Goal: Contribute content: Contribute content

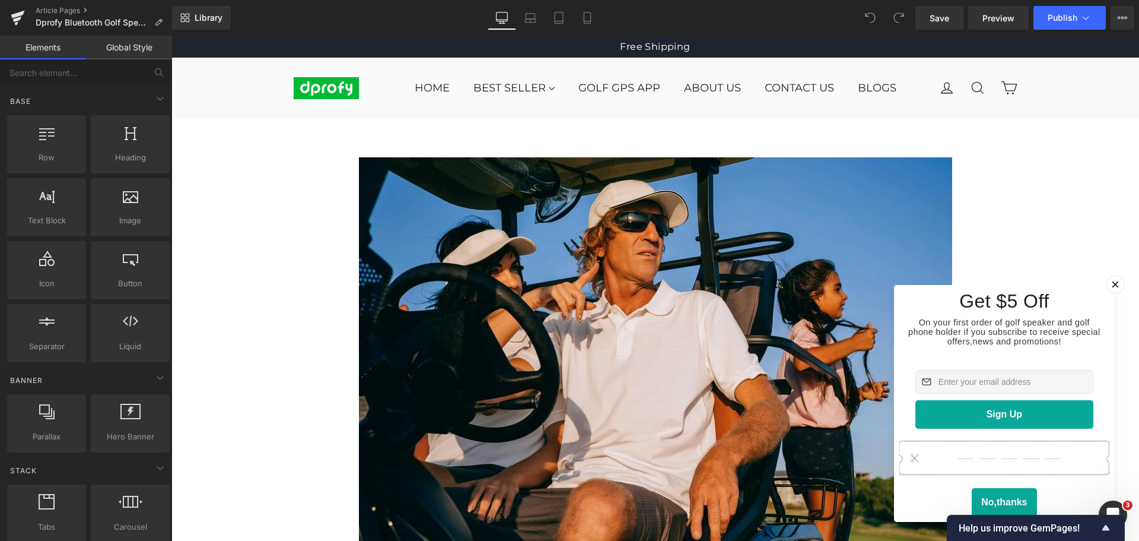
click at [1109, 278] on icon at bounding box center [1115, 284] width 12 height 12
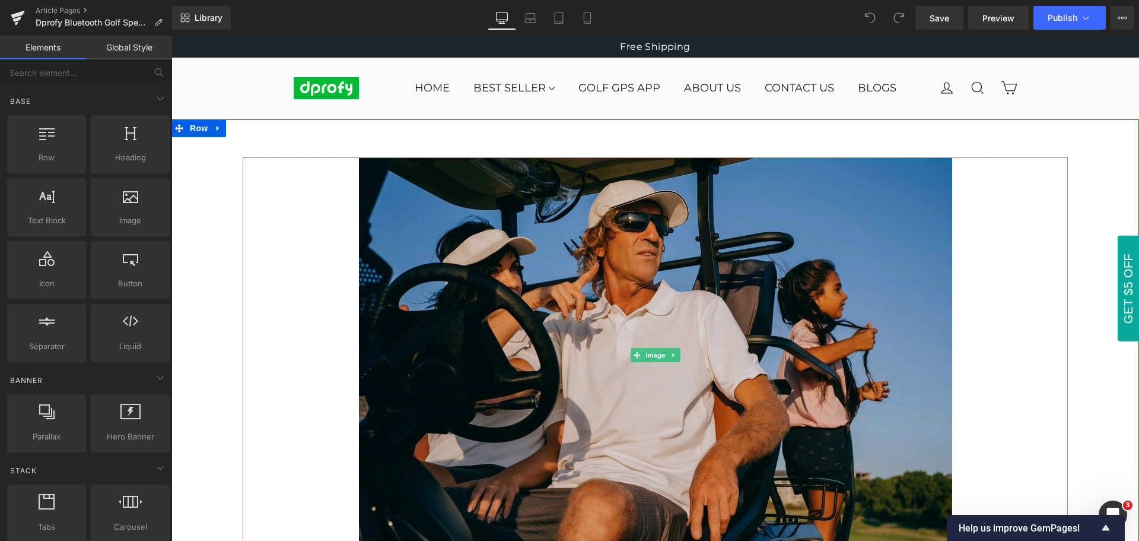
scroll to position [59, 0]
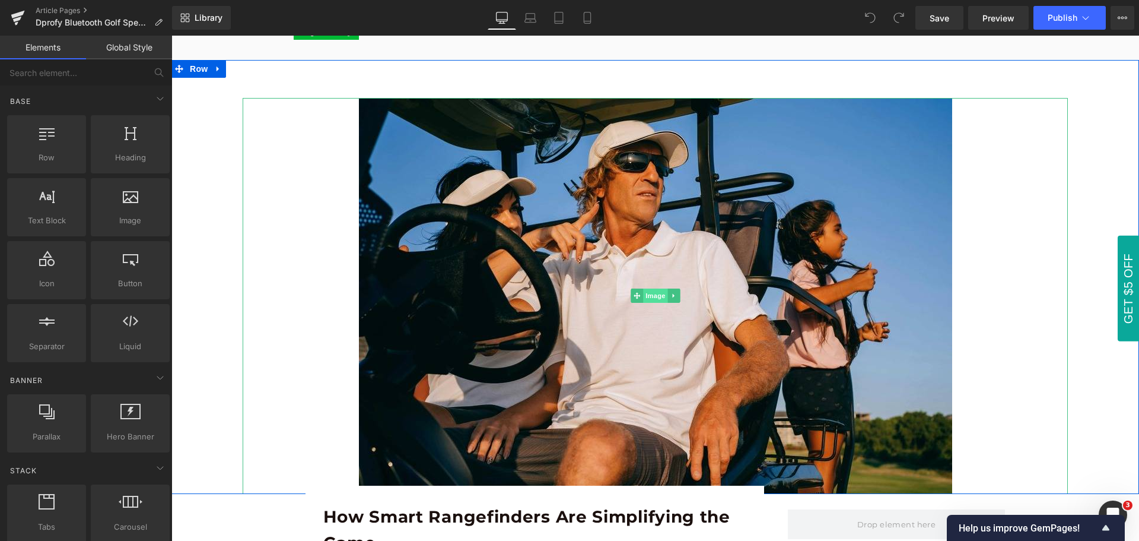
click at [653, 298] on span "Image" at bounding box center [655, 295] width 25 height 14
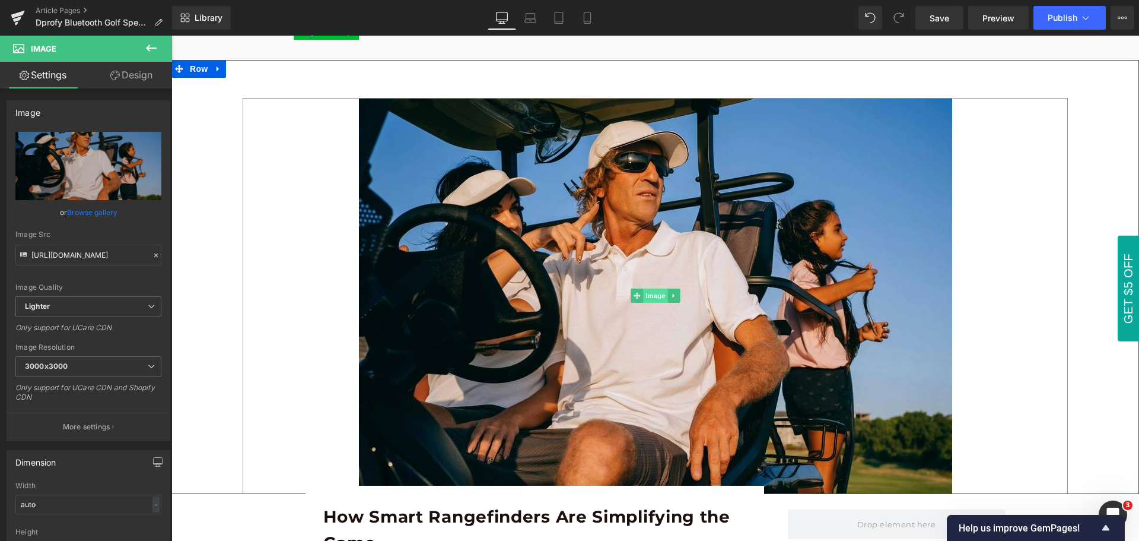
click at [651, 296] on span "Image" at bounding box center [655, 295] width 25 height 14
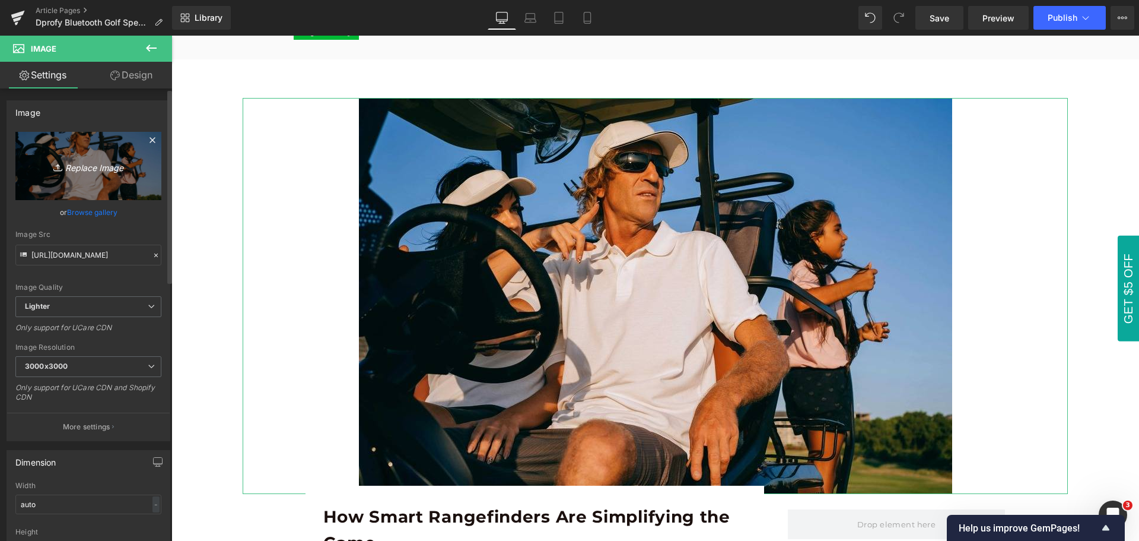
click at [80, 167] on icon "Replace Image" at bounding box center [88, 165] width 95 height 15
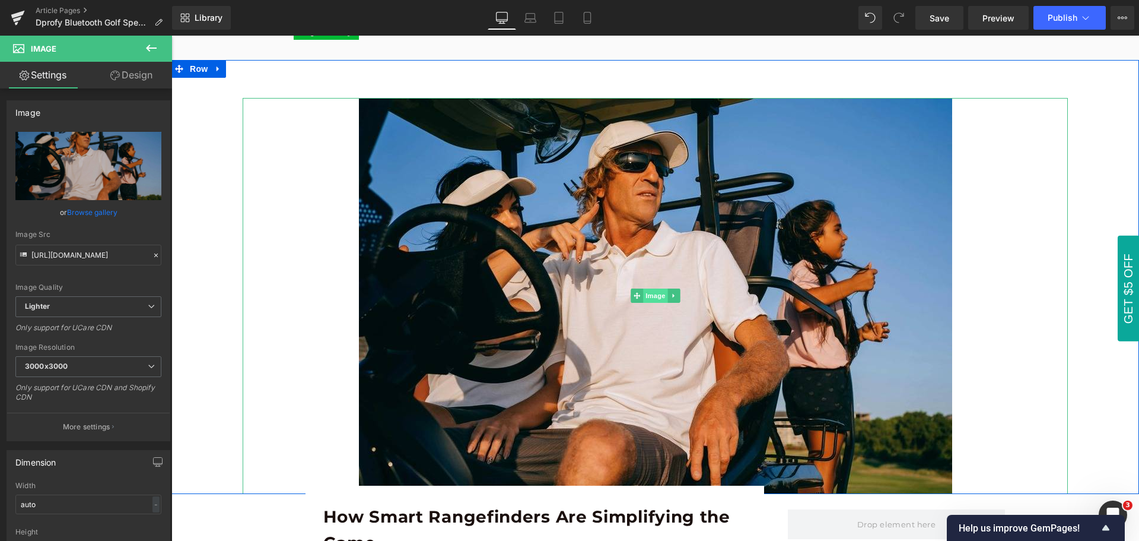
click at [653, 295] on span "Image" at bounding box center [655, 295] width 25 height 14
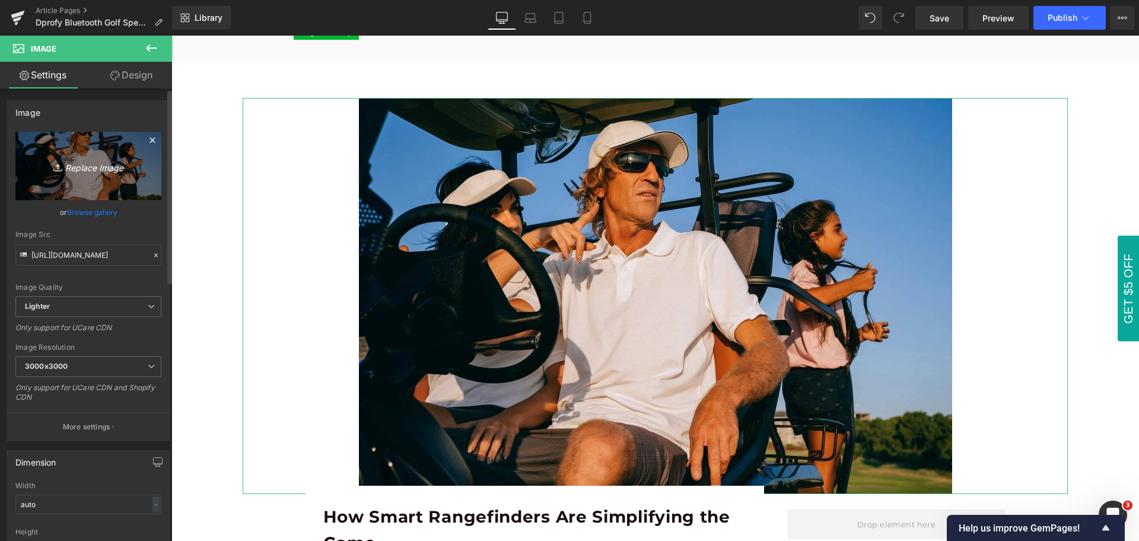
click at [91, 167] on icon "Replace Image" at bounding box center [88, 165] width 95 height 15
type input "C:\fakepath\dprofy golf speaker review.png"
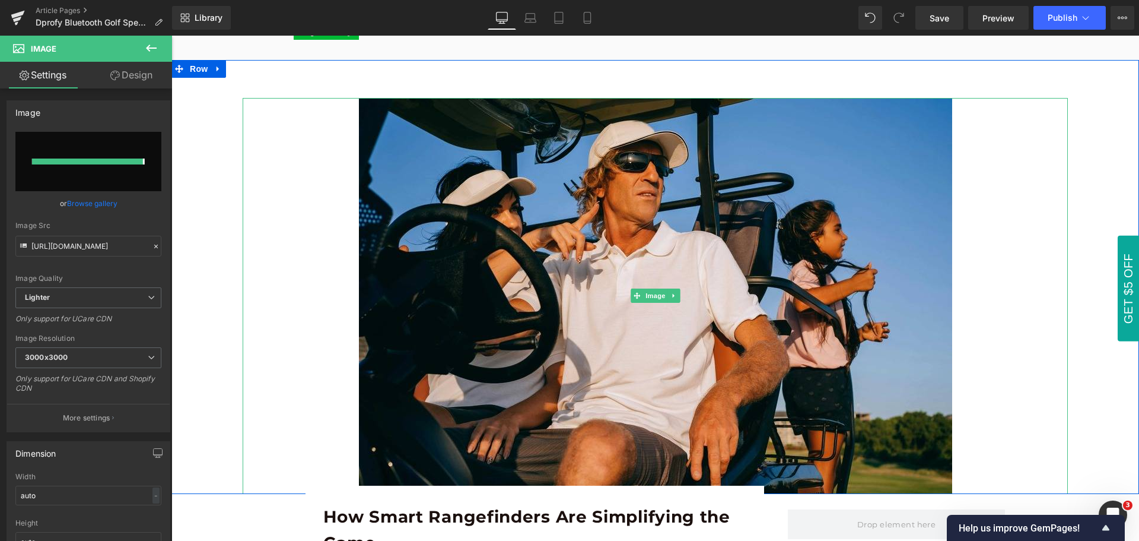
type input "[URL][DOMAIN_NAME]"
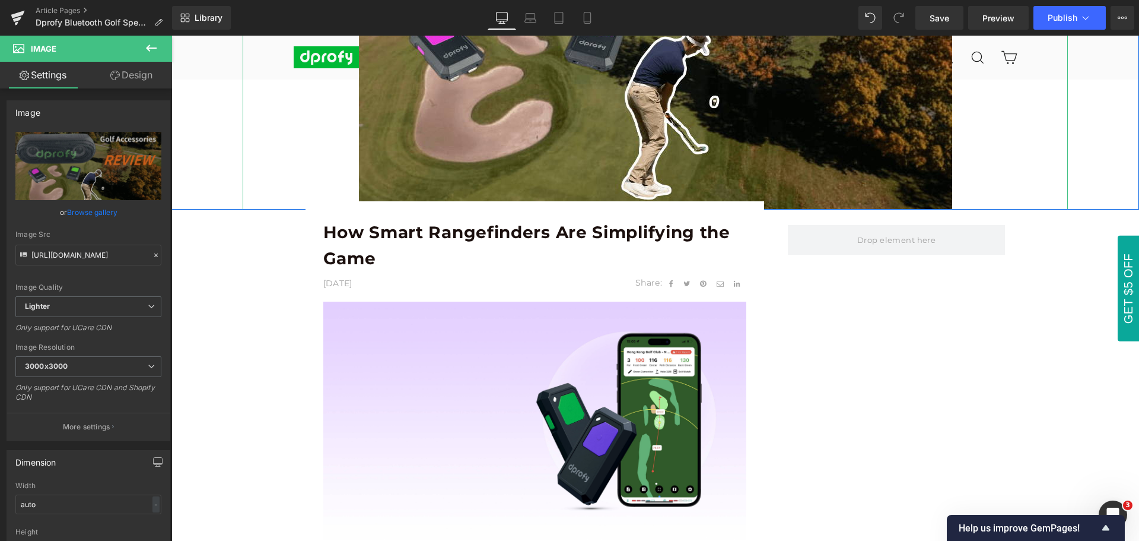
scroll to position [356, 0]
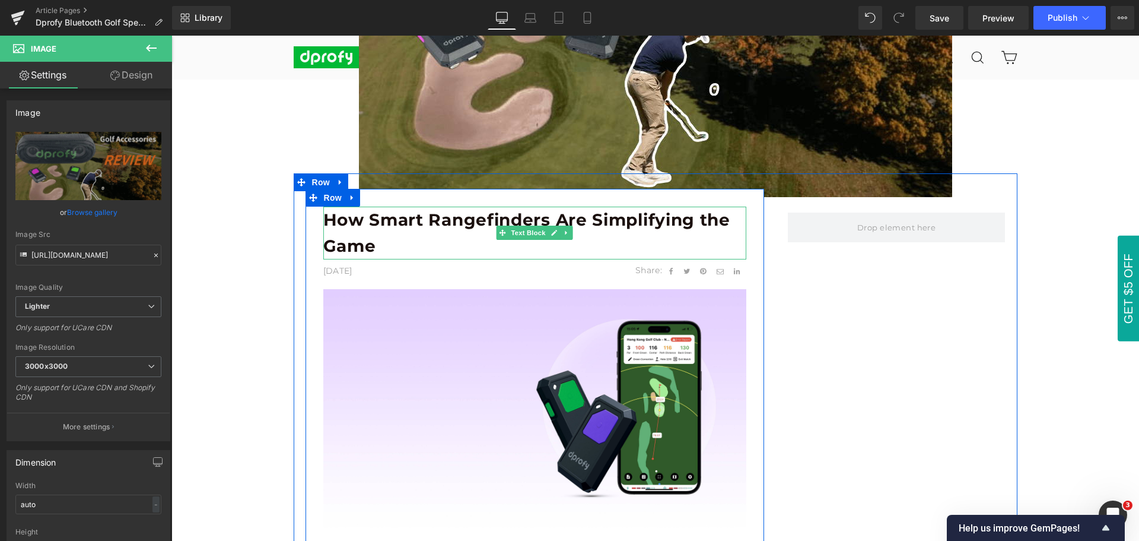
click at [359, 234] on p "How Smart Rangefinders Are Simplifying the Game" at bounding box center [534, 233] width 423 height 53
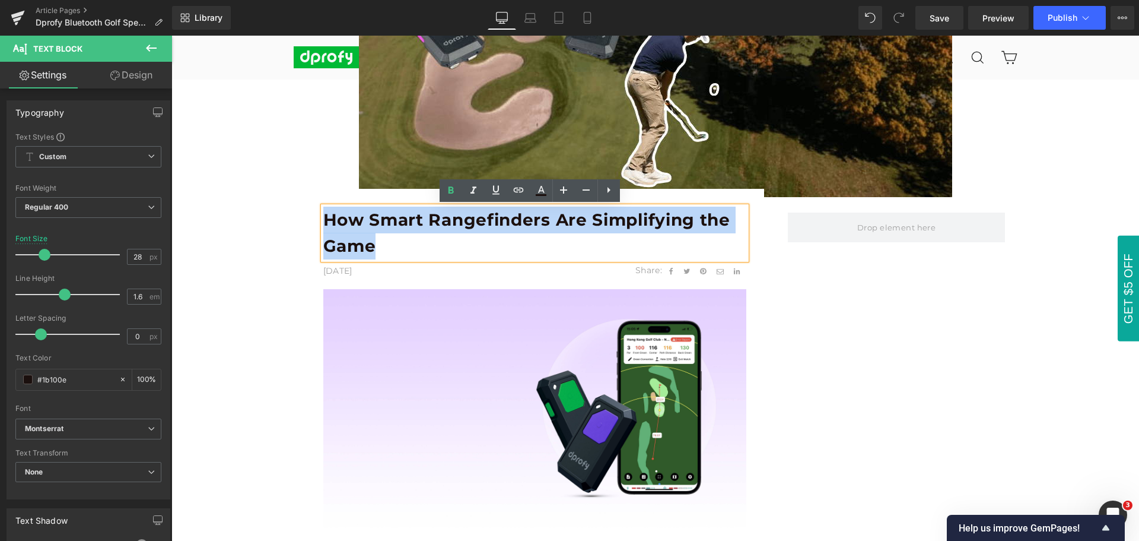
drag, startPoint x: 323, startPoint y: 215, endPoint x: 368, endPoint y: 249, distance: 56.7
click at [368, 249] on b "How Smart Rangefinders Are Simplifying the Game" at bounding box center [526, 232] width 407 height 47
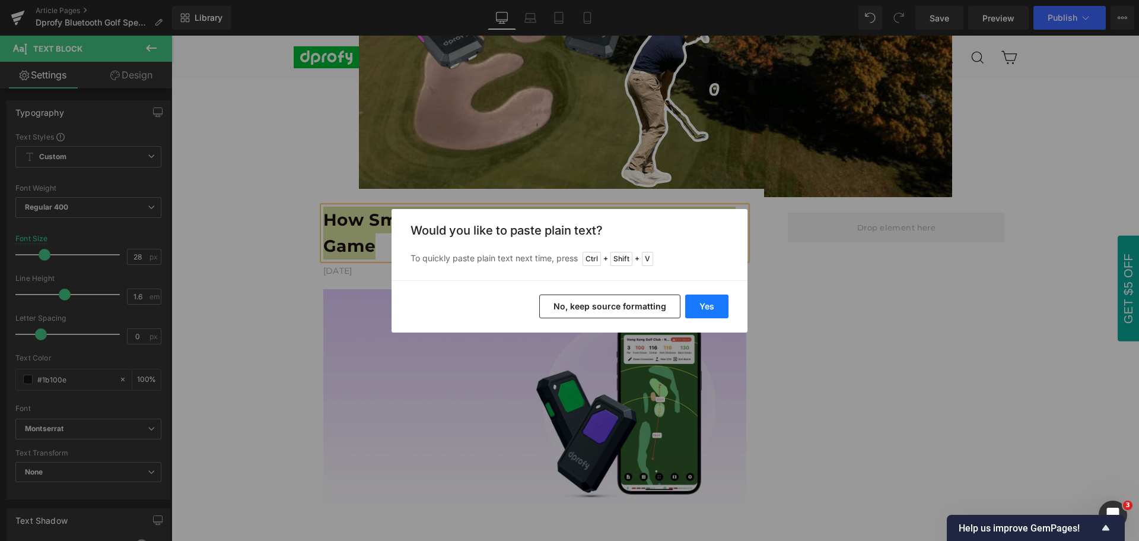
click at [720, 312] on button "Yes" at bounding box center [706, 306] width 43 height 24
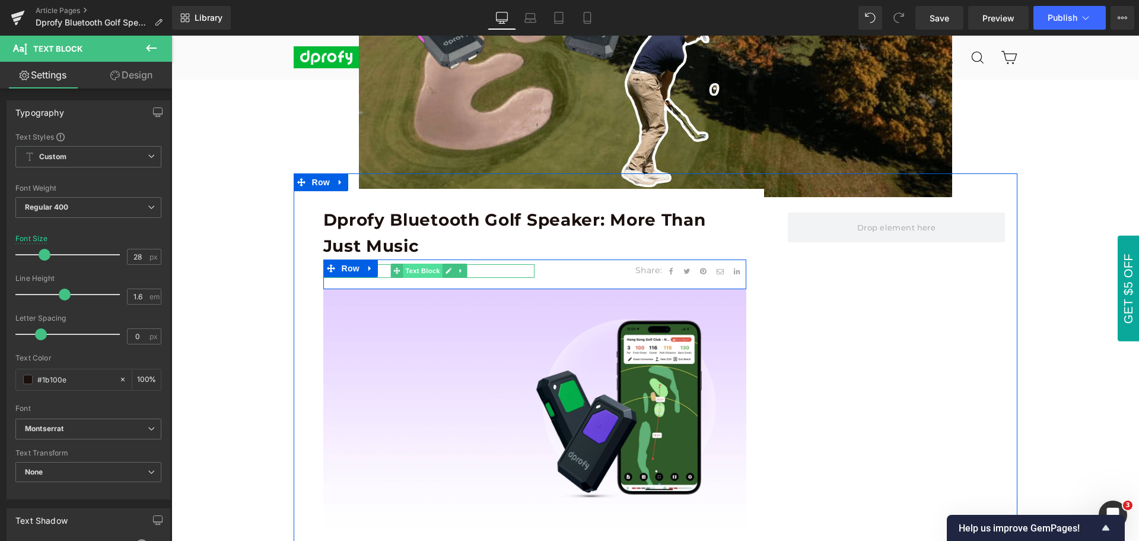
click at [417, 272] on span "Text Block" at bounding box center [422, 270] width 39 height 14
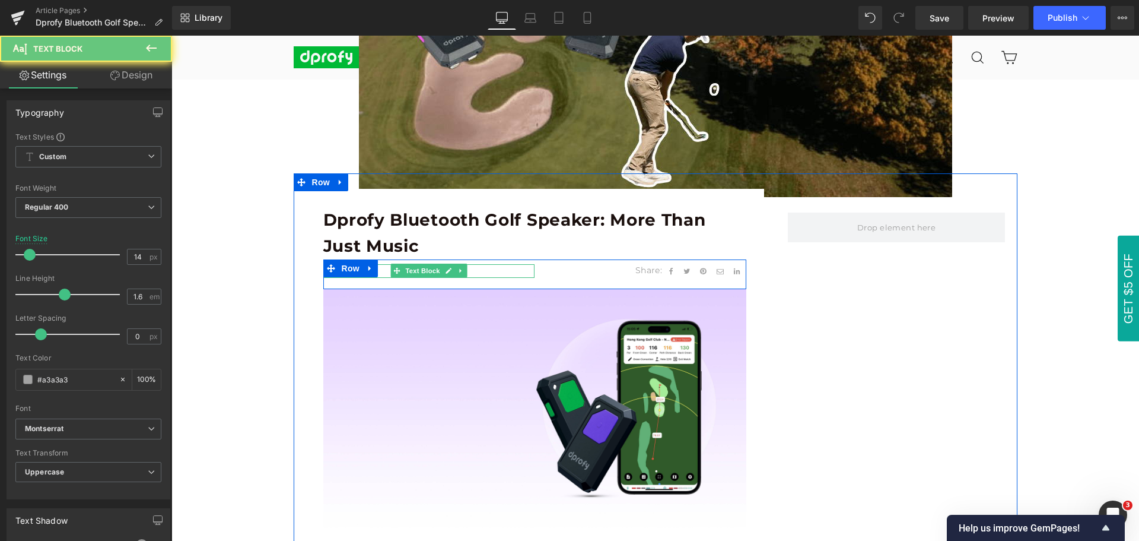
click at [375, 272] on p "[DATE]" at bounding box center [429, 270] width 212 height 13
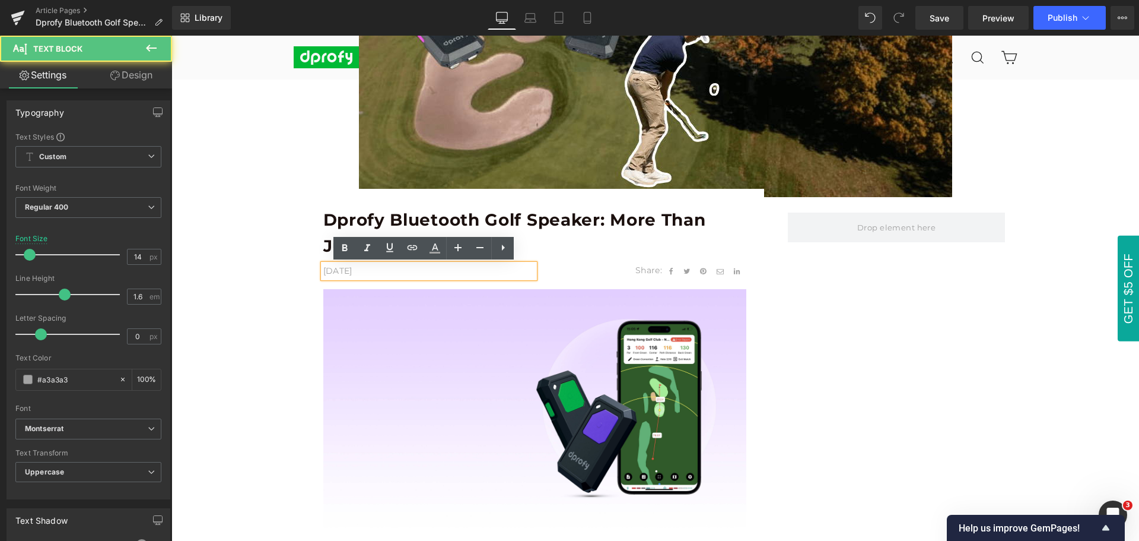
click at [339, 272] on p "[DATE]" at bounding box center [429, 270] width 212 height 13
drag, startPoint x: 340, startPoint y: 271, endPoint x: 315, endPoint y: 271, distance: 24.9
click at [323, 271] on div "[DATE]" at bounding box center [429, 270] width 212 height 13
click at [328, 275] on p "[DATE]" at bounding box center [429, 270] width 212 height 13
drag, startPoint x: 338, startPoint y: 271, endPoint x: 316, endPoint y: 271, distance: 22.0
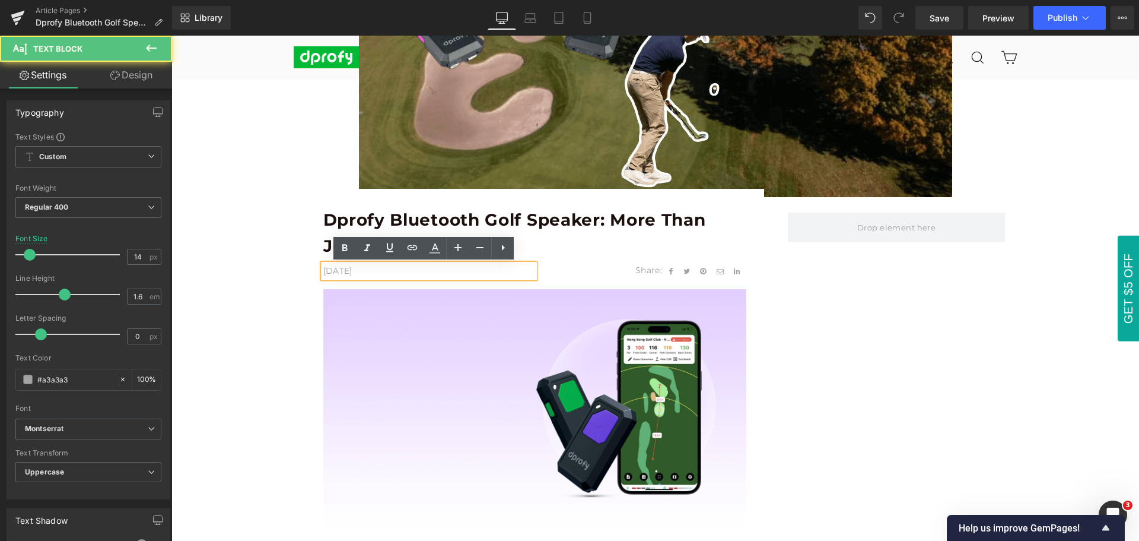
click at [323, 271] on div "[DATE]" at bounding box center [429, 270] width 212 height 13
click at [336, 272] on p "[DATE]" at bounding box center [429, 270] width 212 height 13
click at [351, 269] on p "[DATE]" at bounding box center [429, 270] width 212 height 13
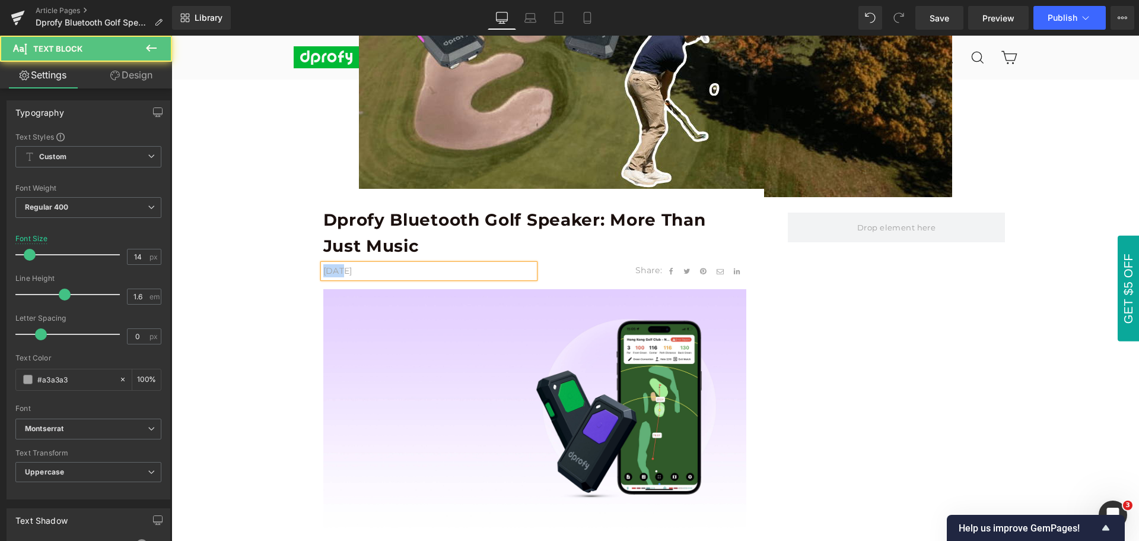
drag, startPoint x: 338, startPoint y: 268, endPoint x: 318, endPoint y: 269, distance: 20.2
click at [323, 269] on p "[DATE]" at bounding box center [429, 270] width 212 height 13
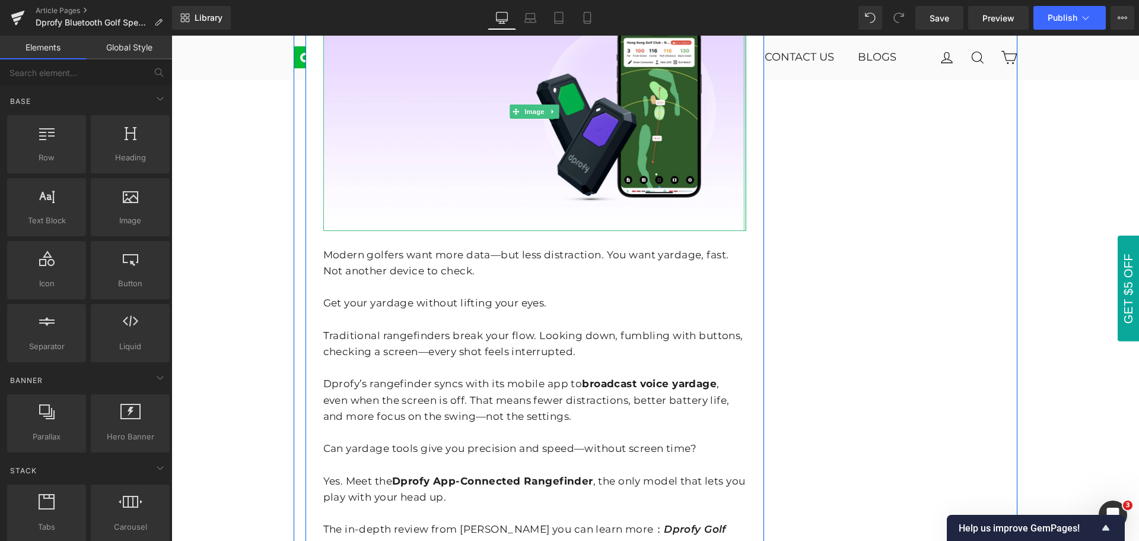
scroll to position [712, 0]
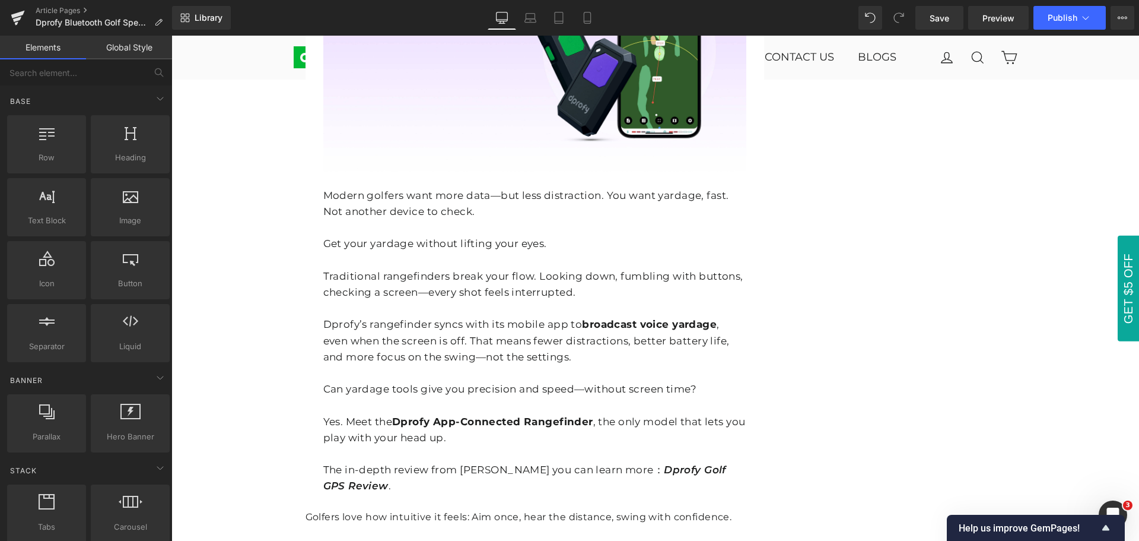
click at [455, 268] on p "Traditional rangefinders break your flow. Looking down, fumbling with buttons, …" at bounding box center [534, 284] width 423 height 32
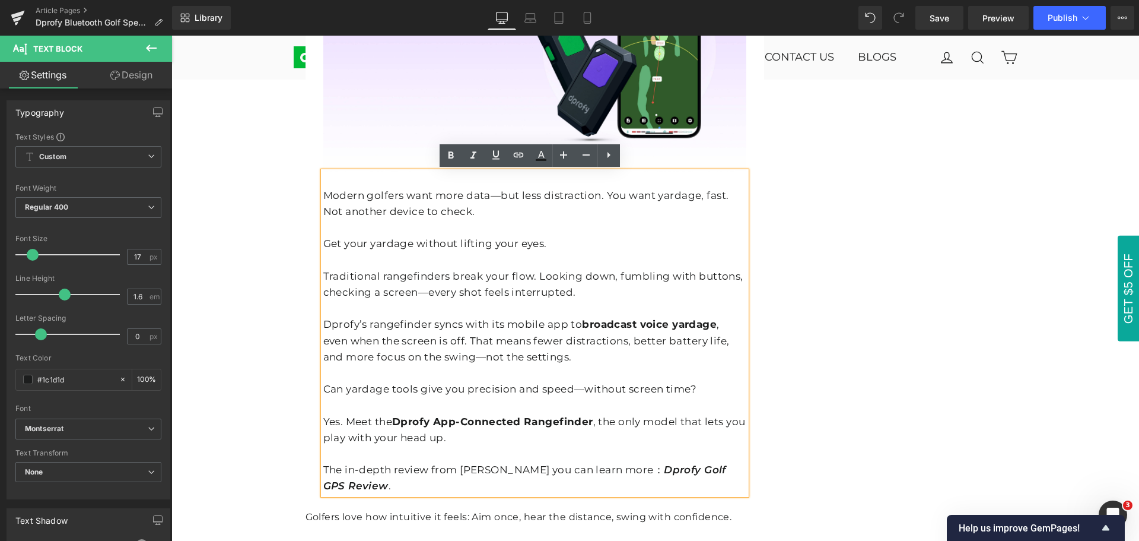
drag, startPoint x: 318, startPoint y: 194, endPoint x: 492, endPoint y: 481, distance: 335.7
click at [492, 481] on div "Modern golfers want more data—but less distraction. You want yardage, fast. Not…" at bounding box center [534, 332] width 423 height 323
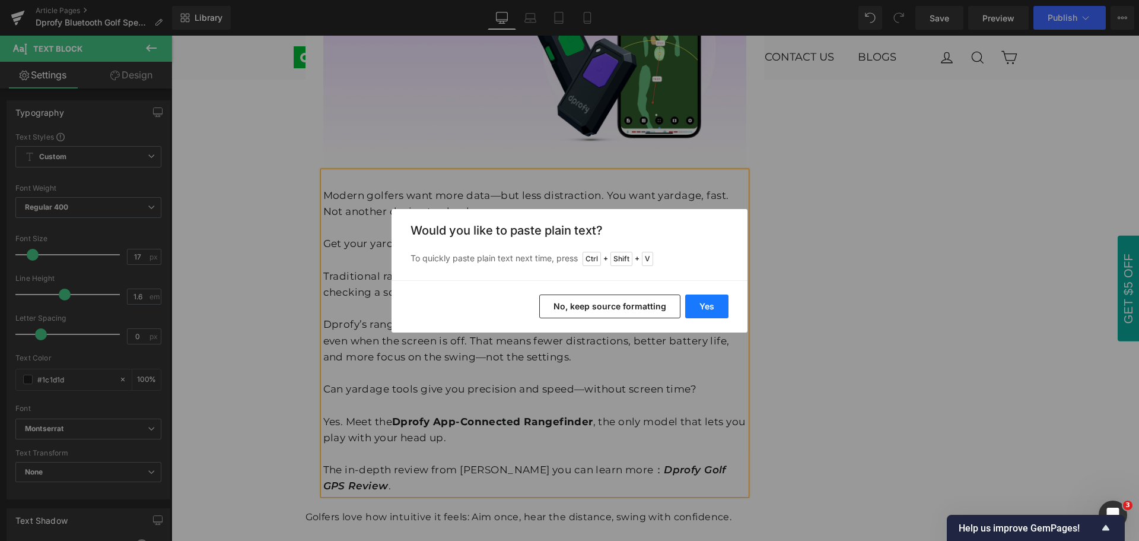
click at [717, 314] on button "Yes" at bounding box center [706, 306] width 43 height 24
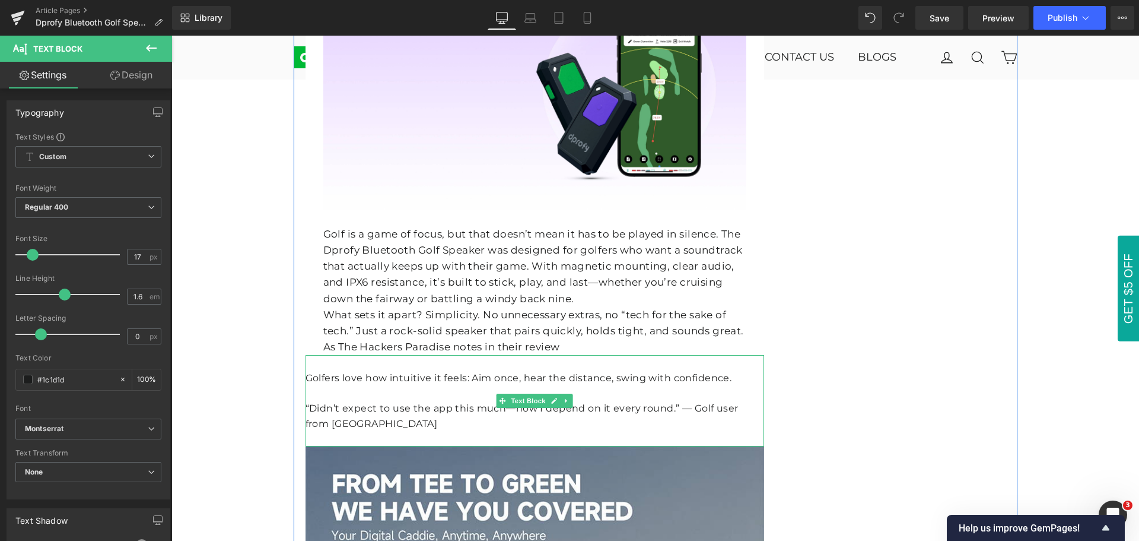
scroll to position [653, 0]
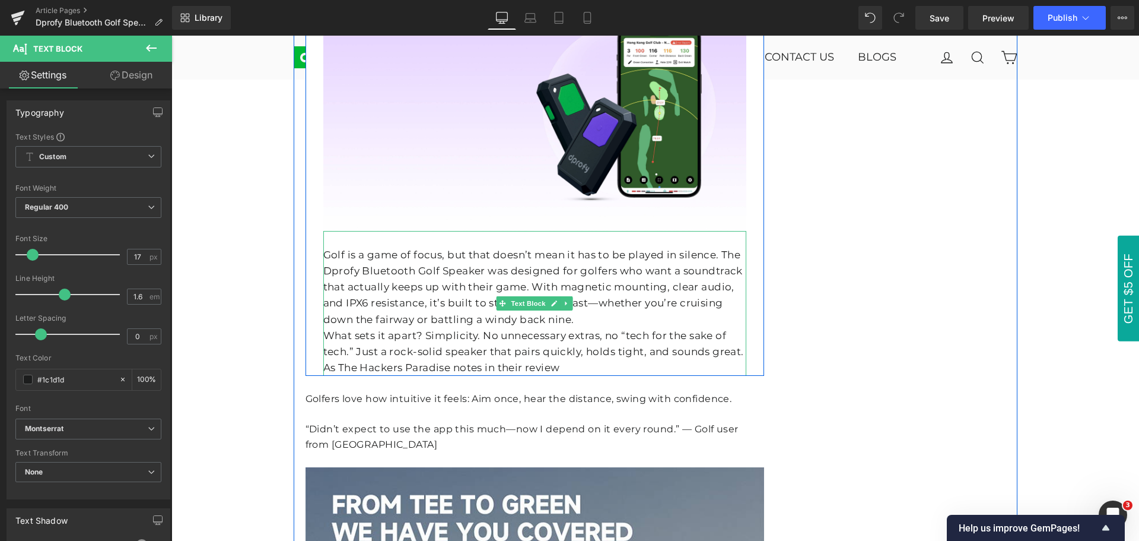
click at [599, 322] on p "Golf is a game of focus, but that doesn’t mean it has to be played in silence. …" at bounding box center [534, 287] width 423 height 81
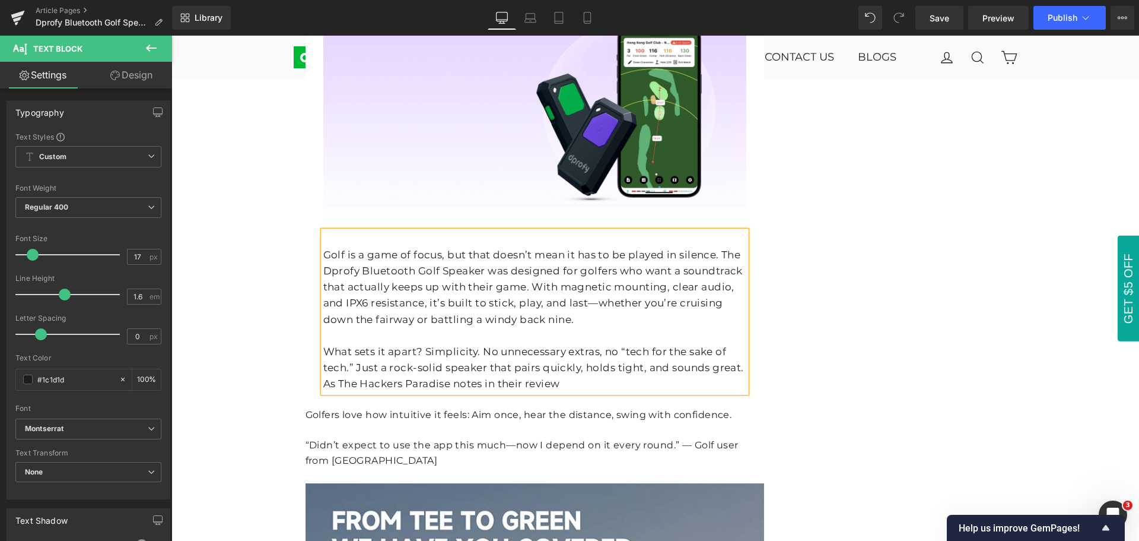
click at [589, 383] on p "What sets it apart? Simplicity. No unnecessary extras, no “tech for the sake of…" at bounding box center [534, 368] width 423 height 49
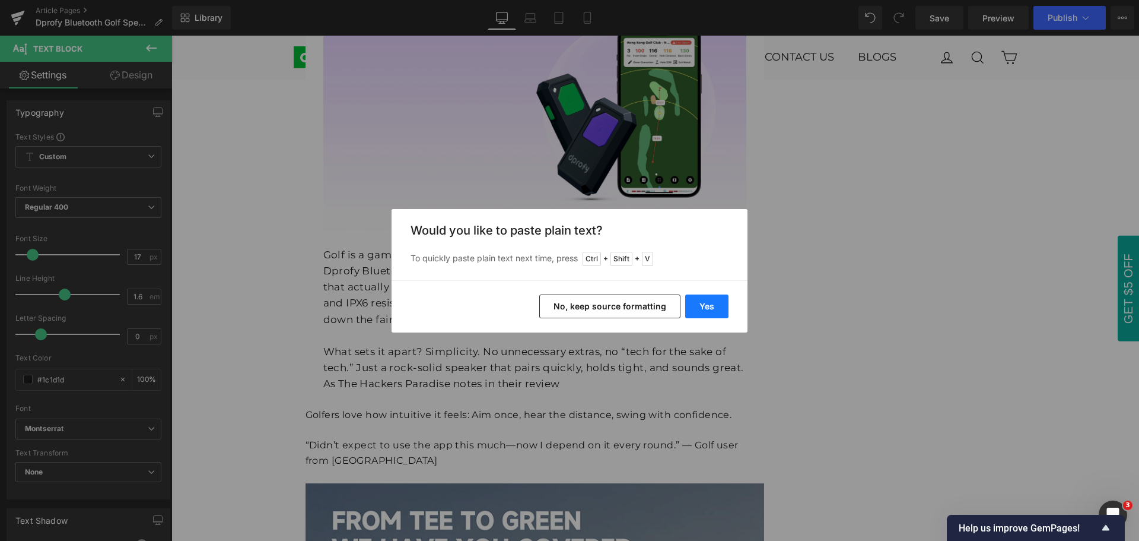
click at [712, 310] on button "Yes" at bounding box center [706, 306] width 43 height 24
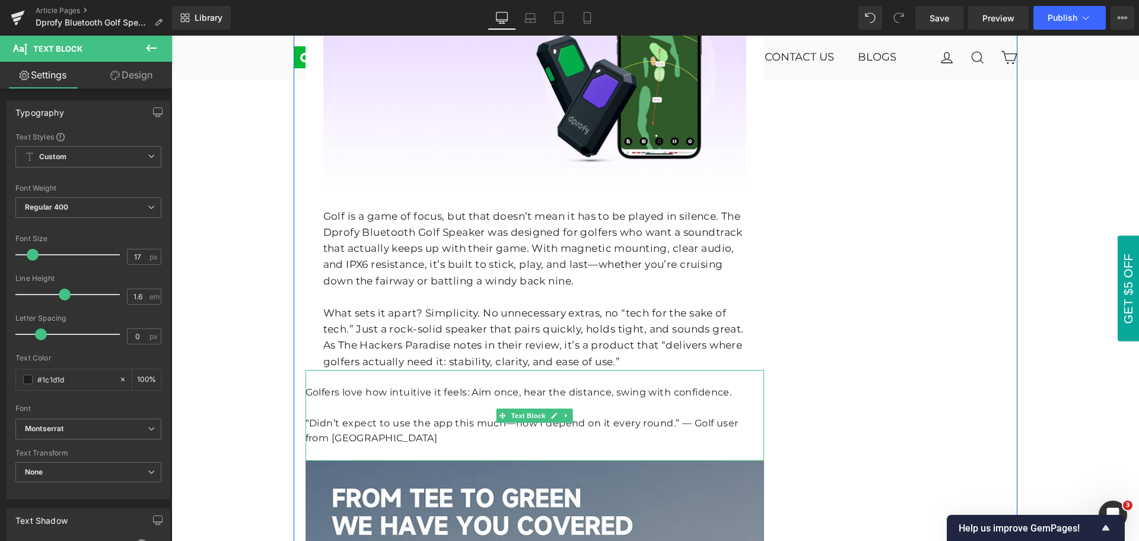
scroll to position [712, 0]
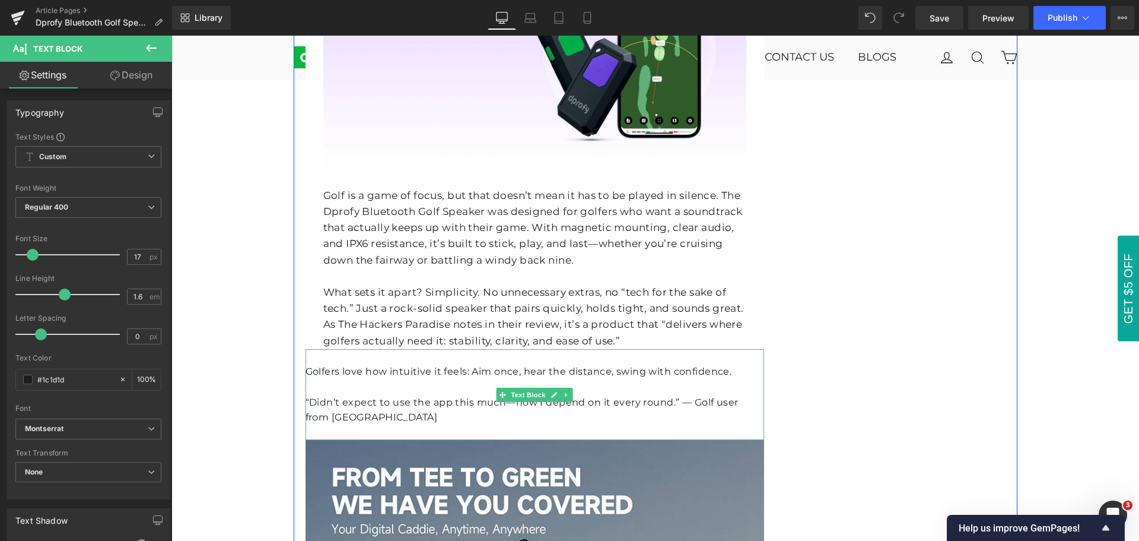
click at [566, 369] on div "Golfers love how intuitive it feels: Aim once, hear the distance, swing with co…" at bounding box center [535, 371] width 459 height 15
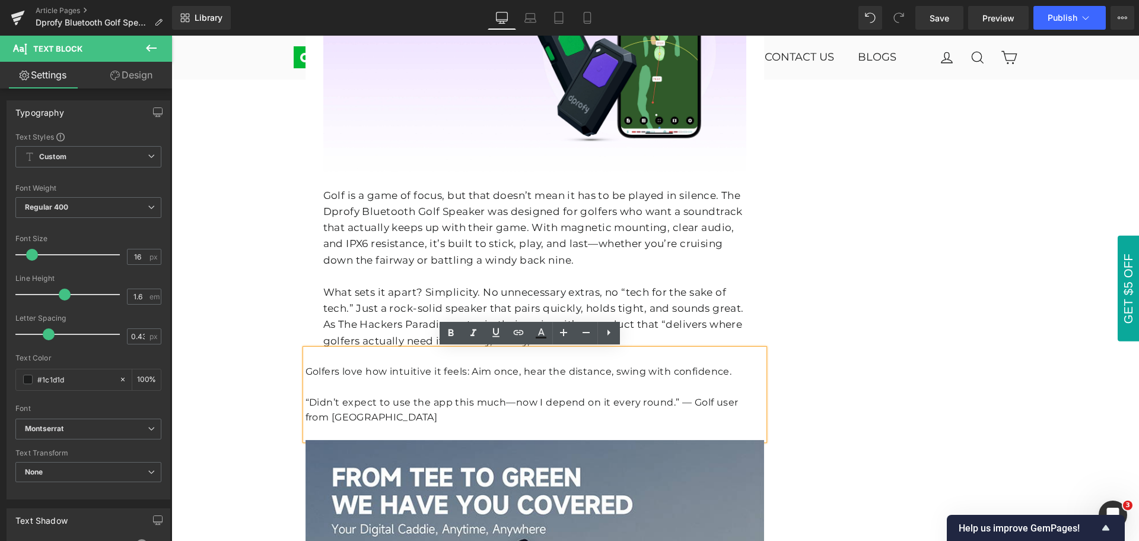
click at [440, 379] on div "Golfers love how intuitive it feels: Aim once, hear the distance, swing with co…" at bounding box center [535, 371] width 459 height 15
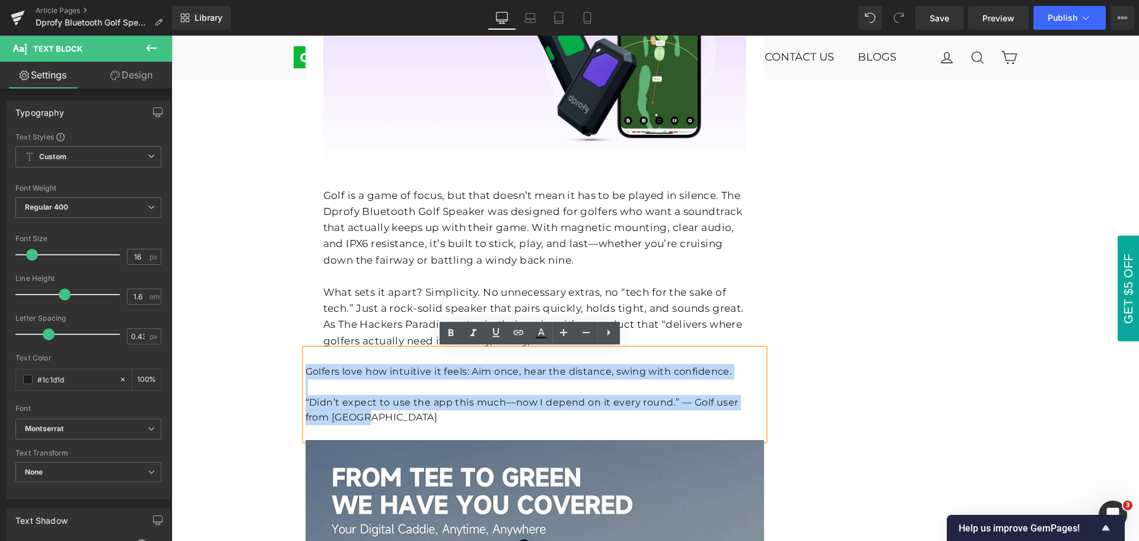
drag, startPoint x: 303, startPoint y: 369, endPoint x: 351, endPoint y: 411, distance: 63.9
click at [351, 411] on div "Golfers love how intuitive it feels: Aim once, hear the distance, swing with co…" at bounding box center [535, 394] width 459 height 91
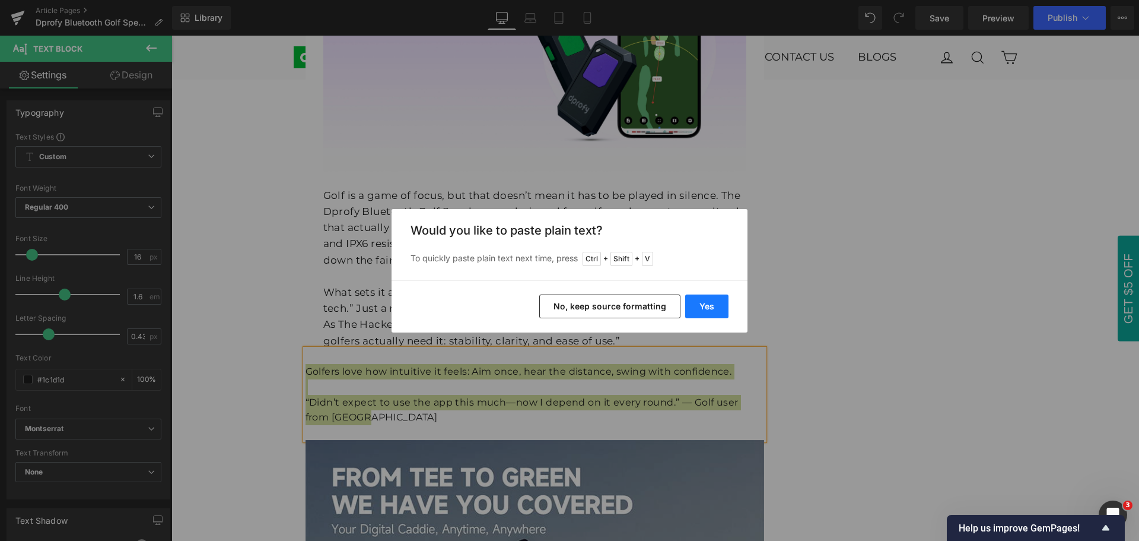
click at [721, 313] on button "Yes" at bounding box center [706, 306] width 43 height 24
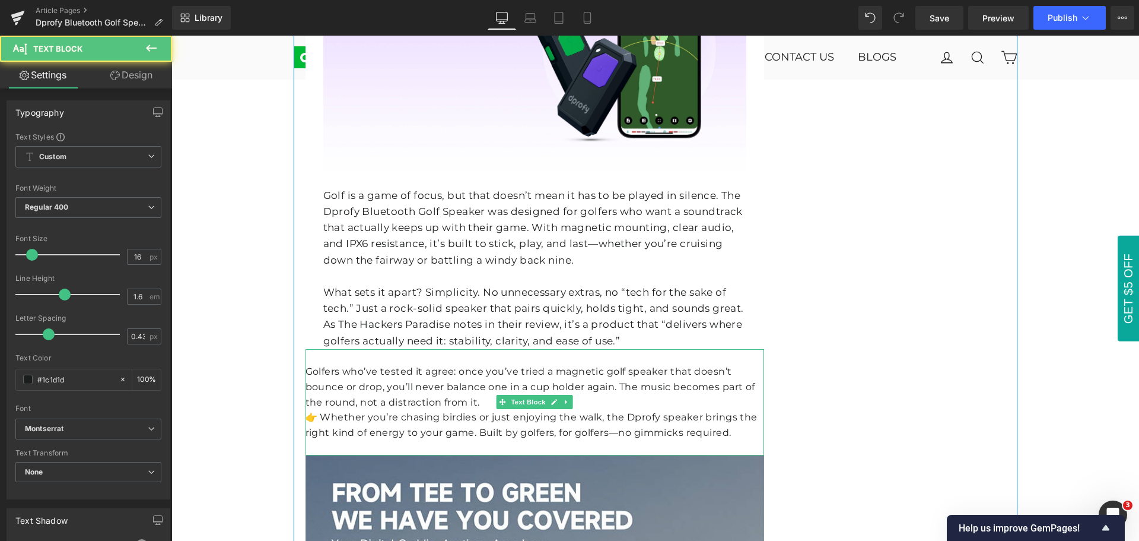
click at [614, 398] on div "Golfers who’ve tested it agree: once you’ve tried a magnetic golf speaker that …" at bounding box center [535, 387] width 459 height 46
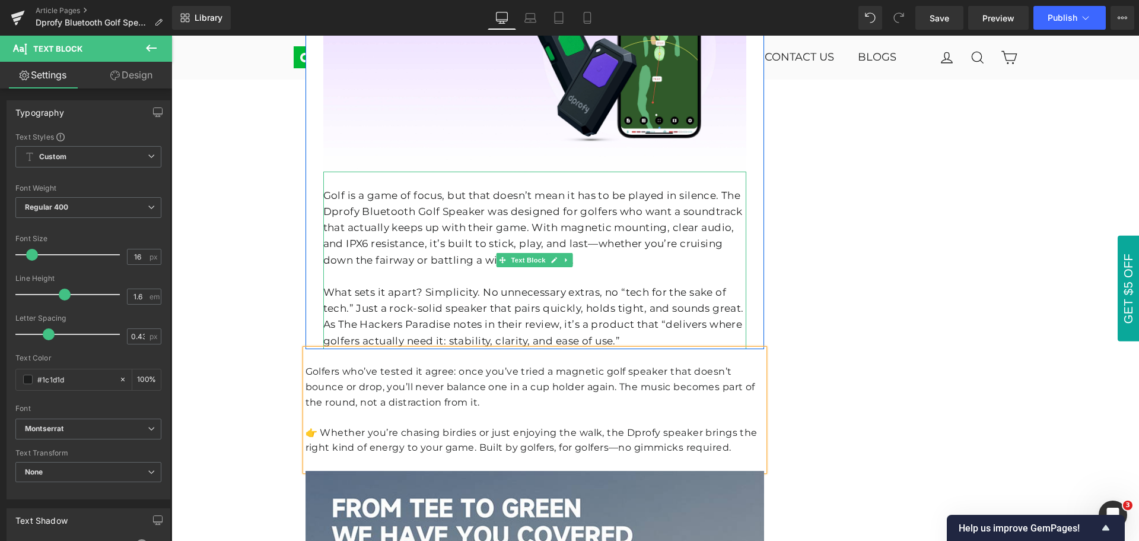
click at [556, 325] on p "What sets it apart? Simplicity. No unnecessary extras, no “tech for the sake of…" at bounding box center [534, 316] width 423 height 65
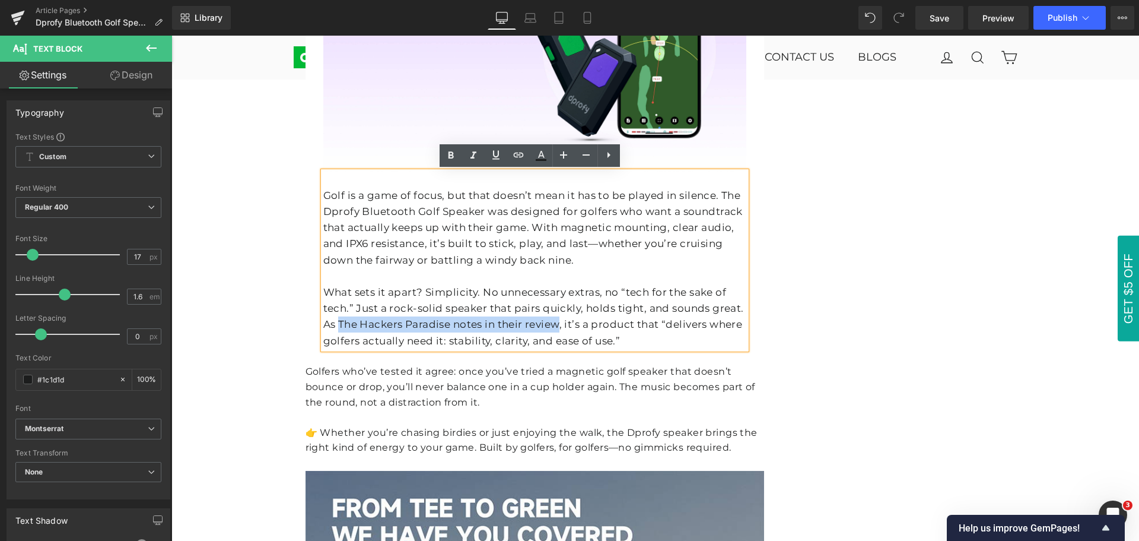
drag, startPoint x: 334, startPoint y: 324, endPoint x: 554, endPoint y: 323, distance: 220.2
click at [554, 323] on p "What sets it apart? Simplicity. No unnecessary extras, no “tech for the sake of…" at bounding box center [534, 316] width 423 height 65
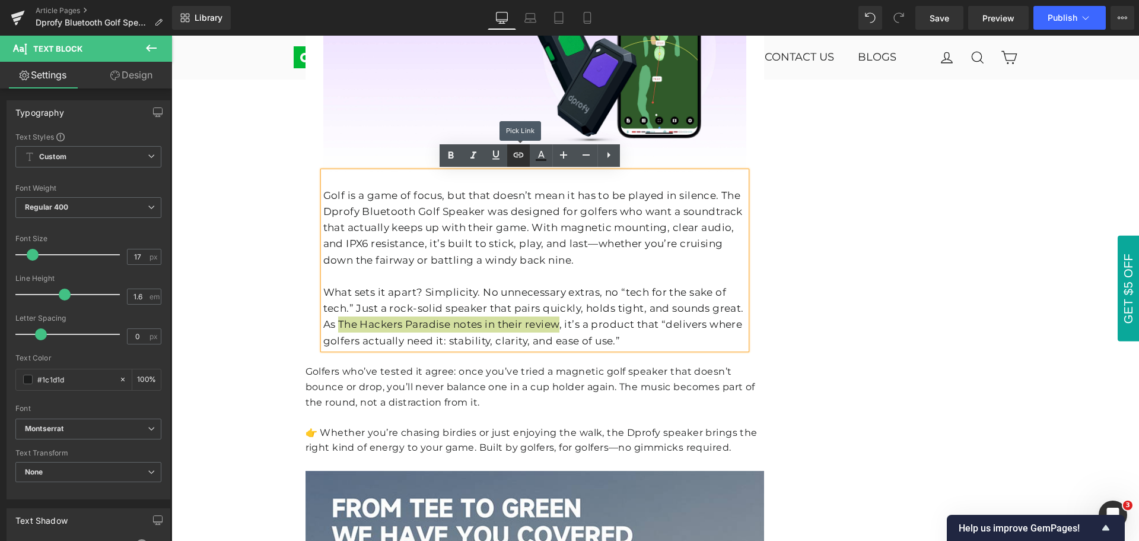
click at [520, 157] on icon at bounding box center [518, 154] width 10 height 5
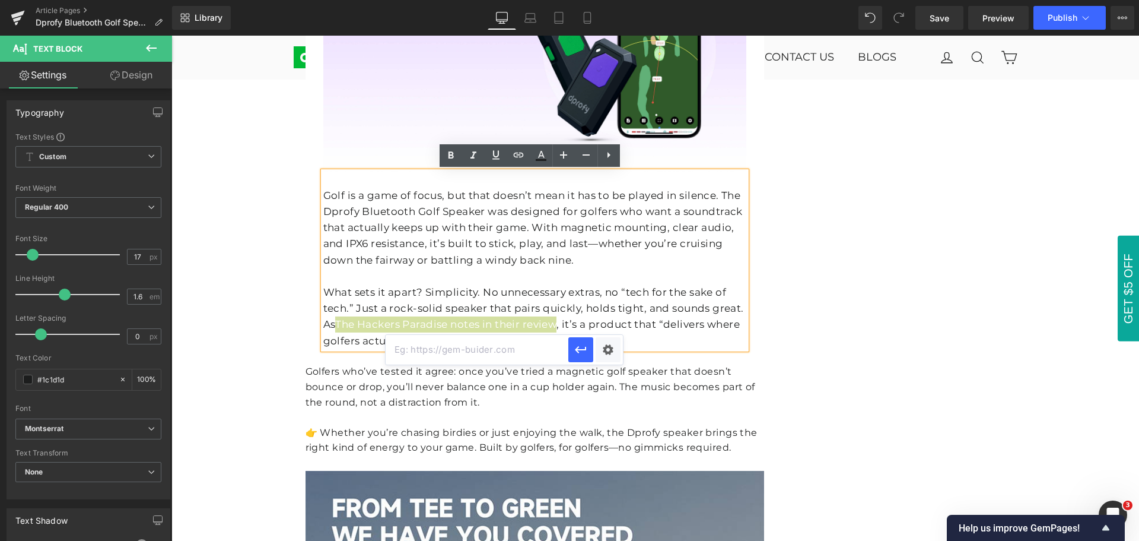
click at [450, 352] on input "text" at bounding box center [477, 350] width 183 height 30
paste input "[URL][DOMAIN_NAME]"
type input "[URL][DOMAIN_NAME]"
click at [579, 357] on button "button" at bounding box center [580, 349] width 25 height 25
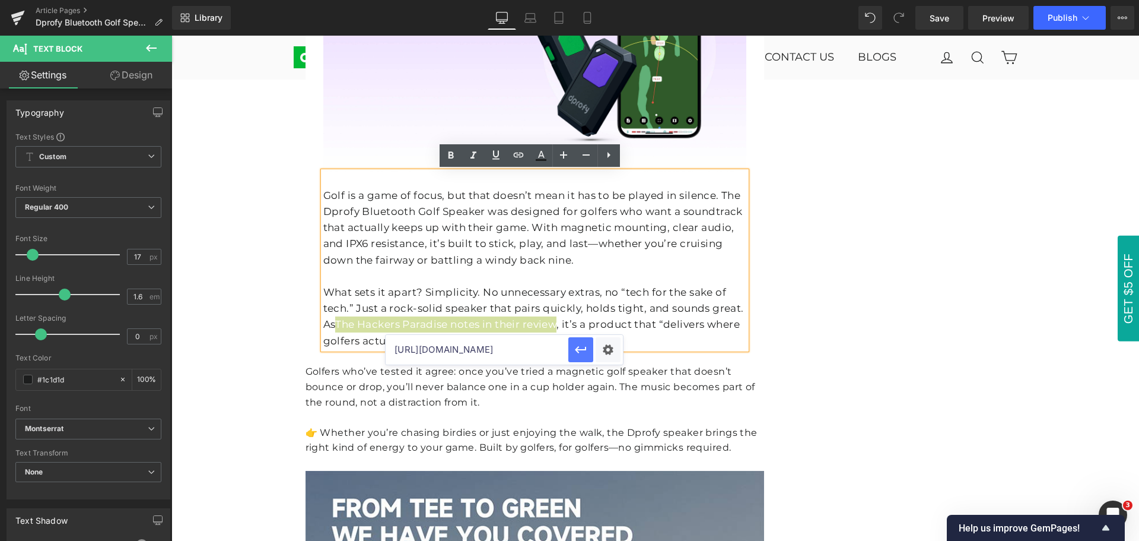
scroll to position [0, 0]
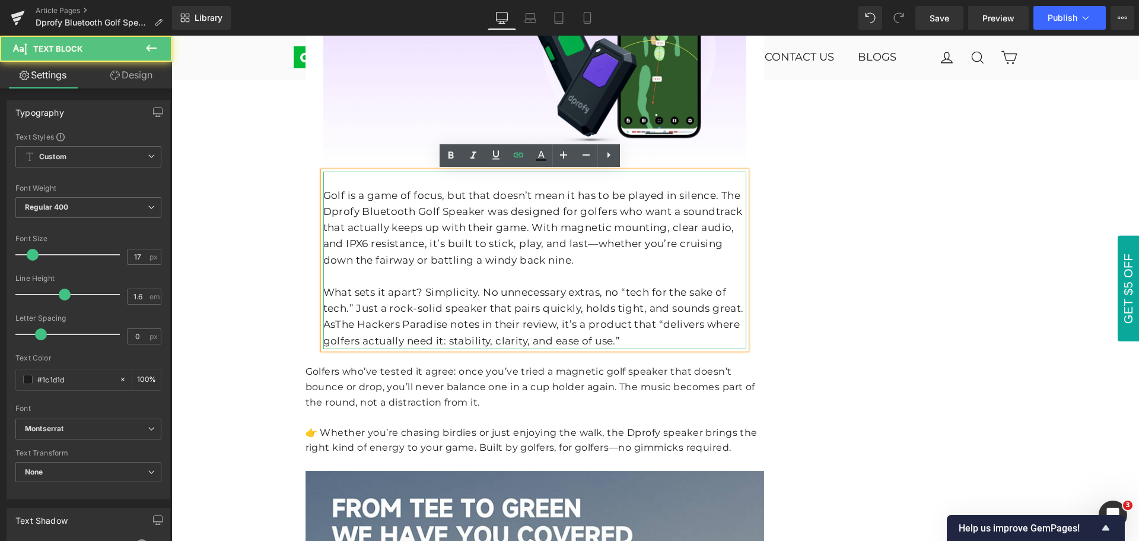
click at [563, 330] on p "What sets it apart? Simplicity. No unnecessary extras, no “tech for the sake of…" at bounding box center [534, 316] width 423 height 65
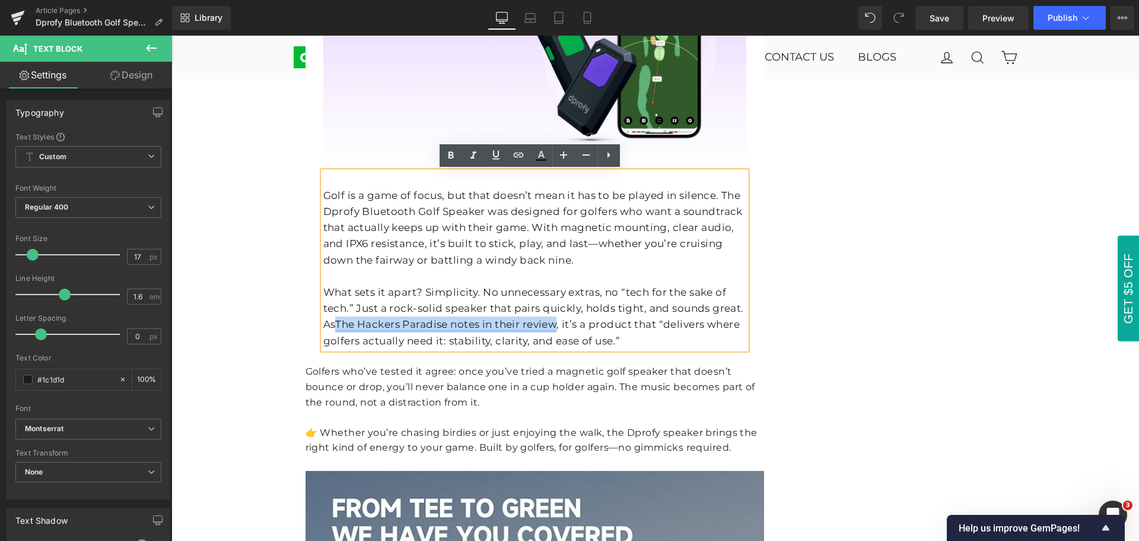
drag, startPoint x: 335, startPoint y: 322, endPoint x: 554, endPoint y: 322, distance: 219.6
click at [554, 322] on link "The Hackers Paradise notes in their review" at bounding box center [445, 324] width 221 height 12
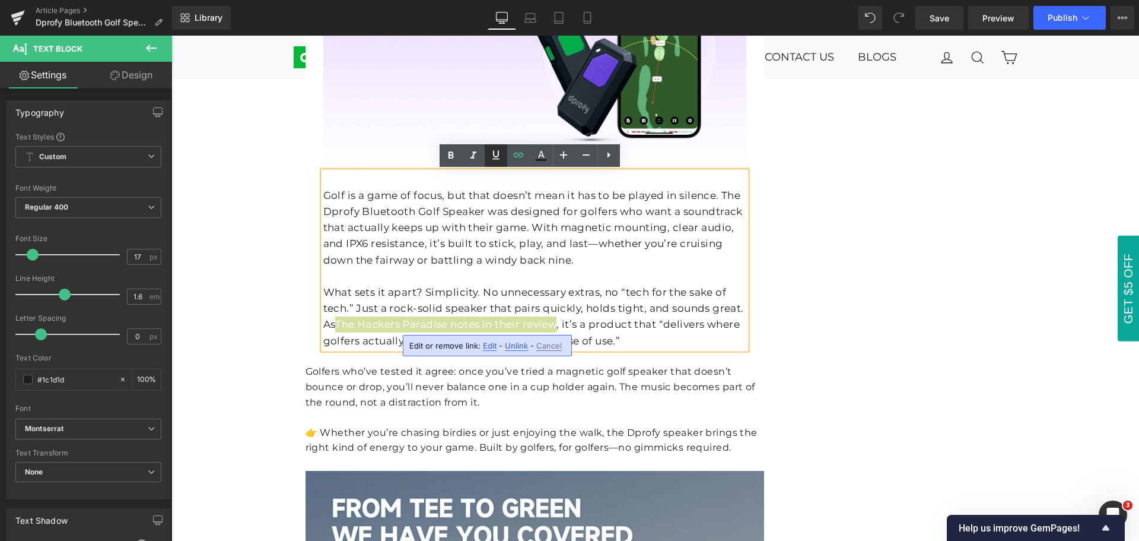
click at [494, 155] on icon at bounding box center [496, 154] width 7 height 9
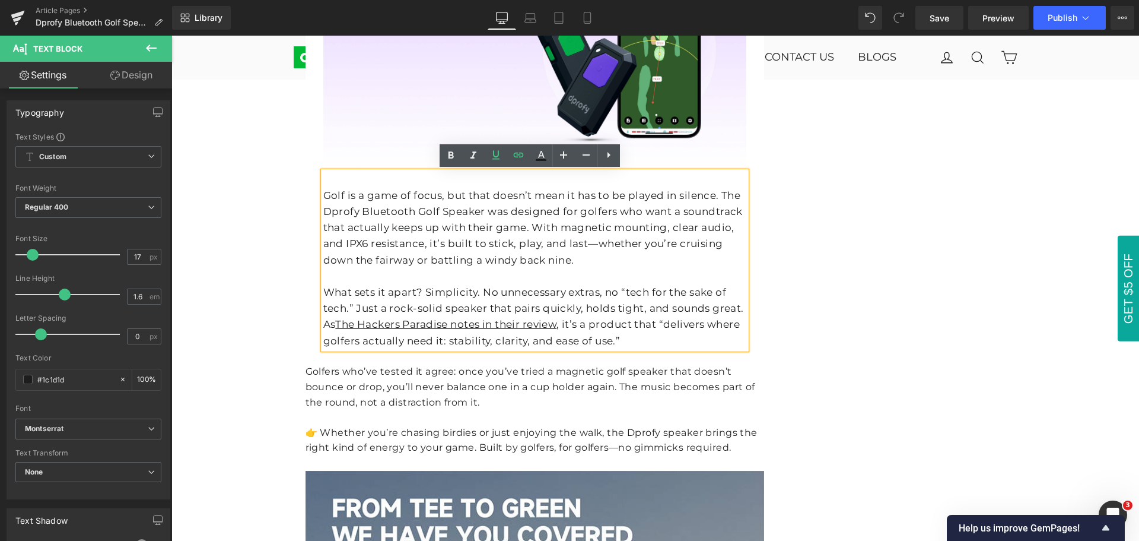
click at [566, 326] on p "What sets it apart? Simplicity. No unnecessary extras, no “tech for the sake of…" at bounding box center [534, 316] width 423 height 65
drag, startPoint x: 336, startPoint y: 323, endPoint x: 555, endPoint y: 323, distance: 219.6
click at [555, 323] on u "The Hackers Paradise notes in their review" at bounding box center [445, 324] width 221 height 12
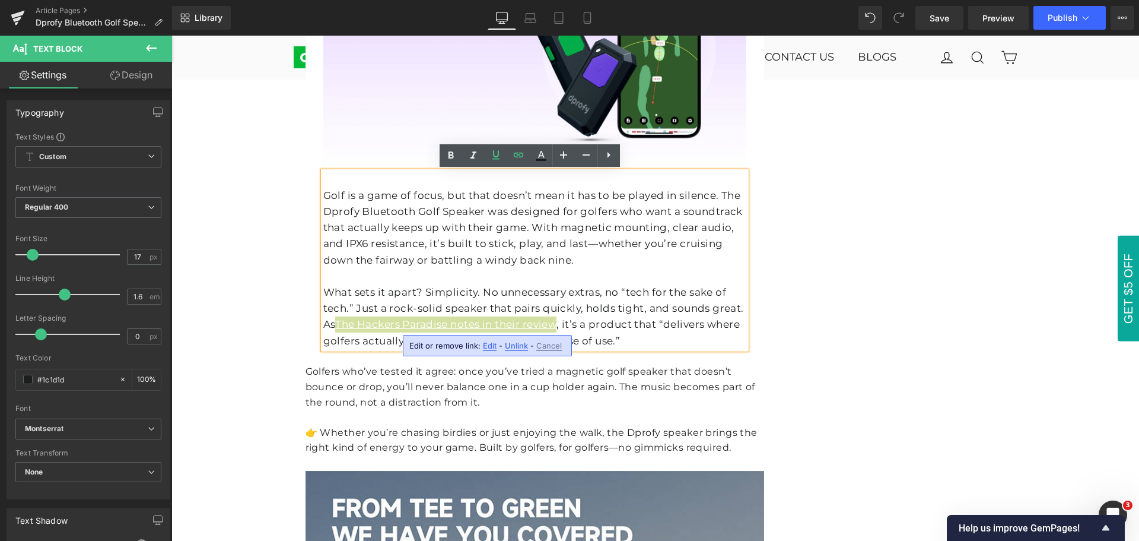
click at [485, 347] on span "Edit" at bounding box center [490, 346] width 14 height 10
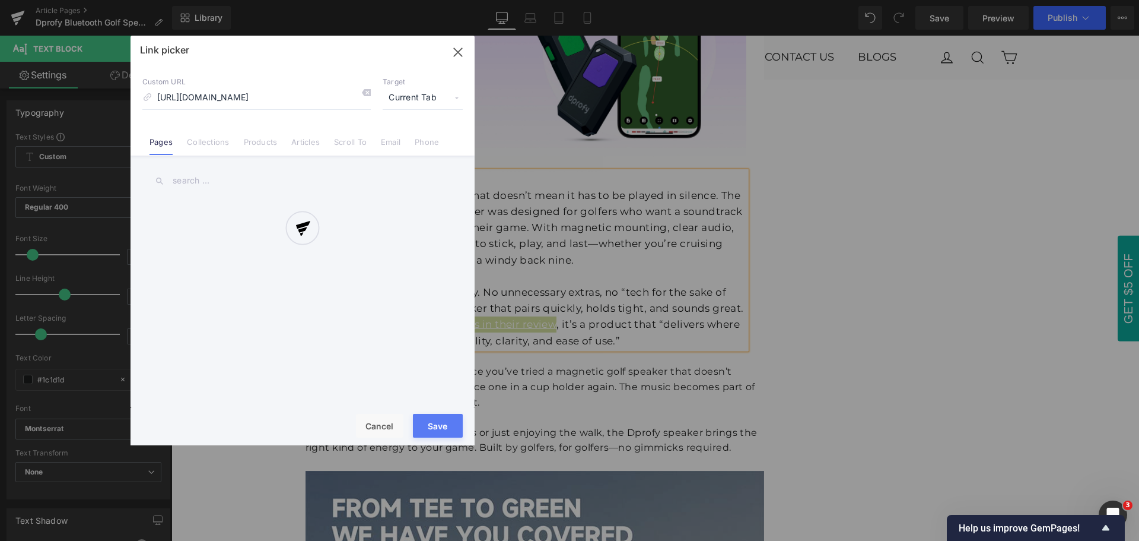
click at [612, 0] on div "Text Color Highlight Color #333333 Edit or remove link: Edit - Unlink - Cancel …" at bounding box center [569, 0] width 1139 height 0
click at [452, 97] on div at bounding box center [303, 240] width 344 height 409
click at [406, 99] on div at bounding box center [303, 240] width 344 height 409
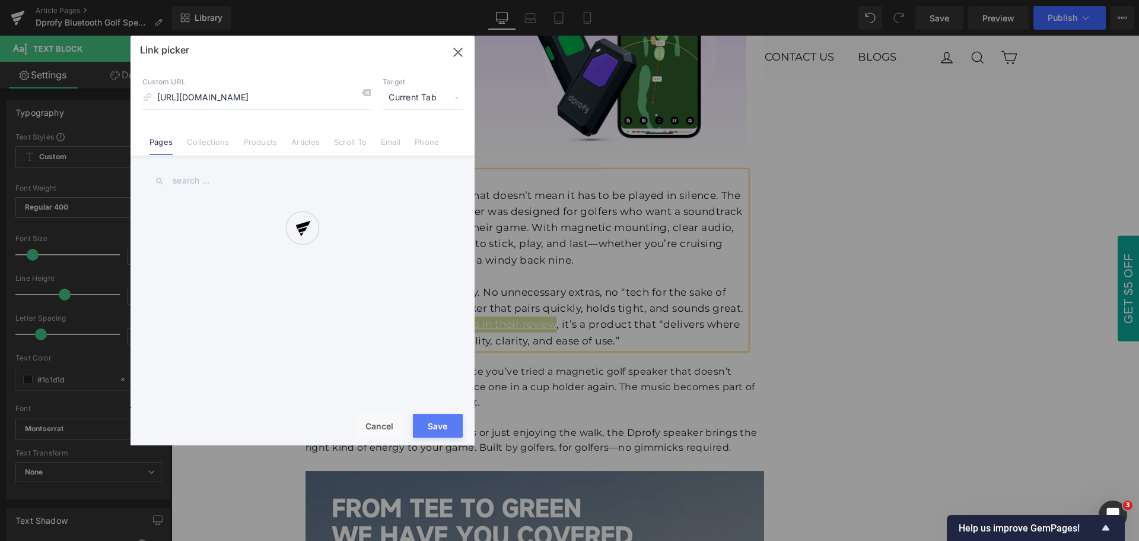
click at [457, 53] on div at bounding box center [303, 240] width 344 height 409
click at [380, 425] on div at bounding box center [303, 240] width 344 height 409
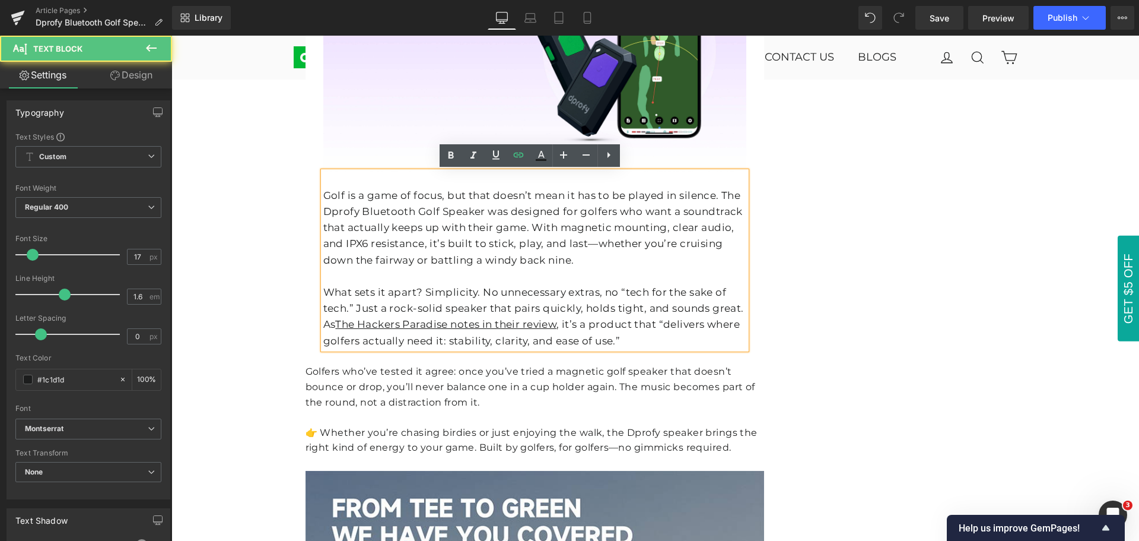
click at [570, 328] on p "What sets it apart? Simplicity. No unnecessary extras, no “tech for the sake of…" at bounding box center [534, 316] width 423 height 65
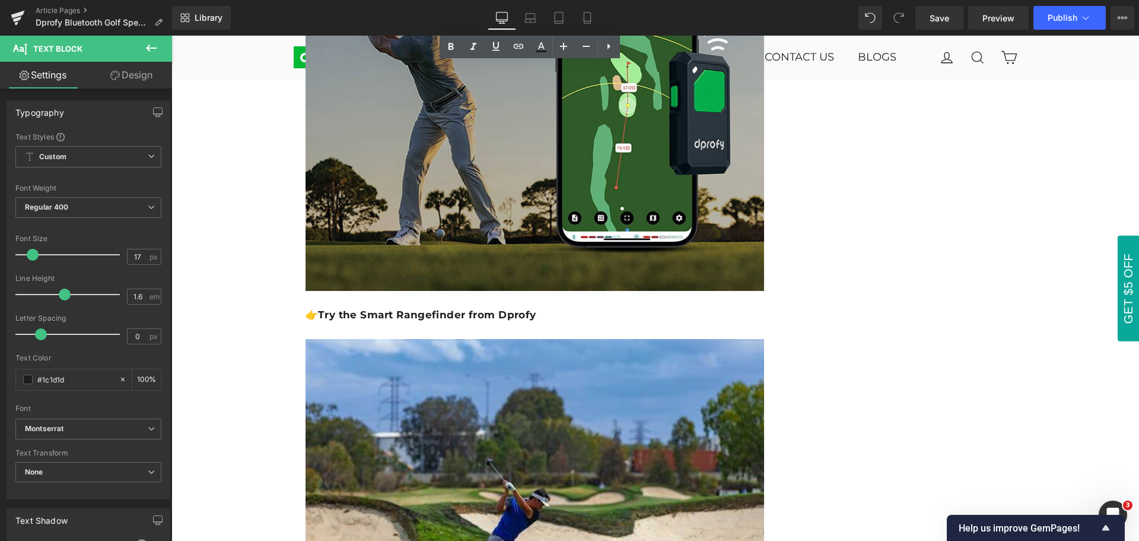
scroll to position [1424, 0]
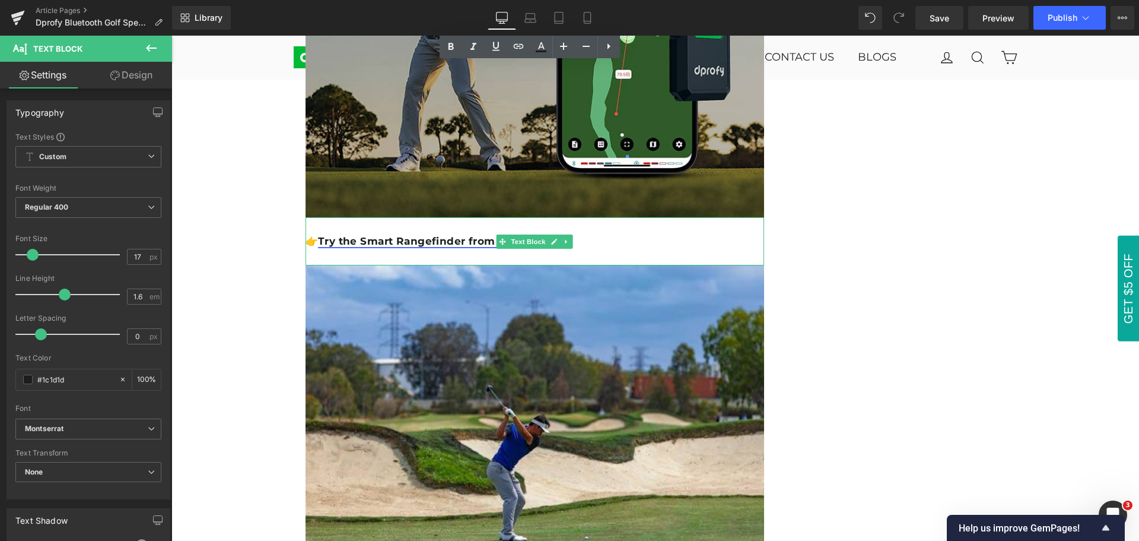
click at [382, 241] on link "Try the Smart Rangefinder from Dprofy" at bounding box center [427, 241] width 218 height 12
click at [618, 243] on p "👉 Try the Smart Rangefinder from Dprofy" at bounding box center [535, 241] width 459 height 16
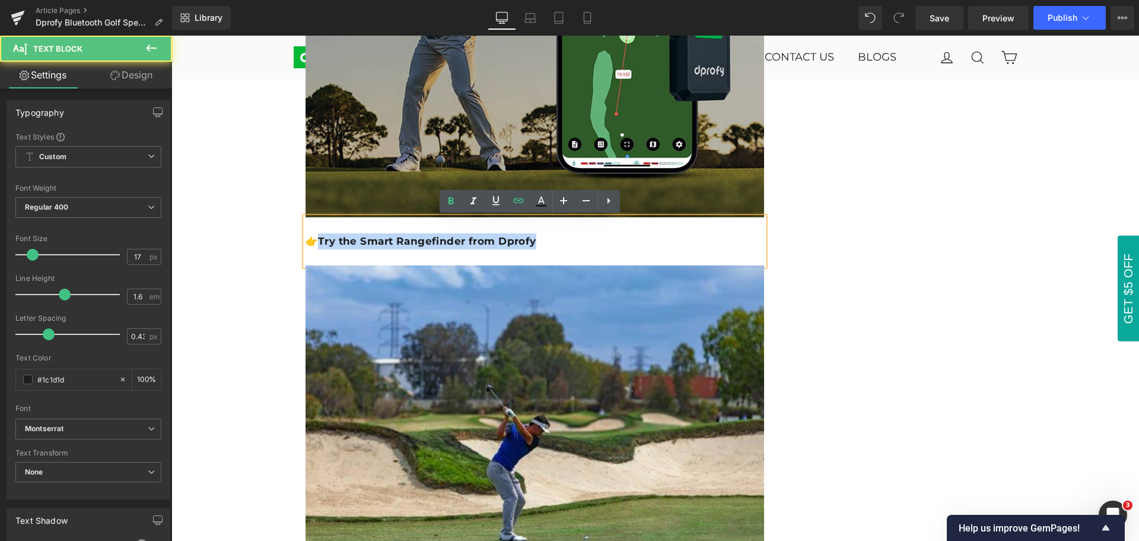
drag, startPoint x: 318, startPoint y: 242, endPoint x: 579, endPoint y: 250, distance: 261.2
click at [579, 250] on div "👉 Try the Smart Rangefinder from Dprofy" at bounding box center [535, 241] width 459 height 49
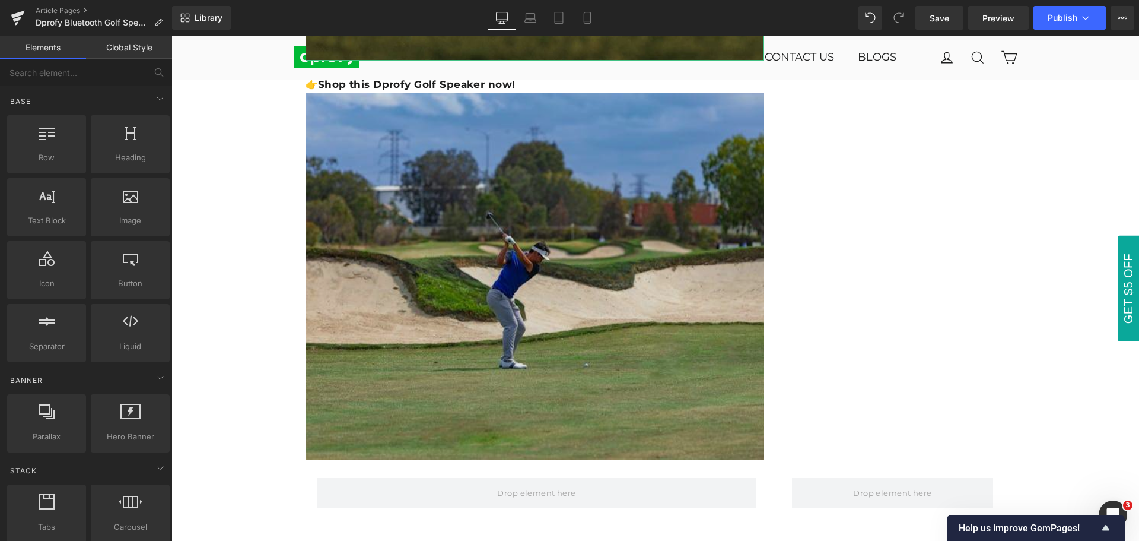
scroll to position [1602, 0]
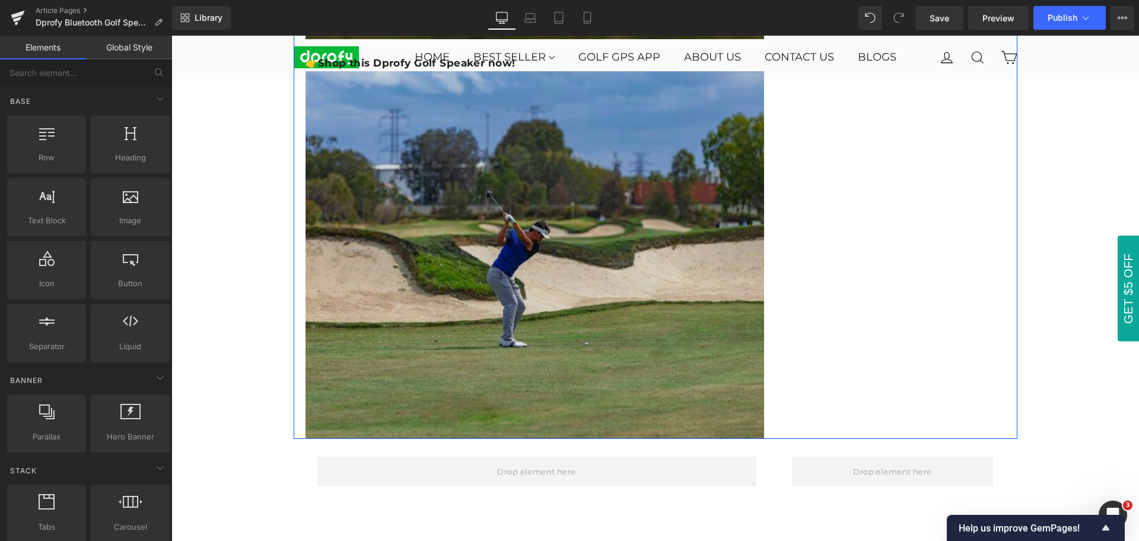
click at [542, 286] on img at bounding box center [535, 254] width 459 height 367
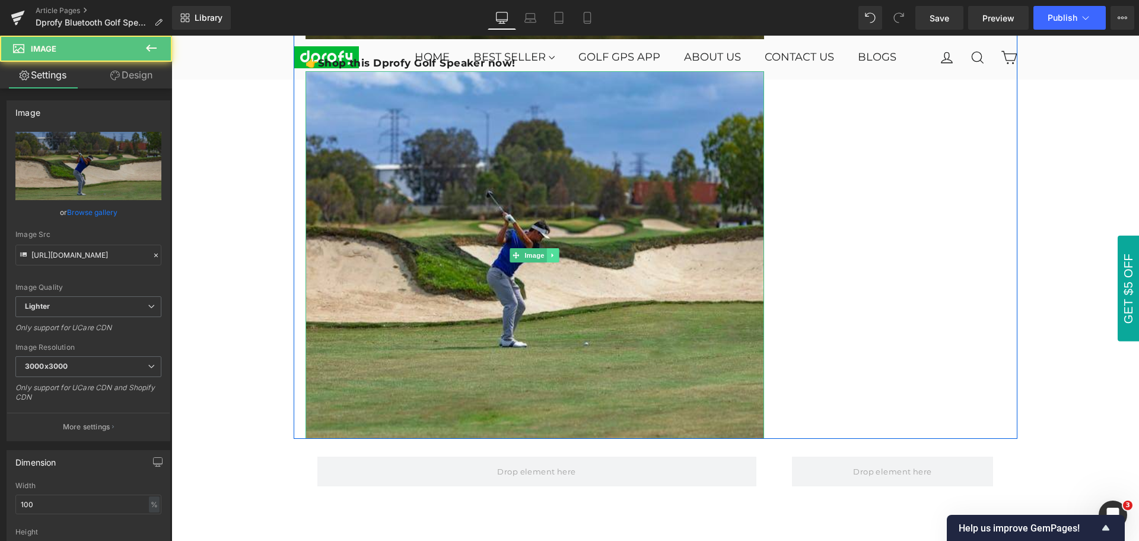
click at [552, 256] on icon at bounding box center [553, 255] width 2 height 4
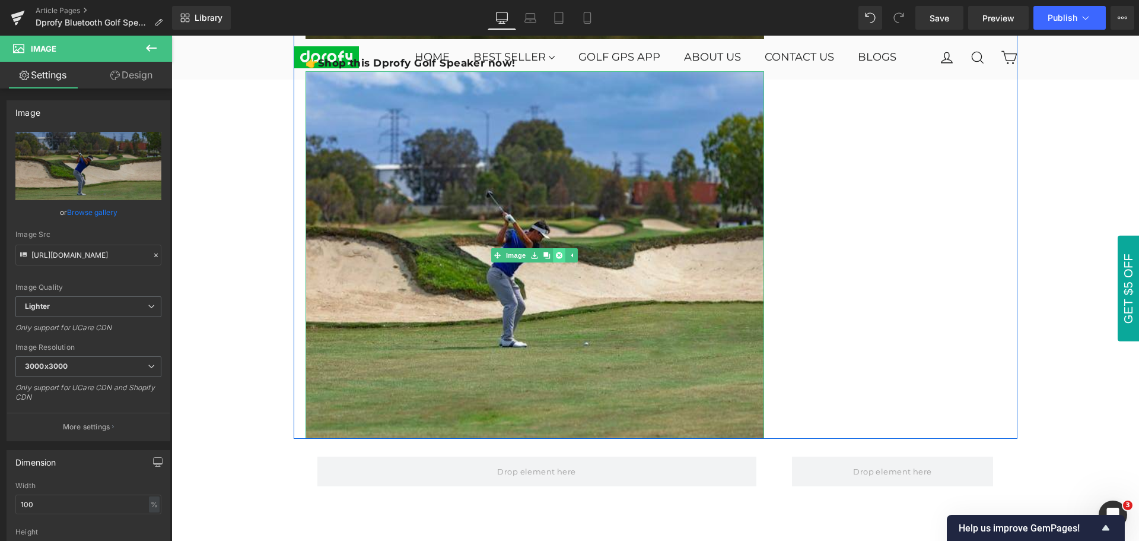
click at [556, 256] on icon at bounding box center [559, 255] width 7 height 7
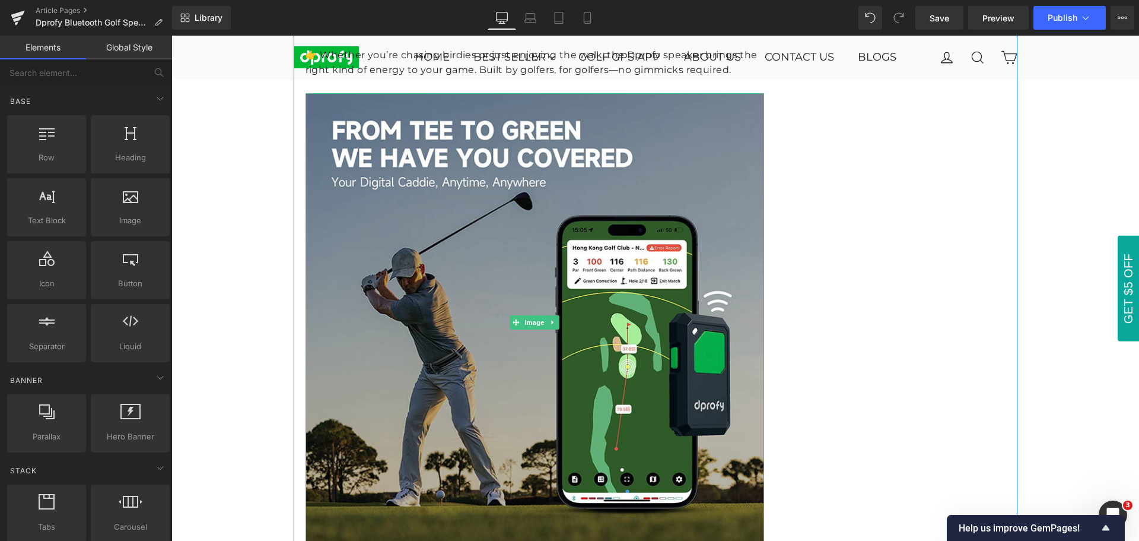
scroll to position [1050, 0]
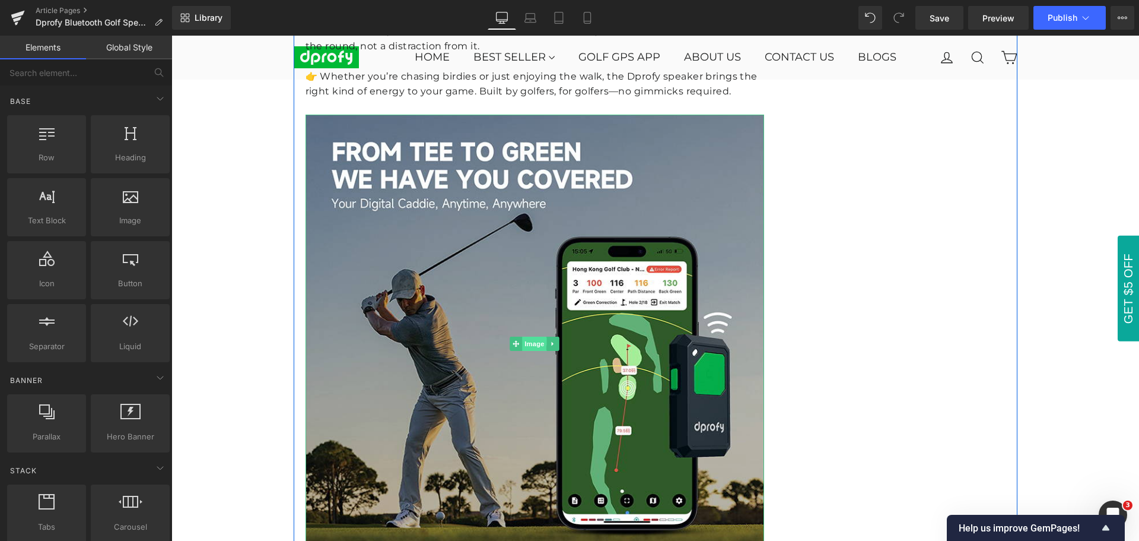
click at [534, 348] on span "Image" at bounding box center [534, 343] width 25 height 14
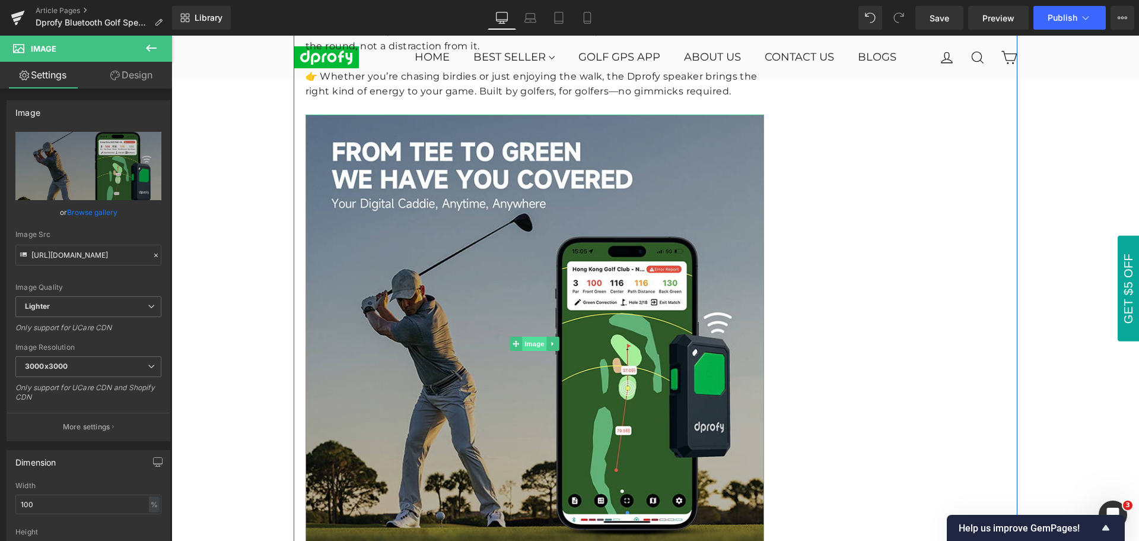
click at [529, 345] on span "Image" at bounding box center [534, 343] width 25 height 14
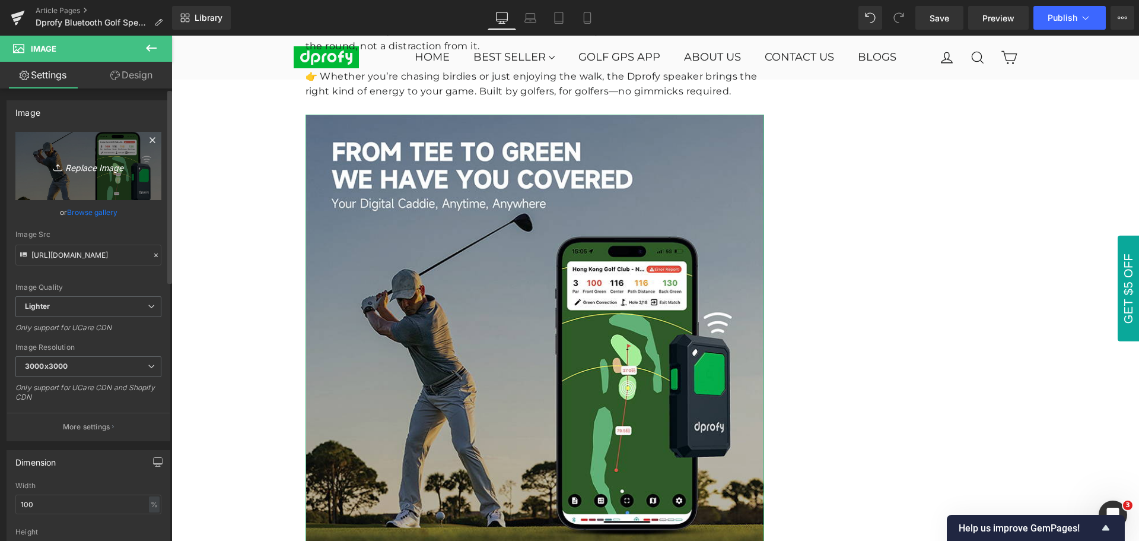
click at [91, 170] on icon "Replace Image" at bounding box center [88, 165] width 95 height 15
type input "C:\fakepath\dprofy golf speaker.webp"
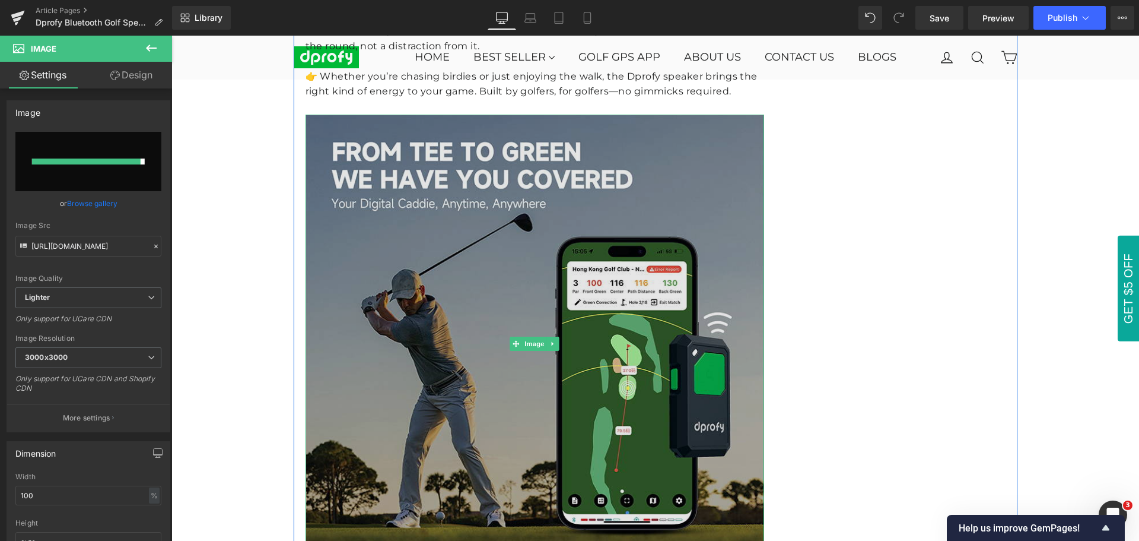
type input "[URL][DOMAIN_NAME]"
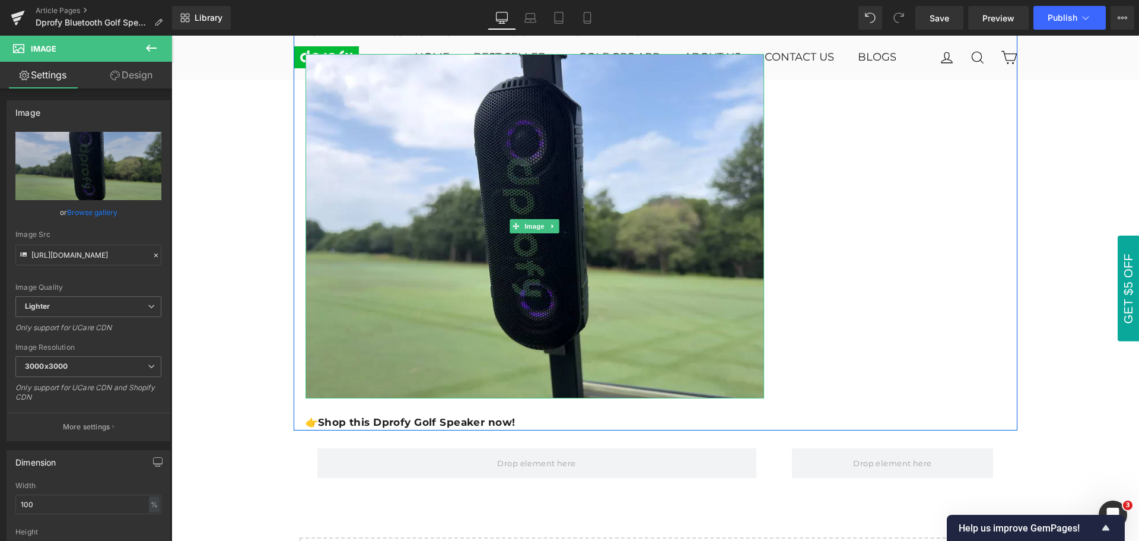
scroll to position [1169, 0]
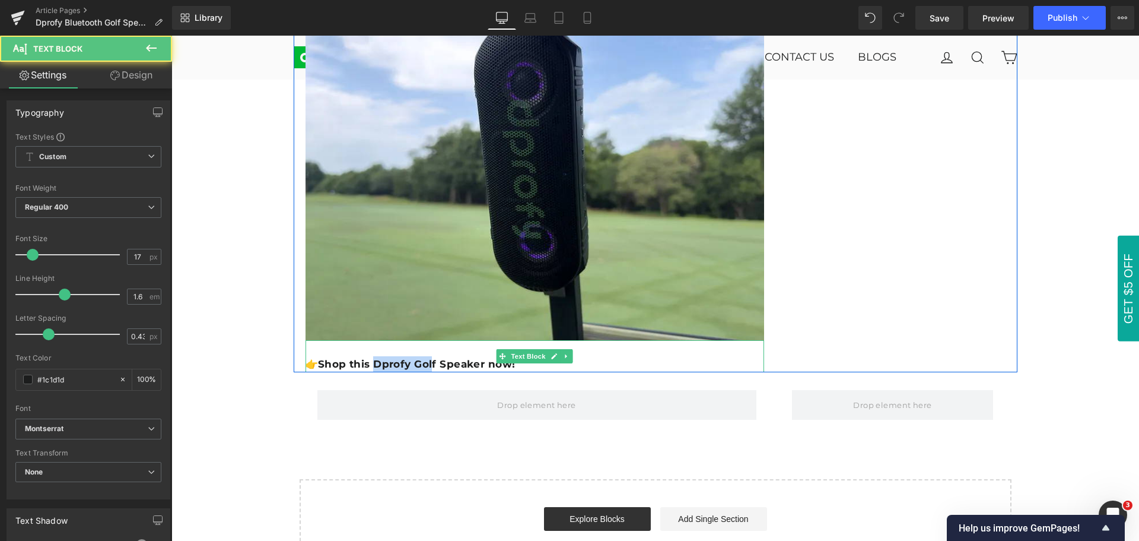
drag, startPoint x: 371, startPoint y: 363, endPoint x: 431, endPoint y: 362, distance: 59.3
click at [431, 362] on b "Shop this Dprofy Golf Speaker now!" at bounding box center [416, 364] width 197 height 12
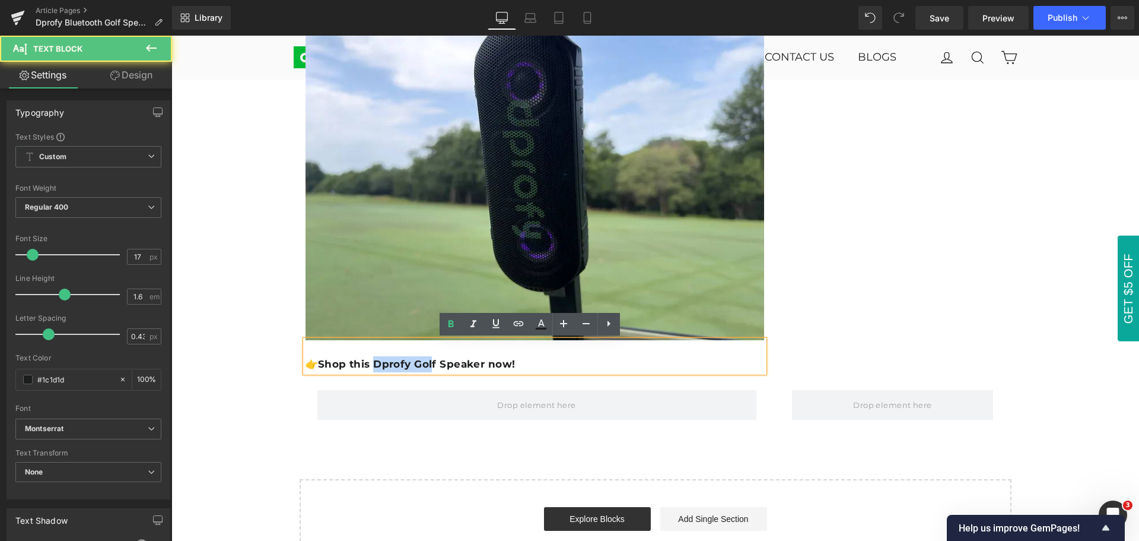
click at [431, 362] on b "Shop this Dprofy Golf Speaker now!" at bounding box center [416, 364] width 197 height 12
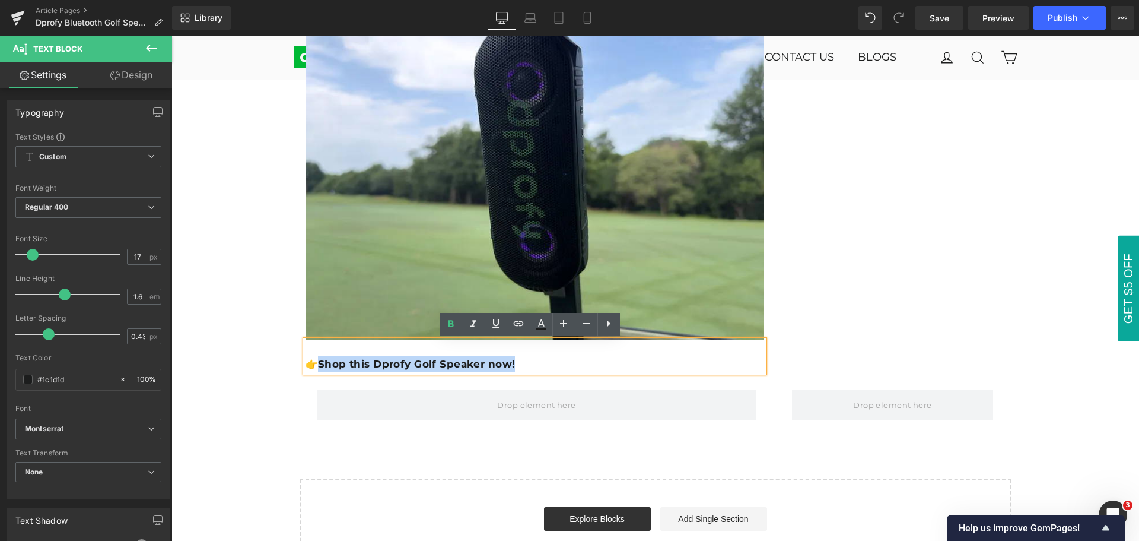
drag, startPoint x: 316, startPoint y: 362, endPoint x: 513, endPoint y: 362, distance: 197.0
click at [513, 362] on p "👉 Shop this Dprofy Golf Speaker now!" at bounding box center [535, 364] width 459 height 16
click at [518, 326] on icon at bounding box center [519, 323] width 14 height 14
click at [464, 385] on input "text" at bounding box center [445, 389] width 183 height 30
paste input "[URL][DOMAIN_NAME]"
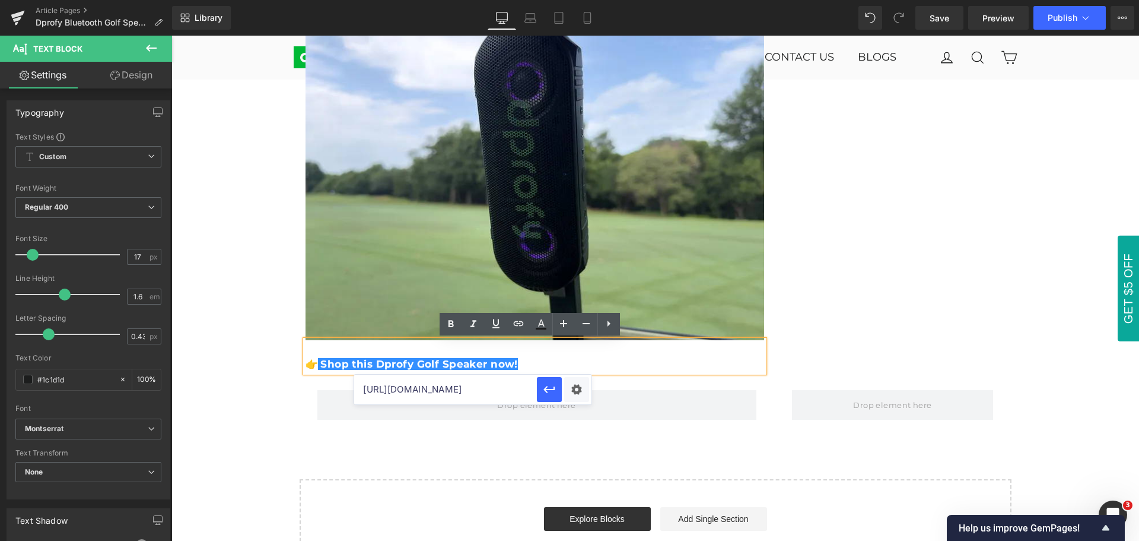
scroll to position [0, 536]
click at [582, 0] on div "Text Color Highlight Color #333333 Edit or remove link: Edit - Unlink - Cancel …" at bounding box center [569, 0] width 1139 height 0
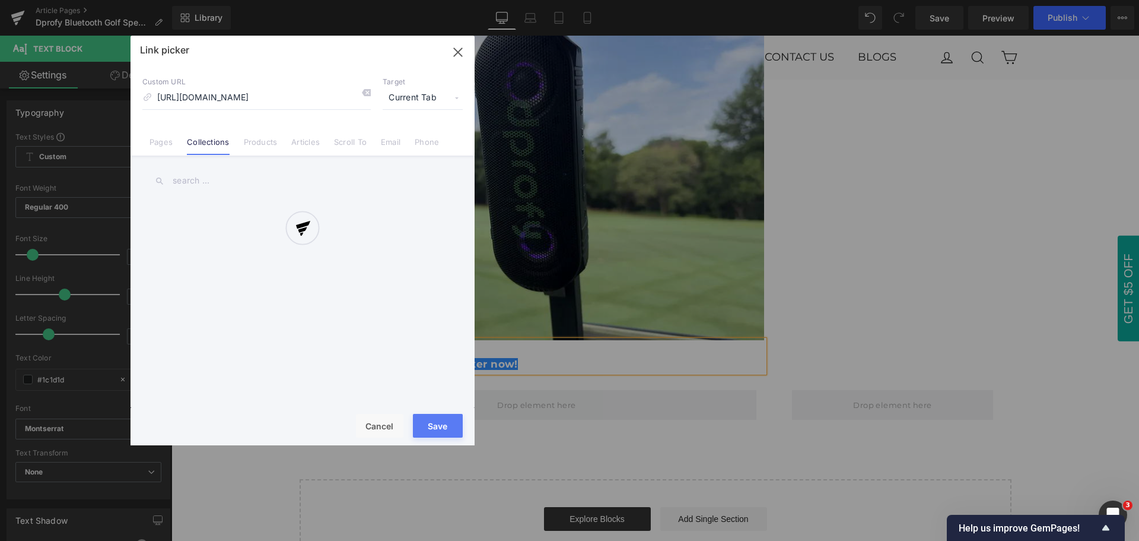
scroll to position [0, 0]
click at [417, 95] on div at bounding box center [303, 240] width 344 height 409
click at [459, 52] on div at bounding box center [303, 240] width 344 height 409
click at [371, 426] on div at bounding box center [303, 240] width 344 height 409
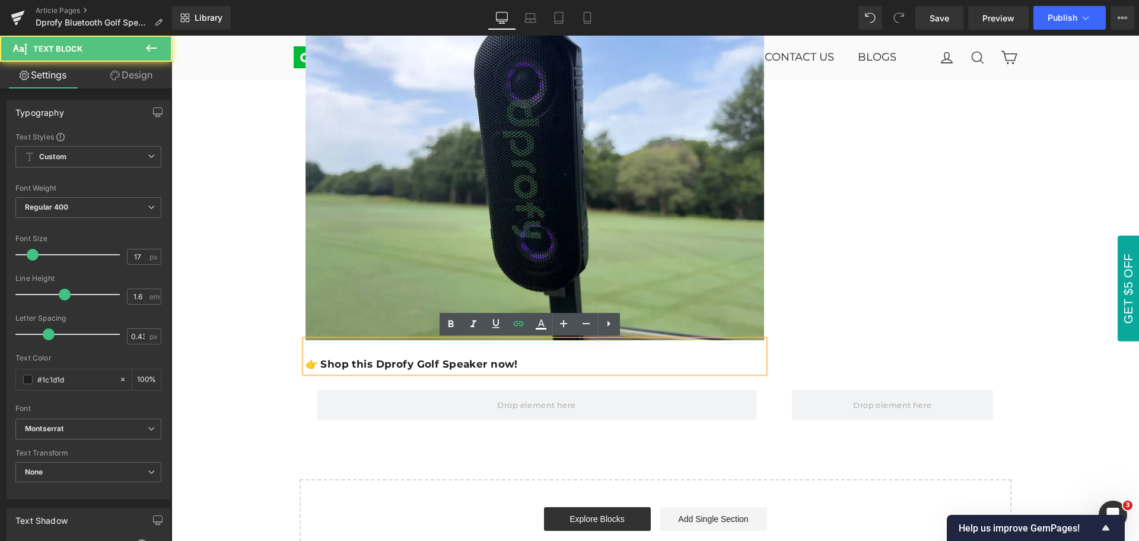
click at [525, 366] on p "👉 Shop this Dprofy Golf Speaker now!" at bounding box center [535, 364] width 459 height 16
click at [519, 367] on p "👉 Shop this Dprofy Golf Speaker now!" at bounding box center [535, 364] width 459 height 16
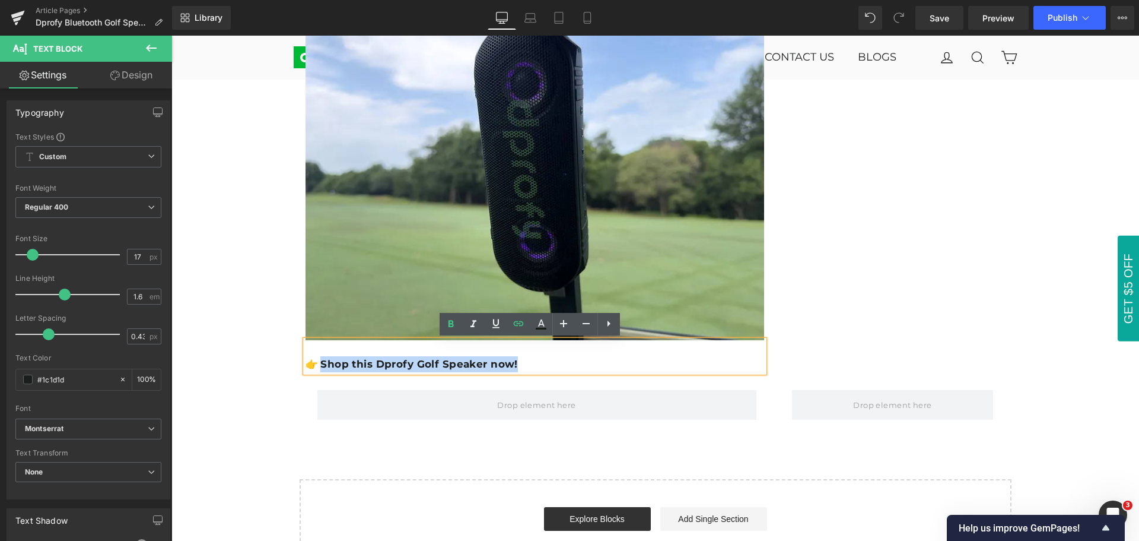
drag, startPoint x: 320, startPoint y: 363, endPoint x: 516, endPoint y: 361, distance: 196.4
click at [516, 361] on p "👉 Shop this Dprofy Golf Speaker now!" at bounding box center [535, 364] width 459 height 16
click at [517, 326] on icon at bounding box center [519, 323] width 14 height 14
type input "[URL][DOMAIN_NAME]"
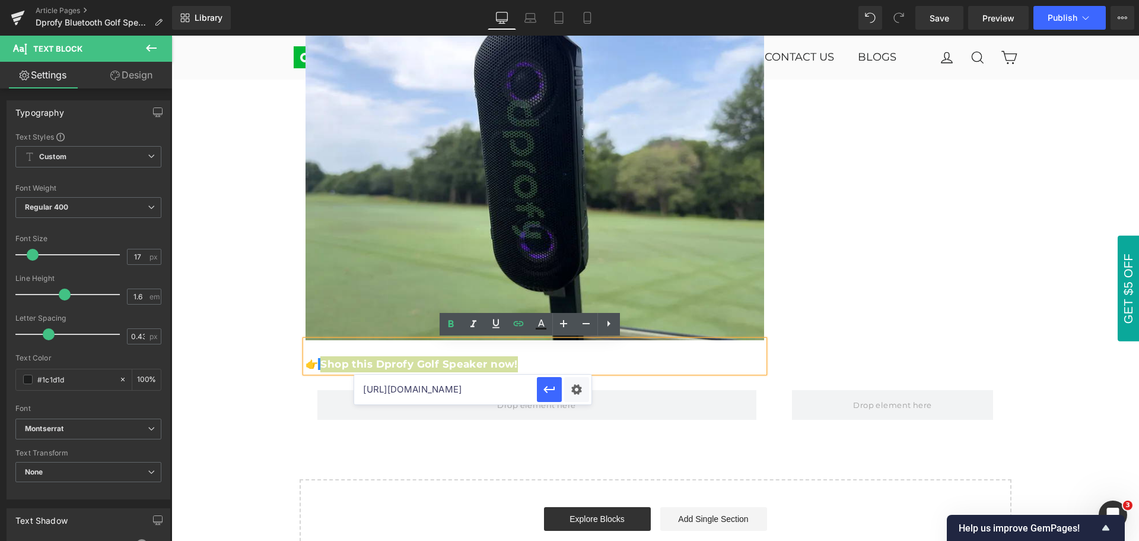
click at [500, 388] on input "[URL][DOMAIN_NAME]" at bounding box center [445, 389] width 183 height 30
click at [552, 397] on button "button" at bounding box center [549, 389] width 25 height 25
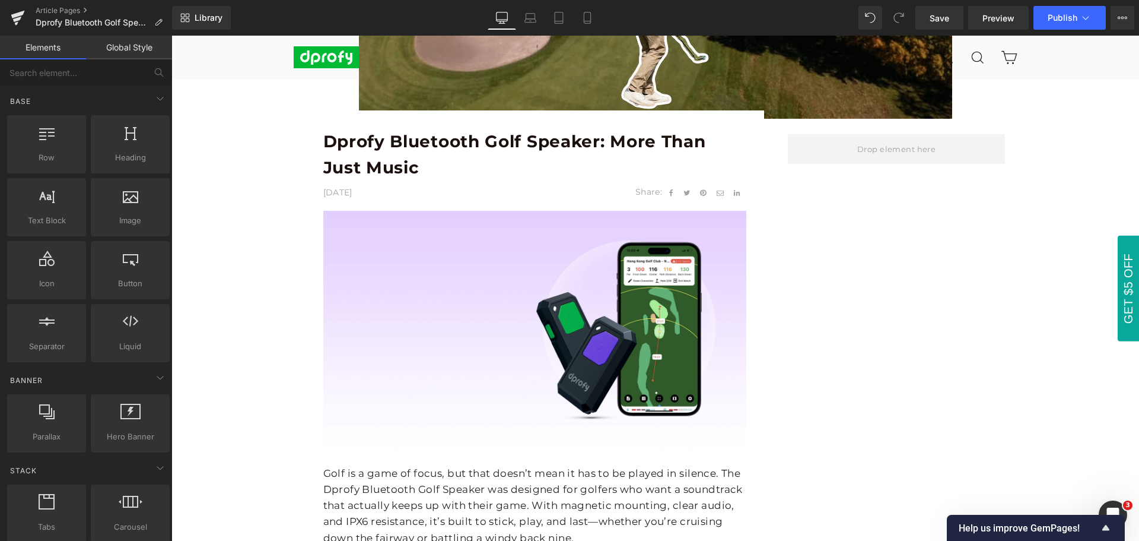
scroll to position [415, 0]
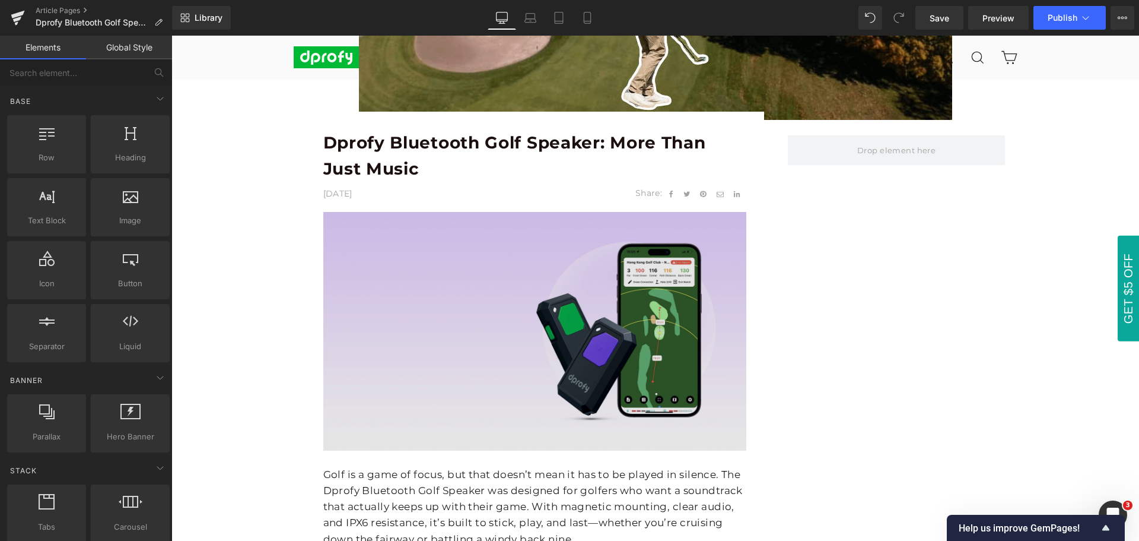
click at [617, 316] on img at bounding box center [534, 331] width 423 height 238
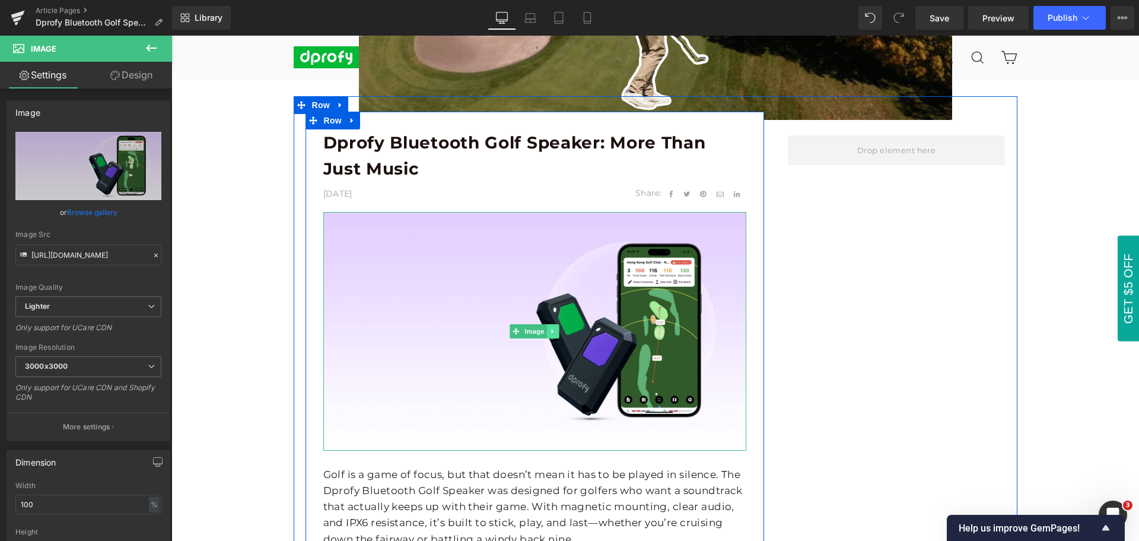
click at [552, 331] on icon at bounding box center [553, 331] width 2 height 4
click at [556, 333] on icon at bounding box center [559, 331] width 7 height 7
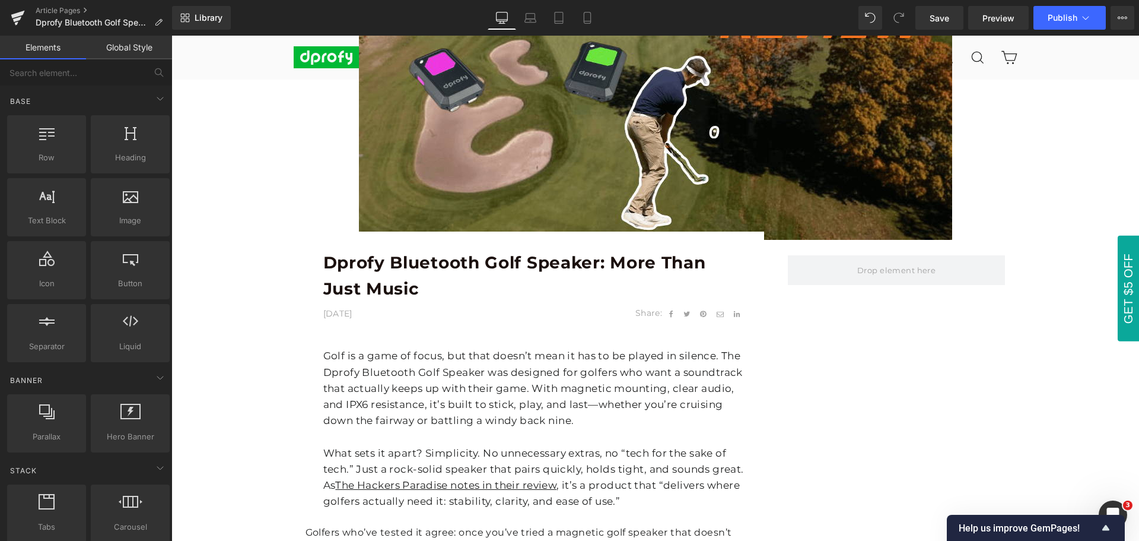
scroll to position [237, 0]
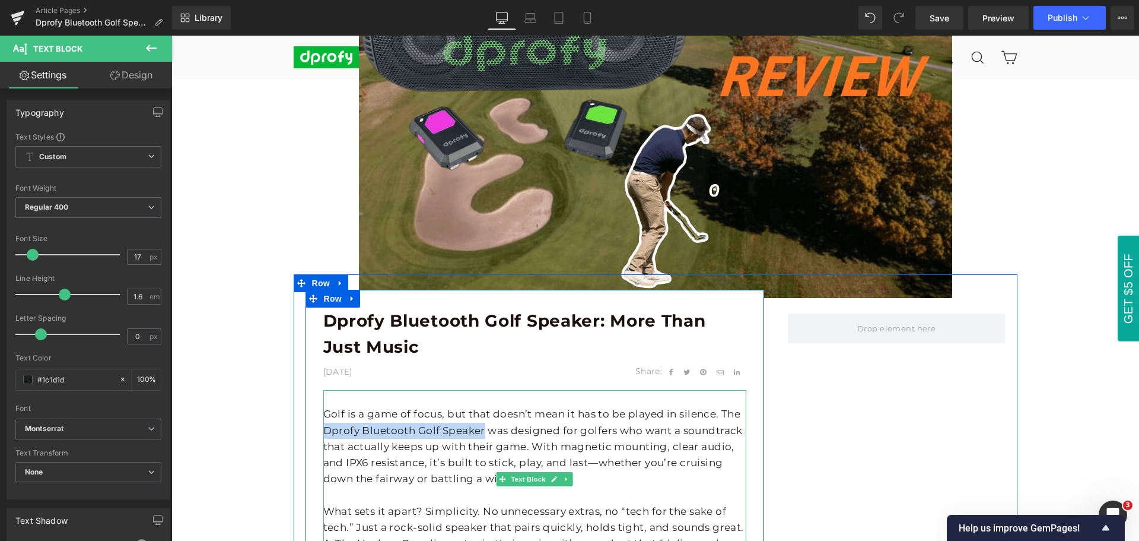
drag, startPoint x: 321, startPoint y: 430, endPoint x: 479, endPoint y: 427, distance: 158.5
click at [479, 427] on p "Golf is a game of focus, but that doesn’t mean it has to be played in silence. …" at bounding box center [534, 446] width 423 height 81
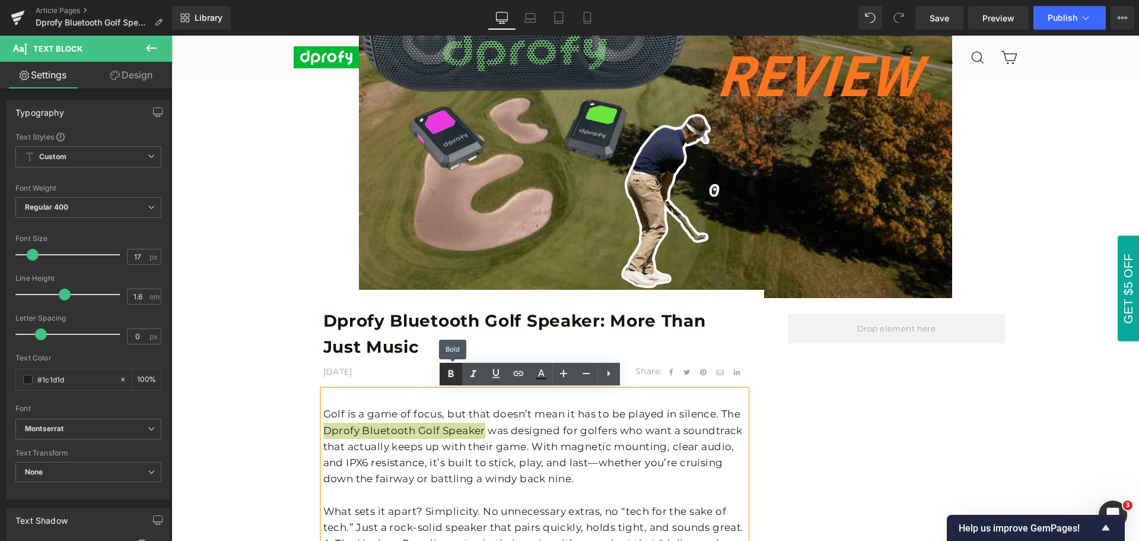
click at [451, 380] on icon at bounding box center [451, 374] width 14 height 14
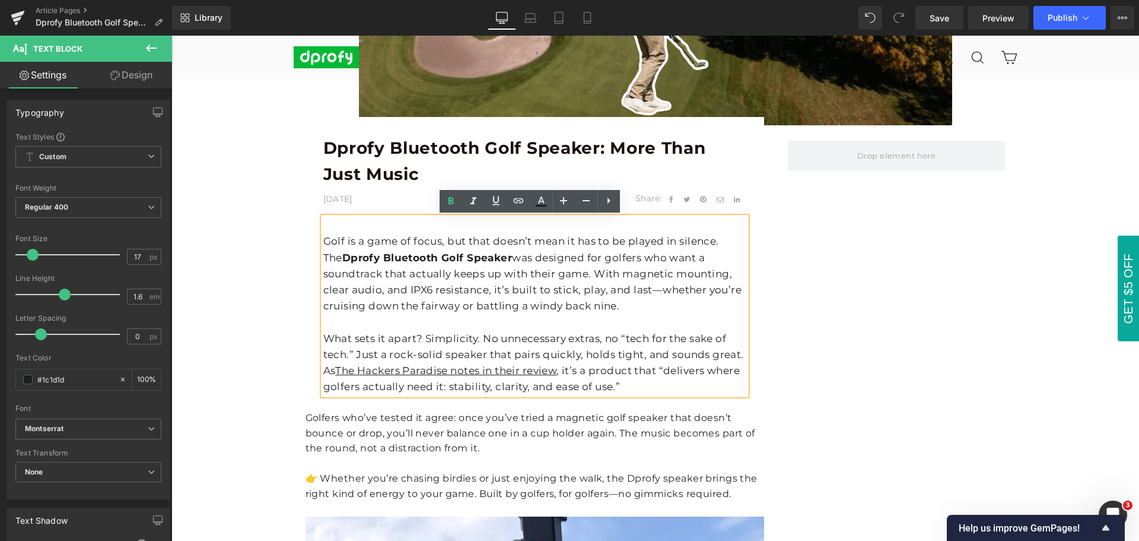
scroll to position [356, 0]
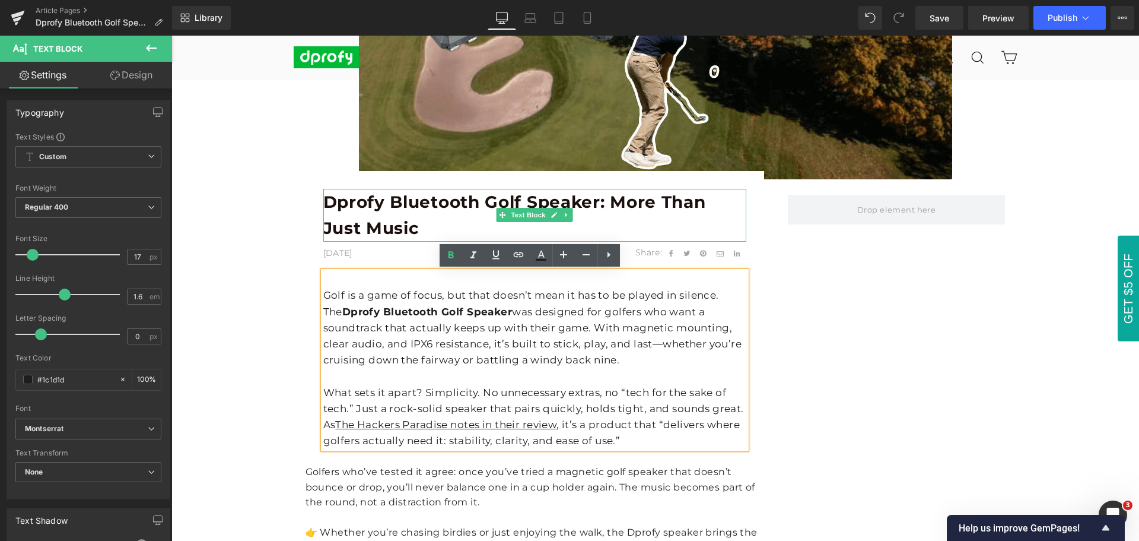
click at [439, 199] on b "Dprofy Bluetooth Golf Speaker: More Than Just Music" at bounding box center [514, 215] width 383 height 47
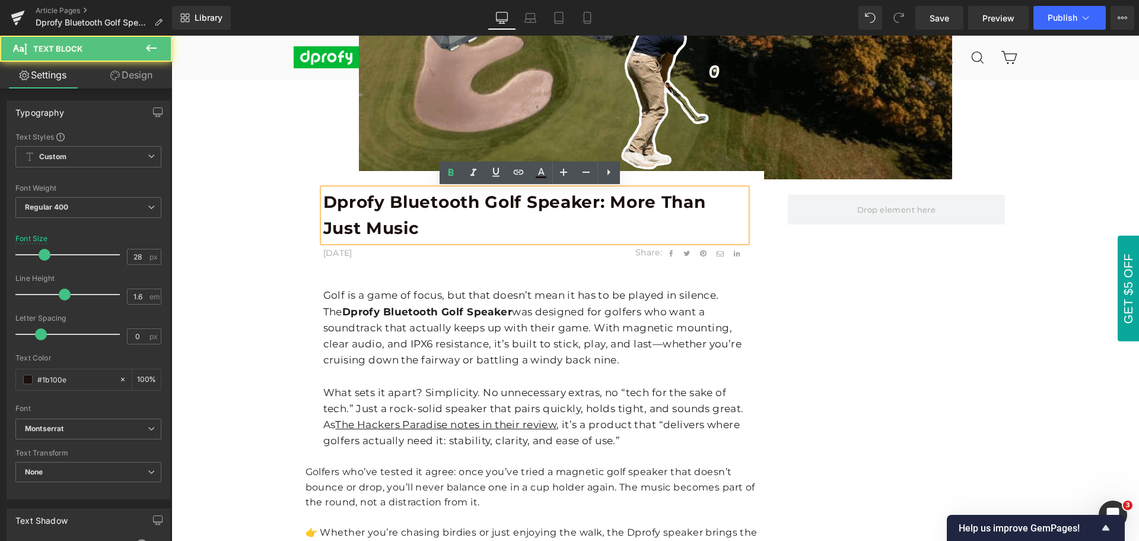
click at [437, 207] on b "Dprofy Bluetooth Golf Speaker: More Than Just Music" at bounding box center [514, 215] width 383 height 47
click at [459, 228] on p "Dprofy Bluetooth Golf Speaker: More Than Just Music" at bounding box center [534, 215] width 423 height 53
click at [489, 380] on p at bounding box center [534, 376] width 423 height 16
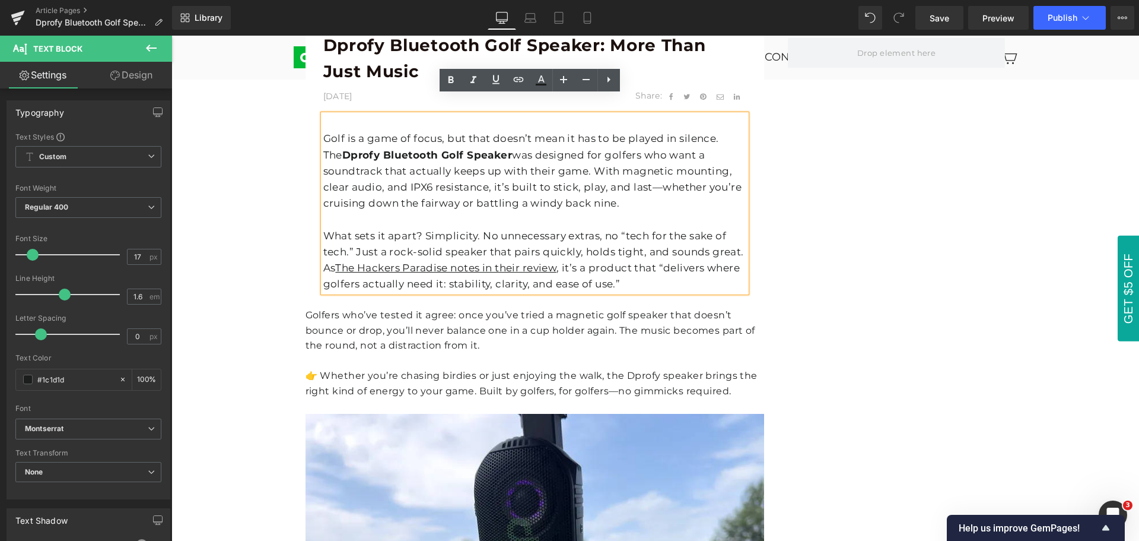
scroll to position [534, 0]
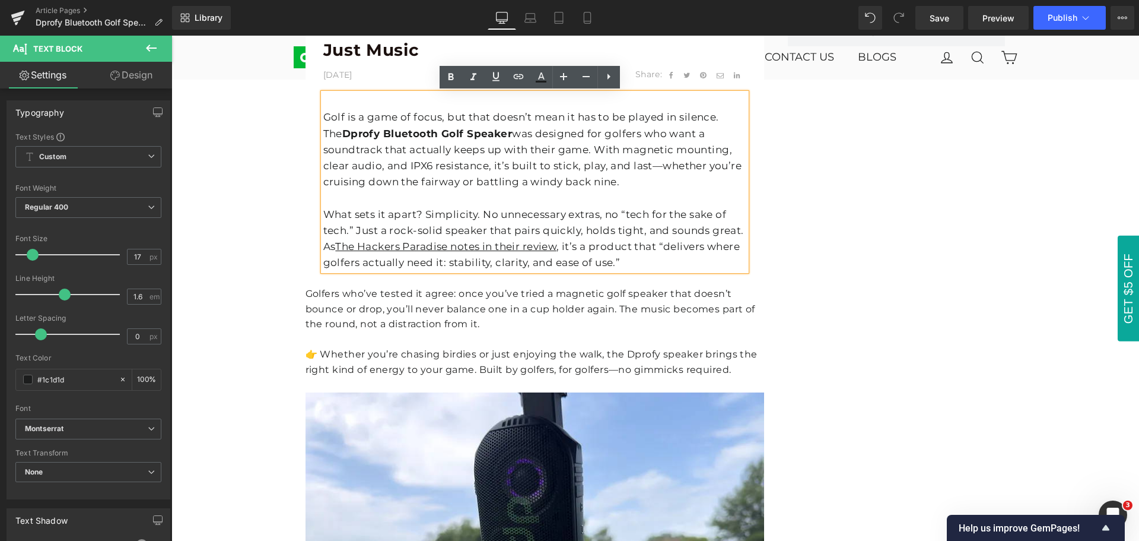
click at [487, 354] on div "👉 Whether you’re chasing birdies or just enjoying the walk, the Dprofy speaker …" at bounding box center [535, 362] width 459 height 30
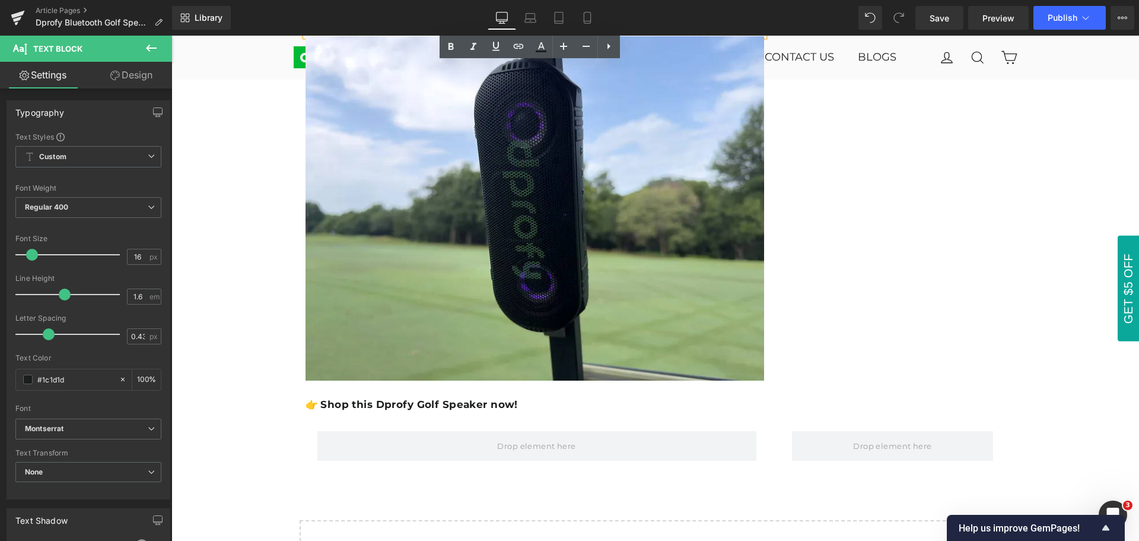
scroll to position [1068, 0]
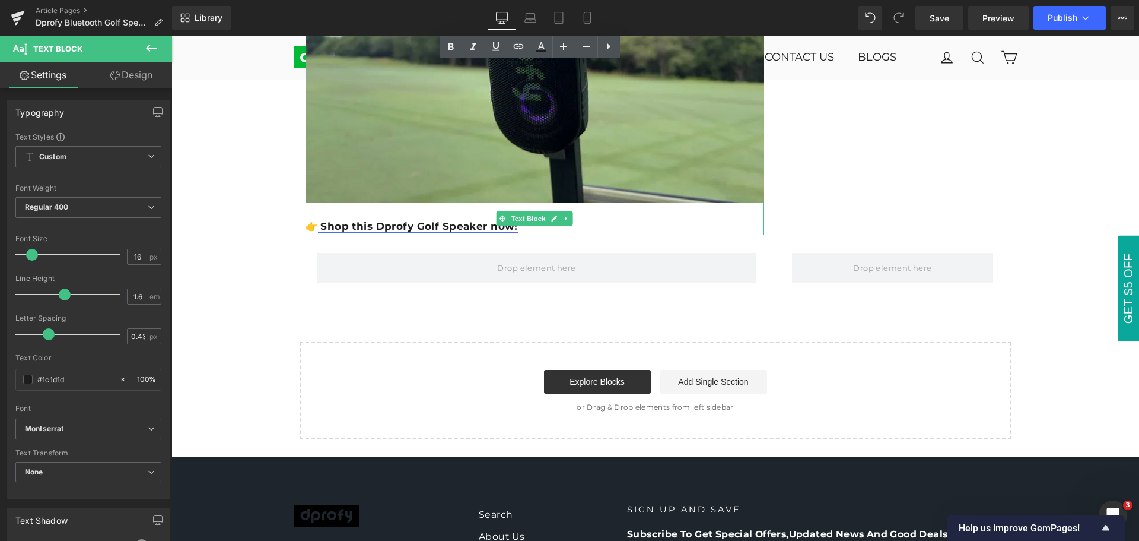
click at [466, 228] on b "Shop this Dprofy Golf Speaker now!" at bounding box center [418, 226] width 197 height 12
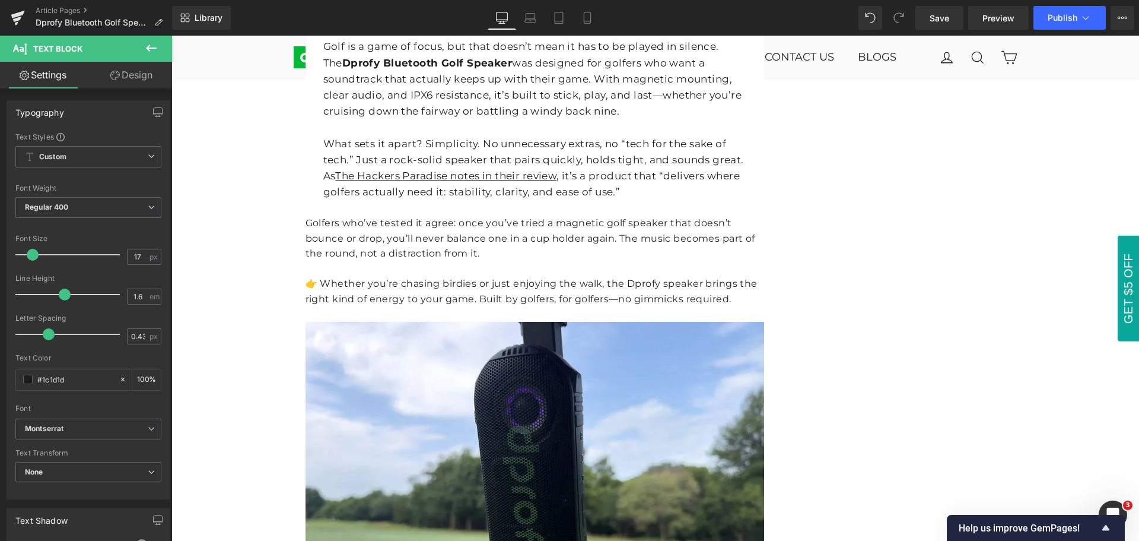
scroll to position [593, 0]
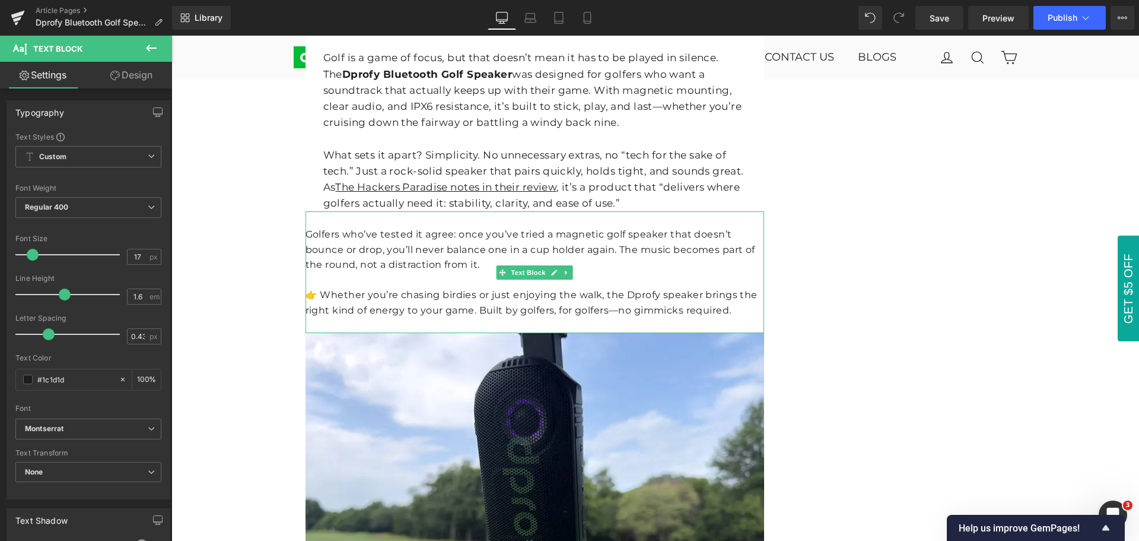
click at [474, 216] on div at bounding box center [535, 218] width 459 height 15
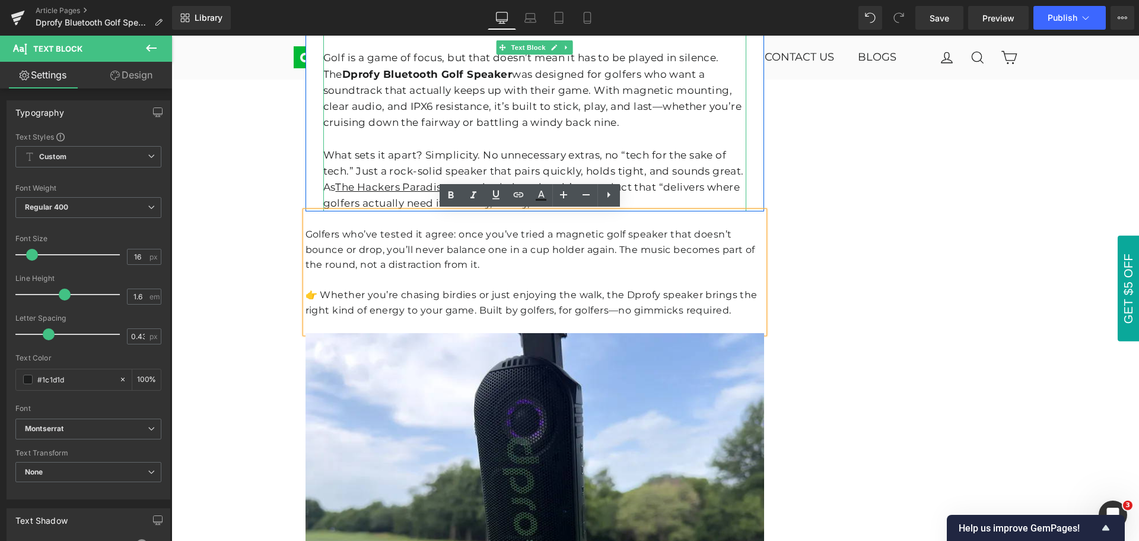
click at [478, 138] on p at bounding box center [534, 139] width 423 height 16
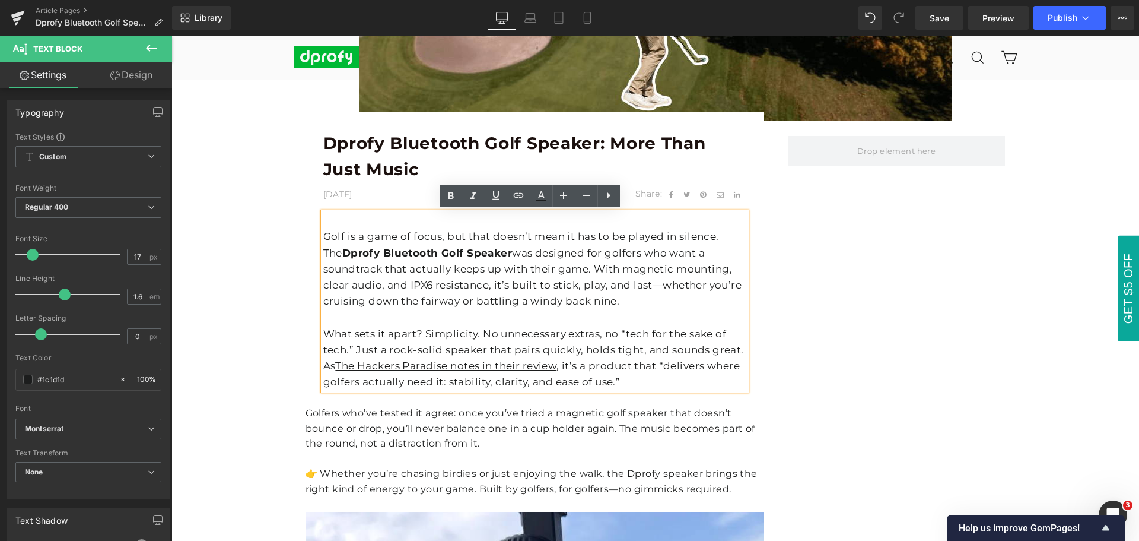
scroll to position [356, 0]
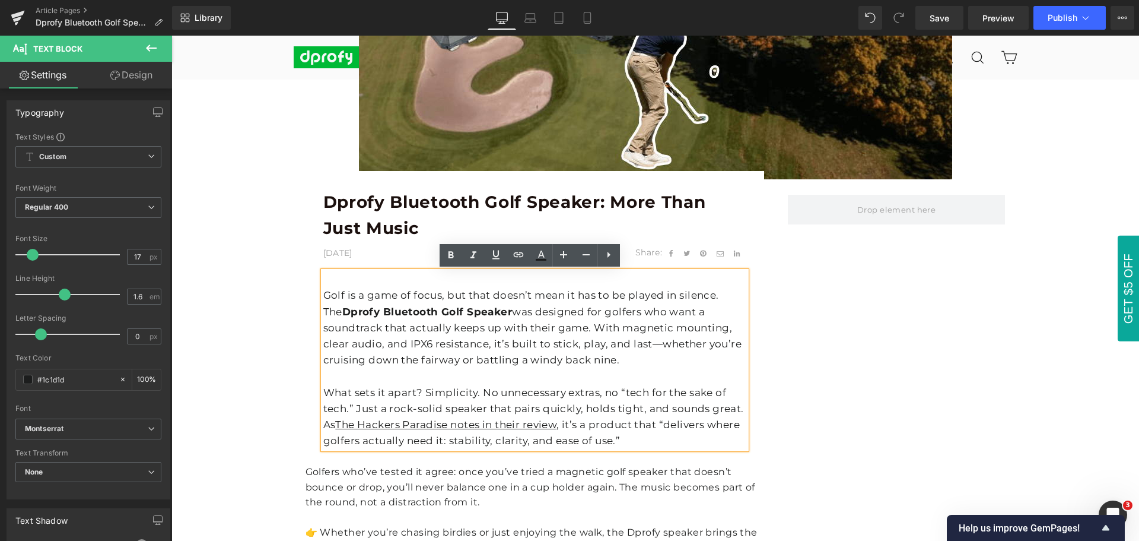
click at [465, 199] on b "Dprofy Bluetooth Golf Speaker: More Than Just Music" at bounding box center [514, 215] width 383 height 47
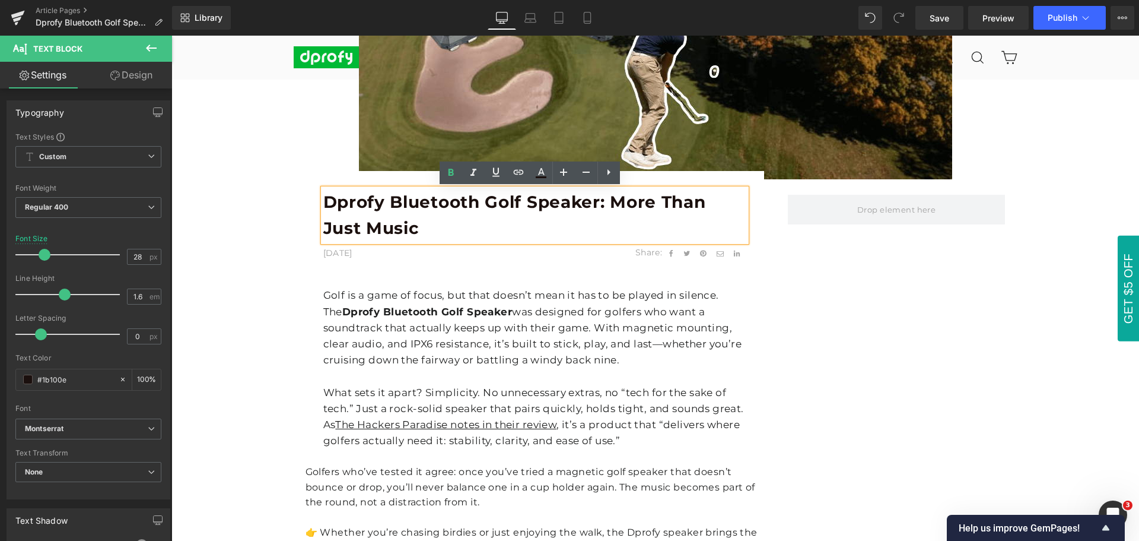
click at [1065, 304] on div "Image Row Dprofy Bluetooth Golf Speaker: More Than Just Music Text Block [DATE]…" at bounding box center [655, 448] width 968 height 1406
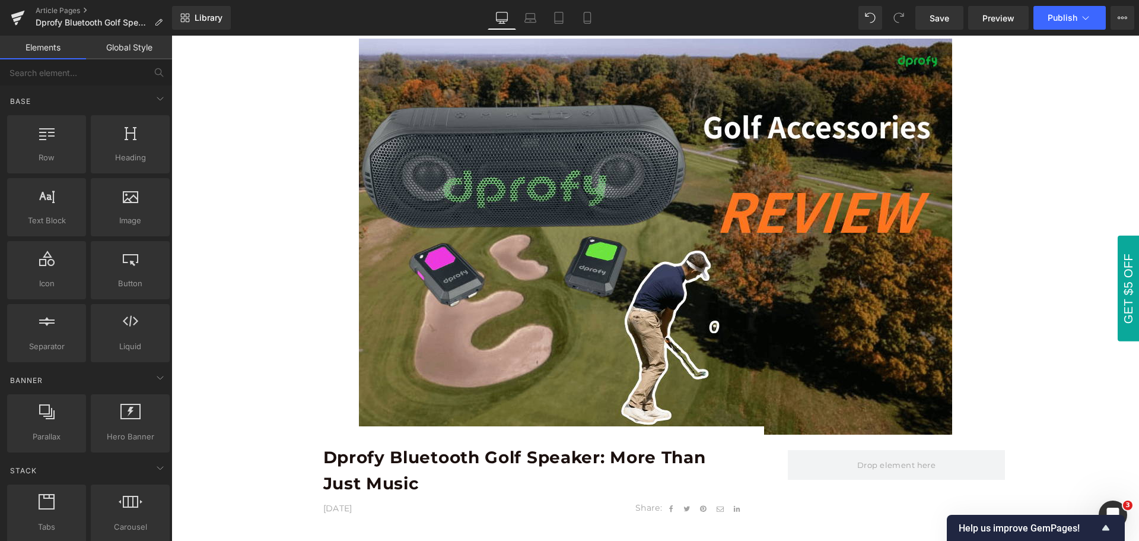
scroll to position [0, 0]
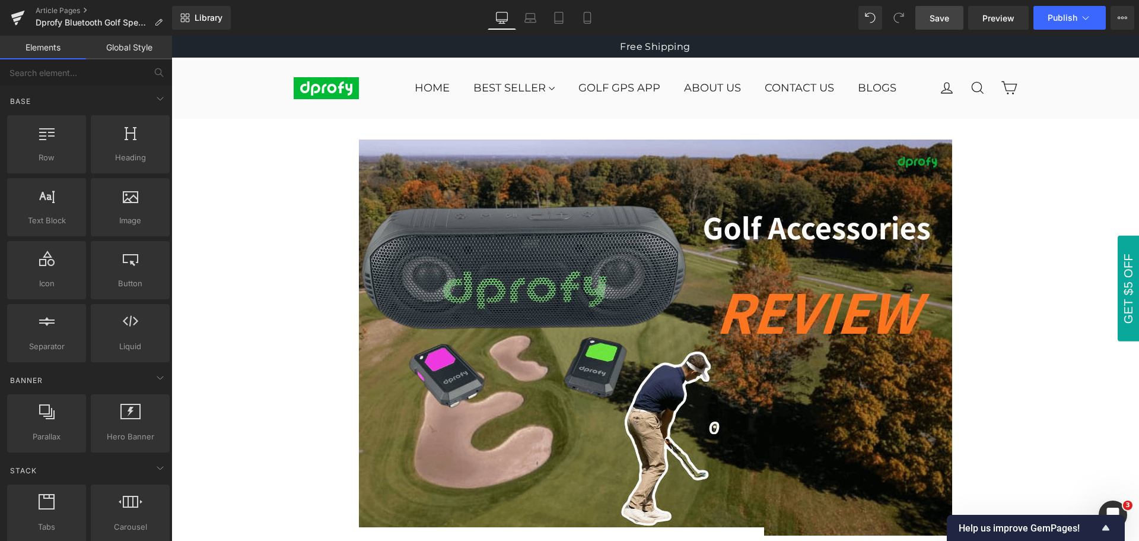
click at [941, 23] on span "Save" at bounding box center [940, 18] width 20 height 12
click at [925, 18] on span "Saving" at bounding box center [919, 18] width 30 height 10
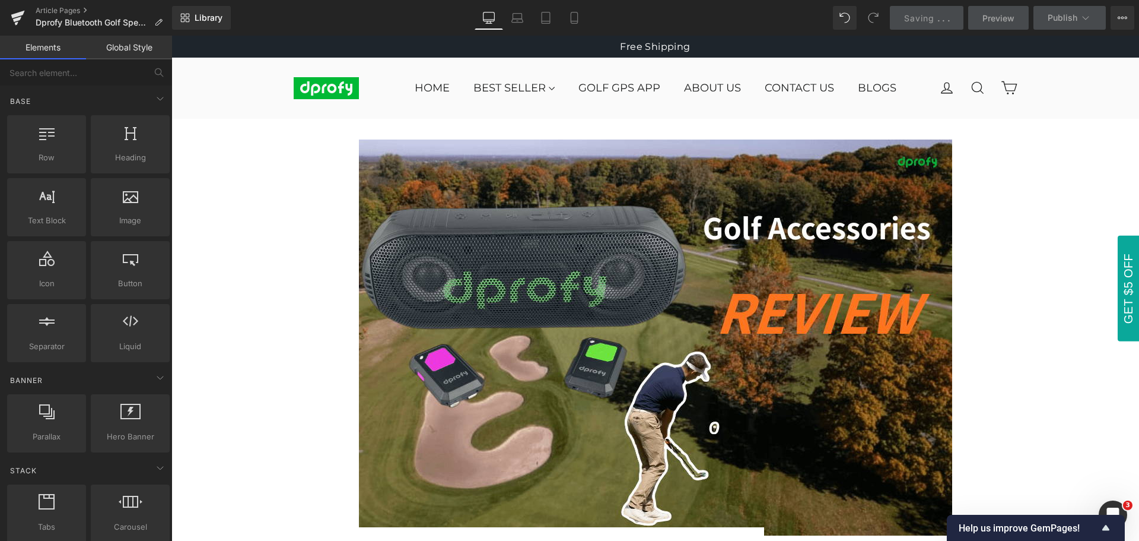
click at [925, 18] on span "Saving" at bounding box center [919, 18] width 30 height 10
click at [580, 24] on link "Mobile" at bounding box center [574, 18] width 28 height 24
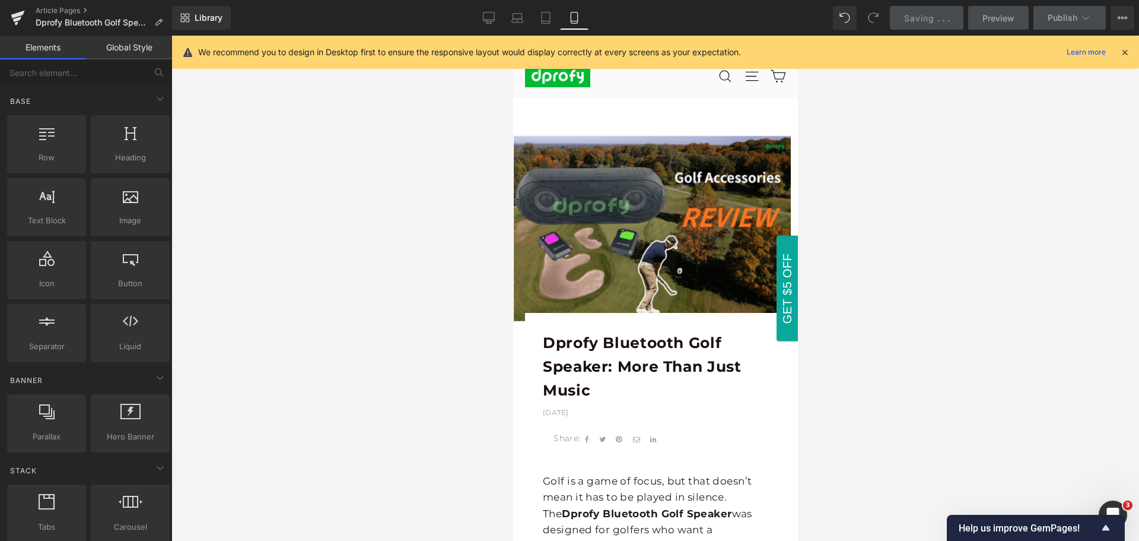
click at [1127, 55] on icon at bounding box center [1125, 52] width 11 height 11
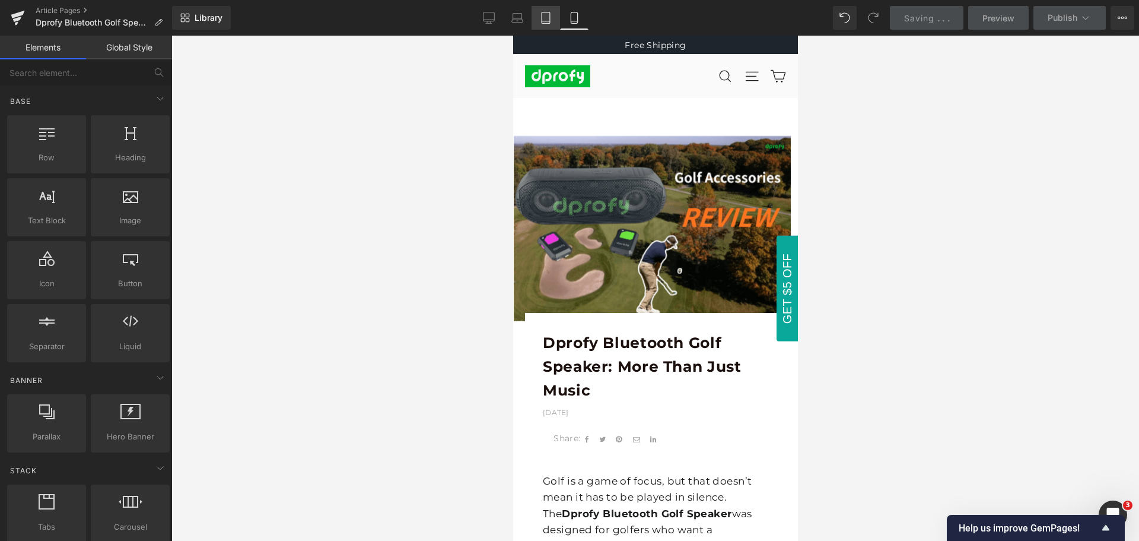
click at [550, 24] on link "Tablet" at bounding box center [546, 18] width 28 height 24
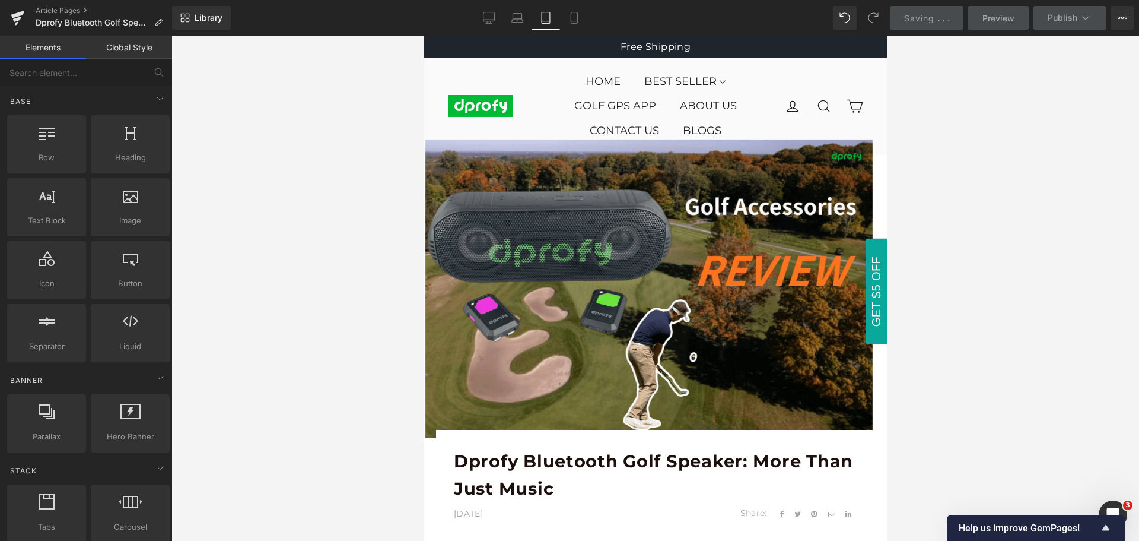
scroll to position [65, 0]
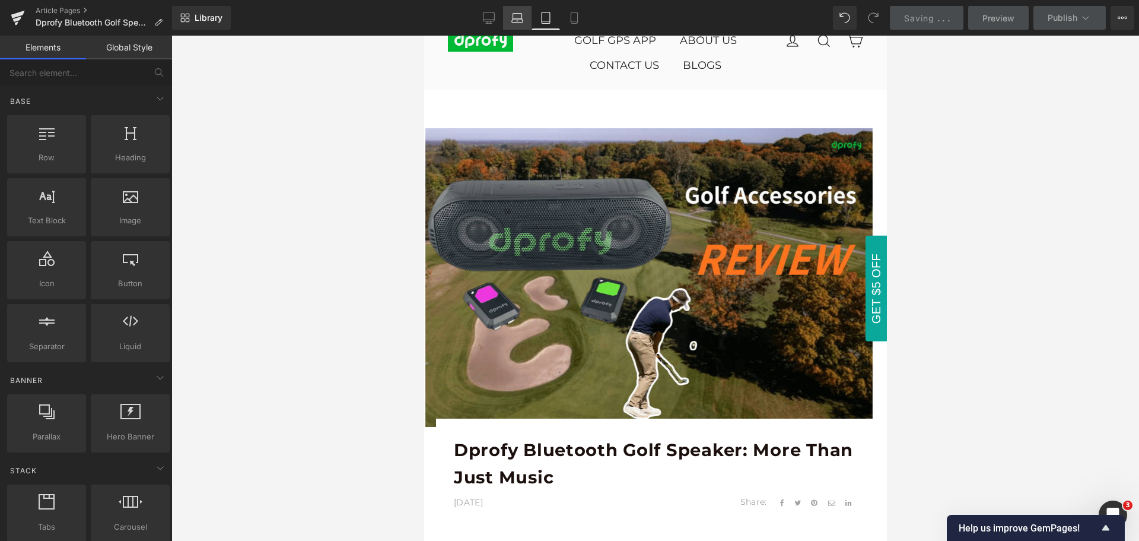
click at [512, 23] on link "Laptop" at bounding box center [517, 18] width 28 height 24
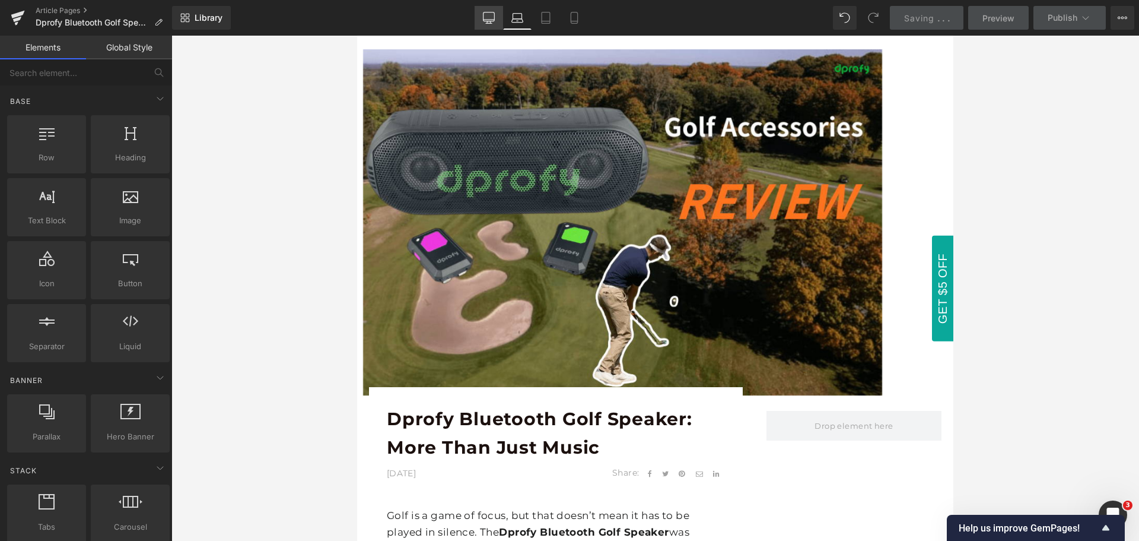
click at [480, 21] on link "Desktop" at bounding box center [489, 18] width 28 height 24
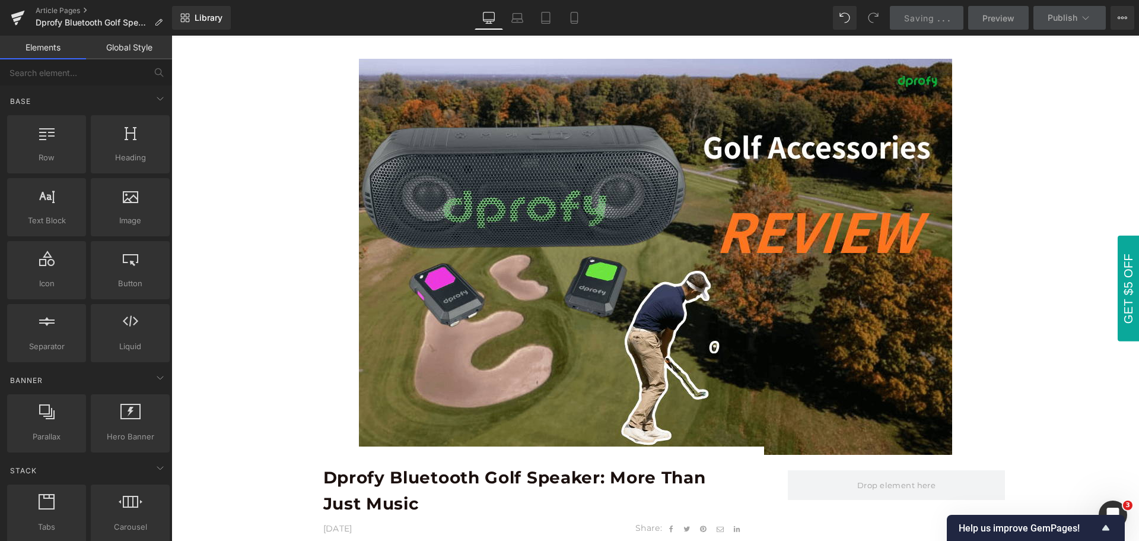
scroll to position [0, 0]
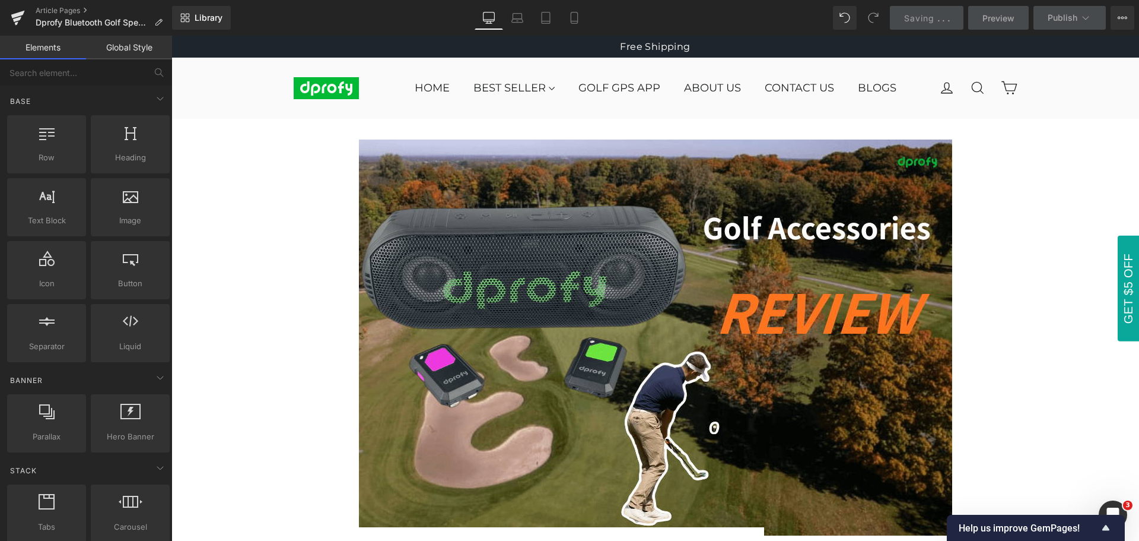
click at [935, 18] on span "Saving" at bounding box center [919, 18] width 30 height 10
click at [935, 17] on span "Saving" at bounding box center [919, 18] width 30 height 10
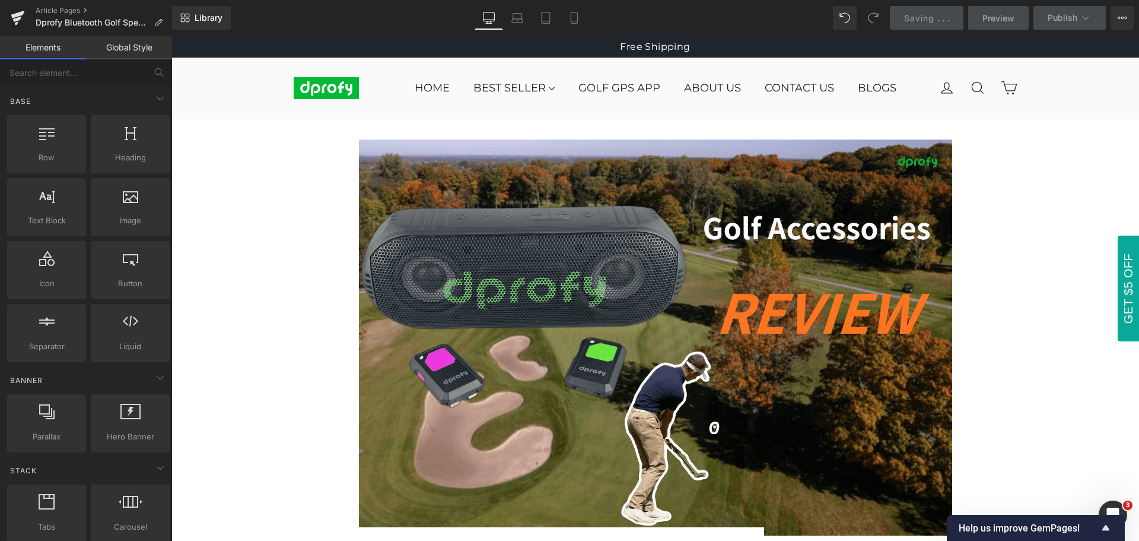
click at [935, 17] on span "Saving" at bounding box center [919, 18] width 30 height 10
click at [931, 26] on link "Saving . . ." at bounding box center [927, 18] width 74 height 24
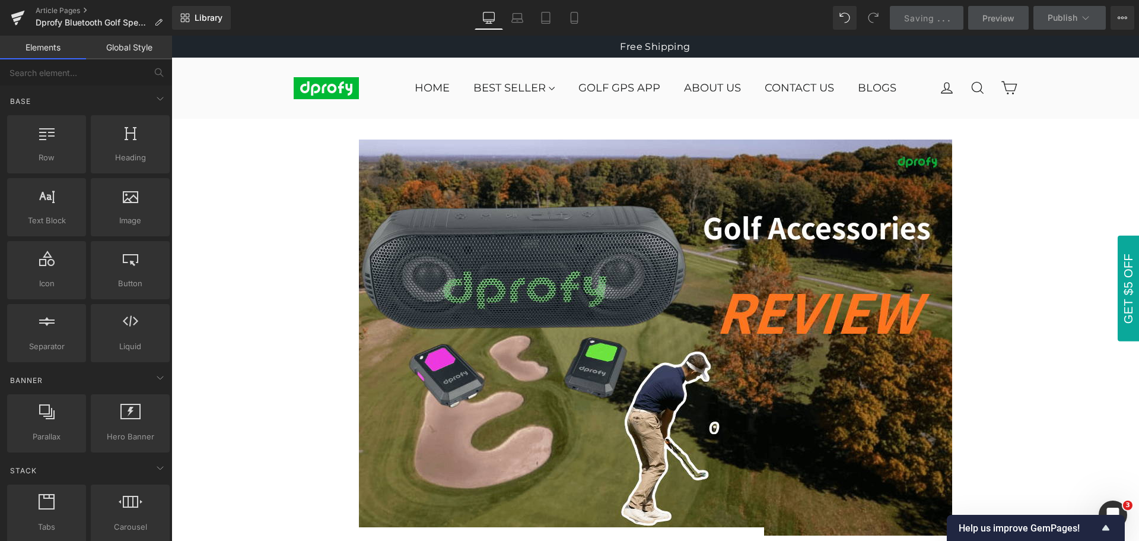
click at [932, 20] on span "Saving" at bounding box center [919, 18] width 30 height 10
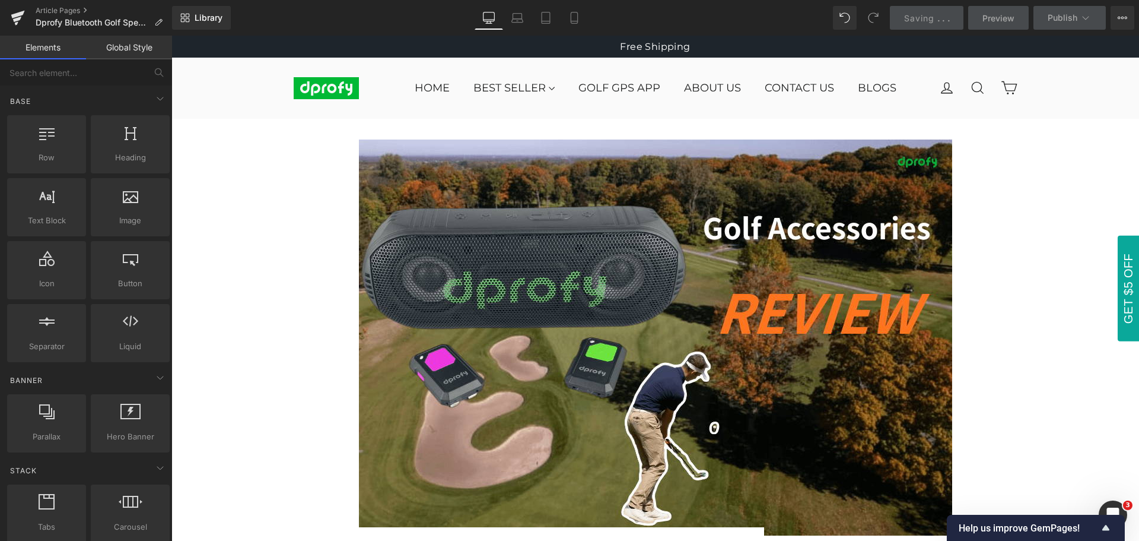
click at [932, 20] on span "Saving" at bounding box center [919, 18] width 30 height 10
click at [925, 15] on span "Saving" at bounding box center [919, 18] width 30 height 10
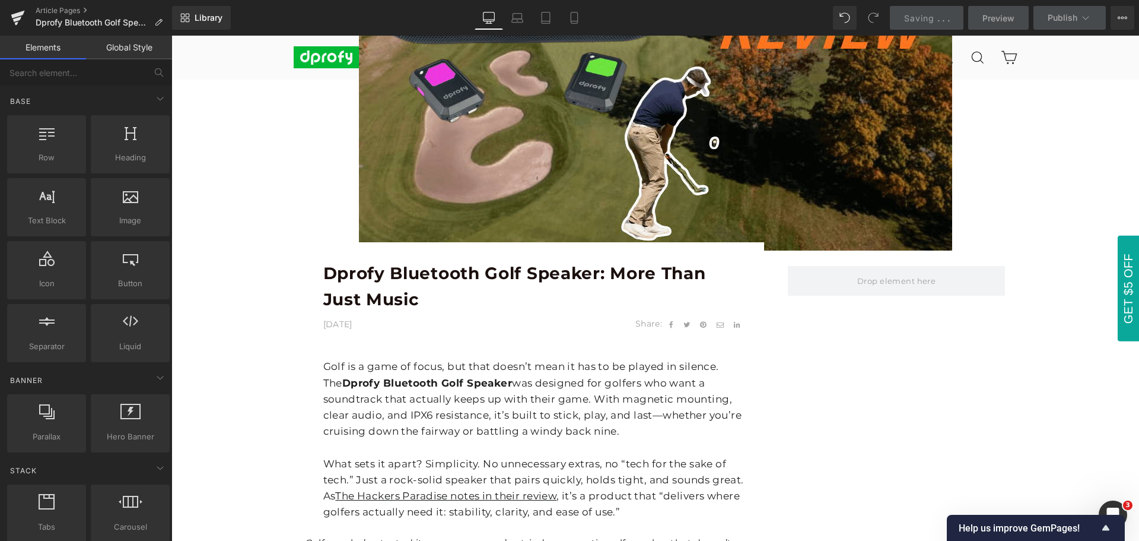
scroll to position [297, 0]
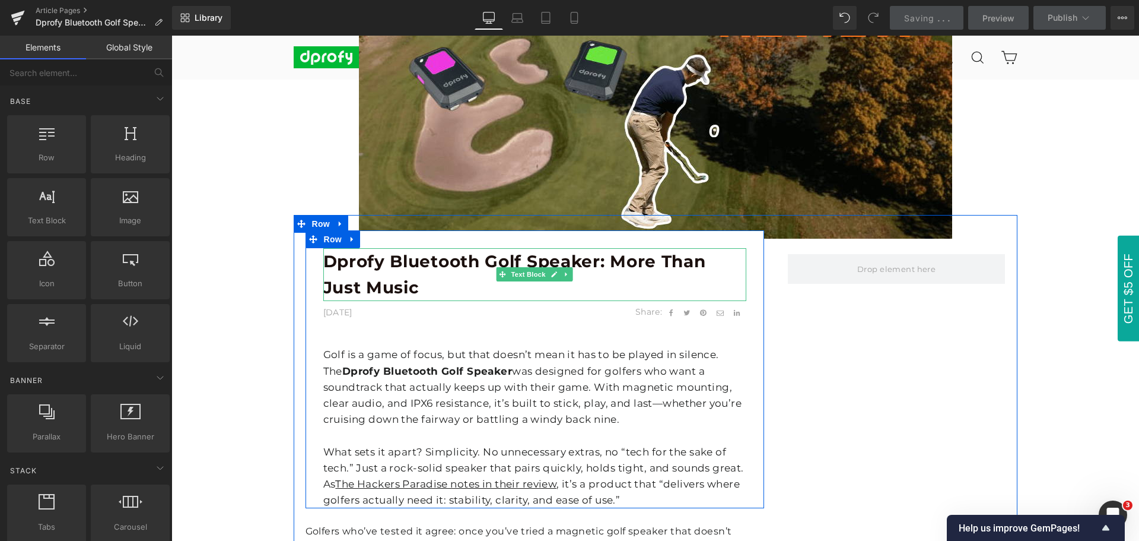
click at [430, 283] on p "Dprofy Bluetooth Golf Speaker: More Than Just Music" at bounding box center [534, 274] width 423 height 53
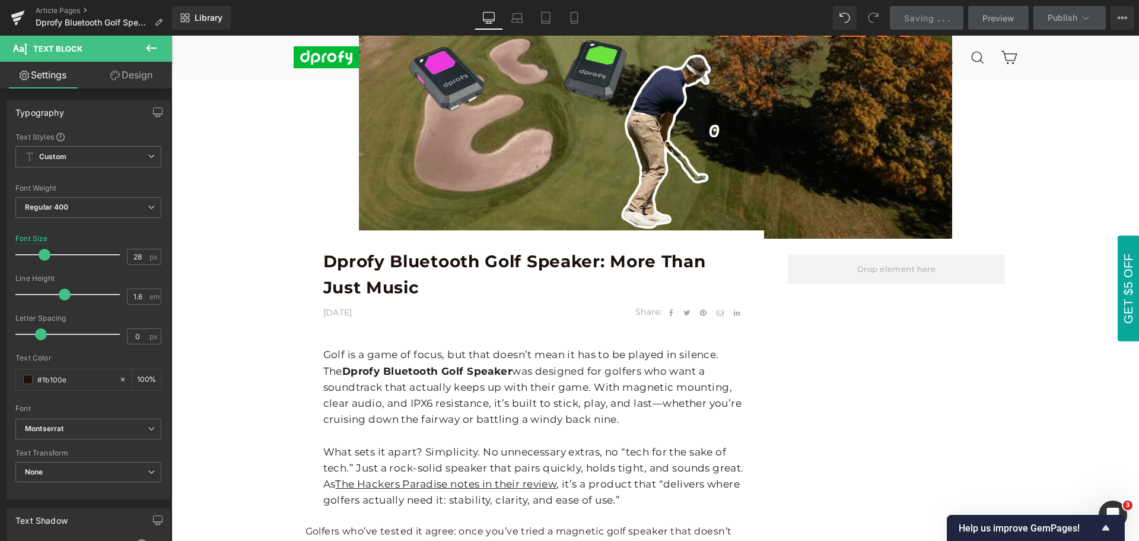
click at [148, 49] on icon at bounding box center [151, 48] width 11 height 7
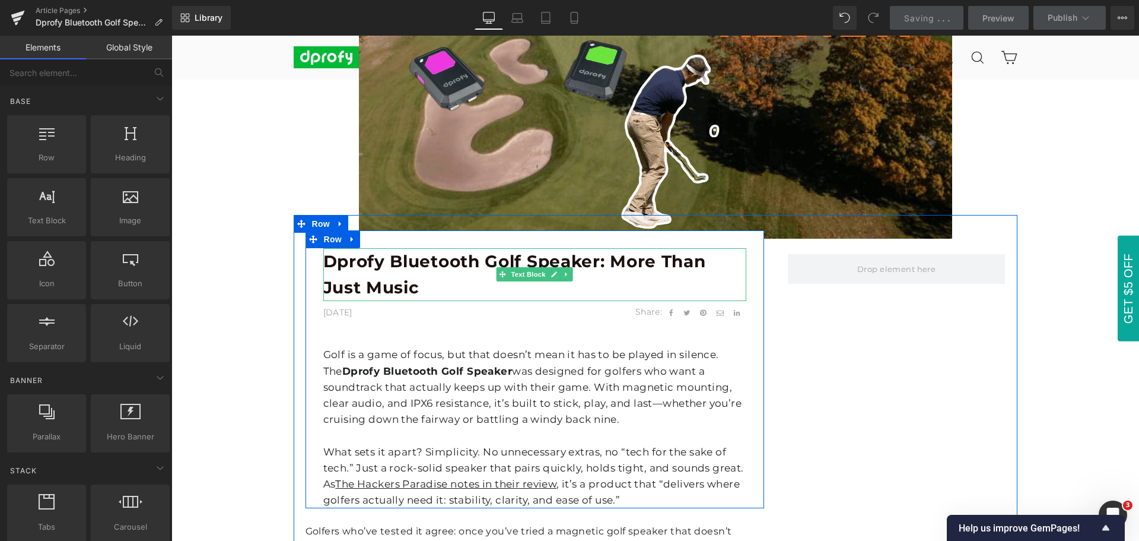
click at [423, 281] on p "Dprofy Bluetooth Golf Speaker: More Than Just Music" at bounding box center [534, 274] width 423 height 53
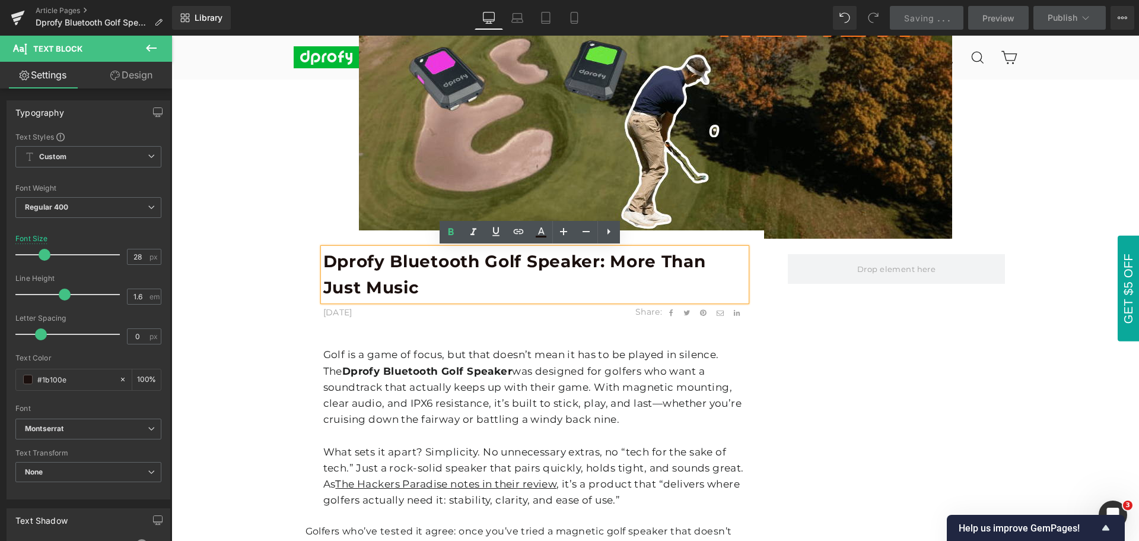
click at [423, 281] on p "Dprofy Bluetooth Golf Speaker: More Than Just Music" at bounding box center [534, 274] width 423 height 53
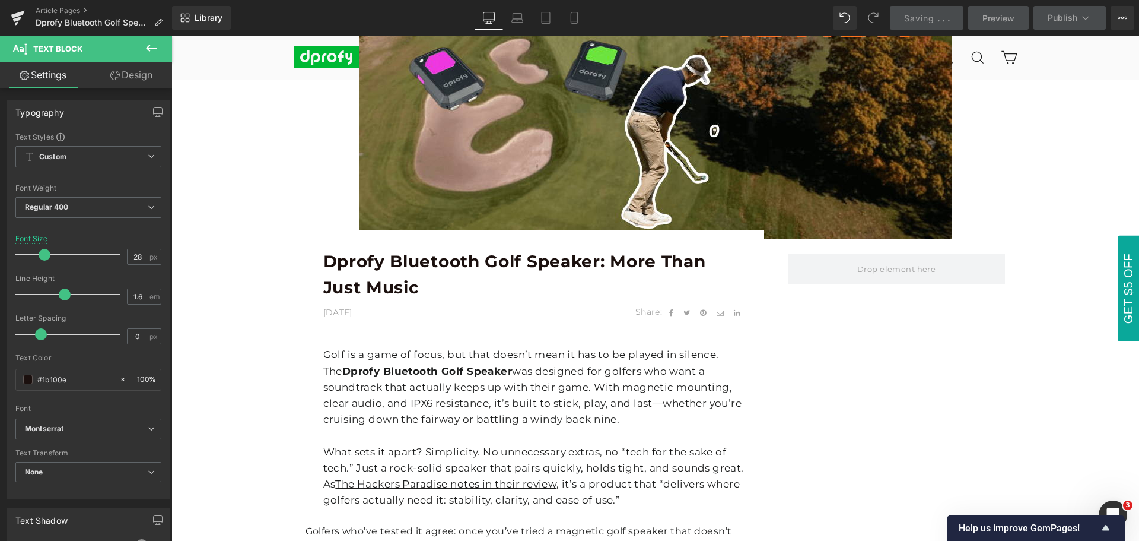
click at [145, 47] on icon at bounding box center [151, 48] width 14 height 14
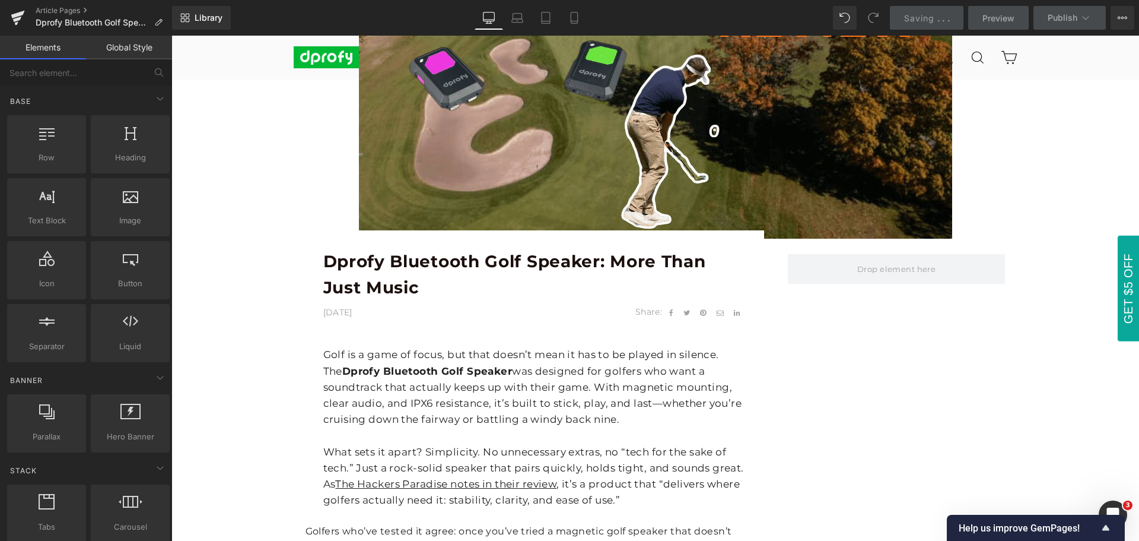
click at [1075, 412] on div "Image Row Dprofy Bluetooth Golf Speaker: More Than Just Music Text Block [DATE]…" at bounding box center [655, 508] width 968 height 1406
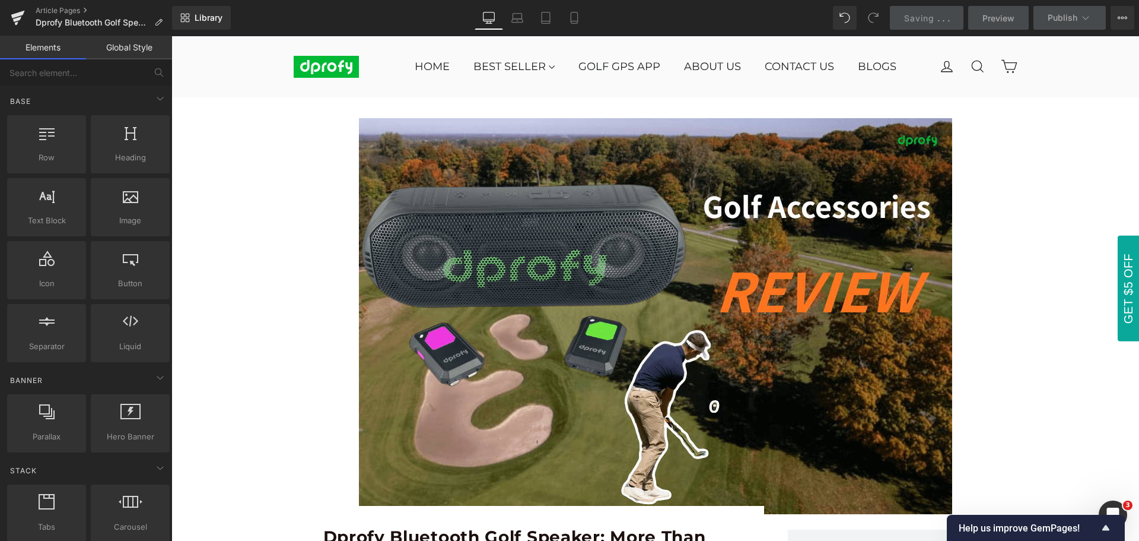
scroll to position [0, 0]
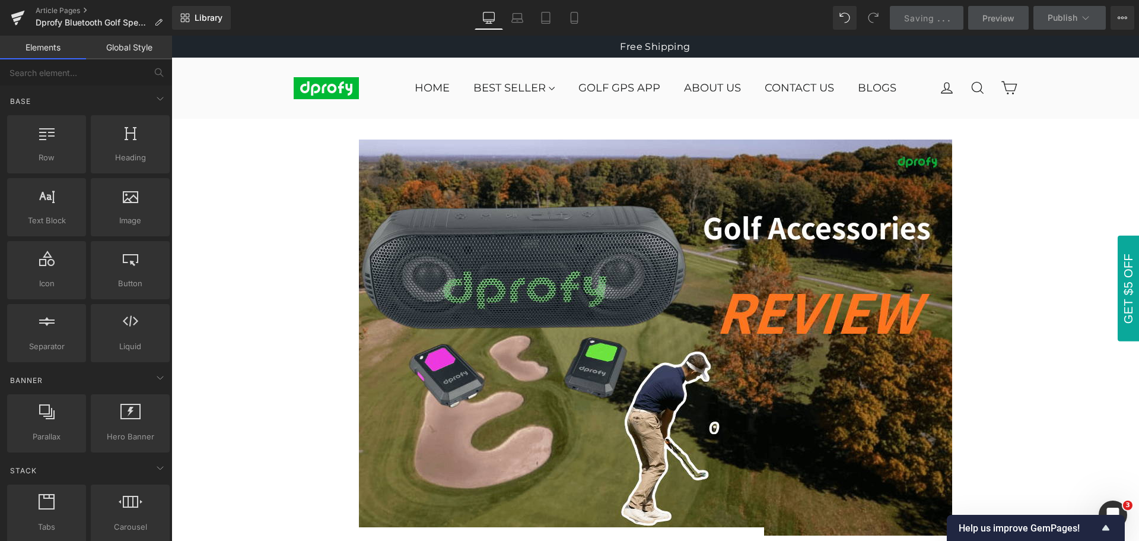
click at [924, 18] on span "Saving" at bounding box center [919, 18] width 30 height 10
click at [929, 21] on span "Saving" at bounding box center [919, 18] width 30 height 10
click at [926, 13] on span "Saving" at bounding box center [919, 18] width 30 height 10
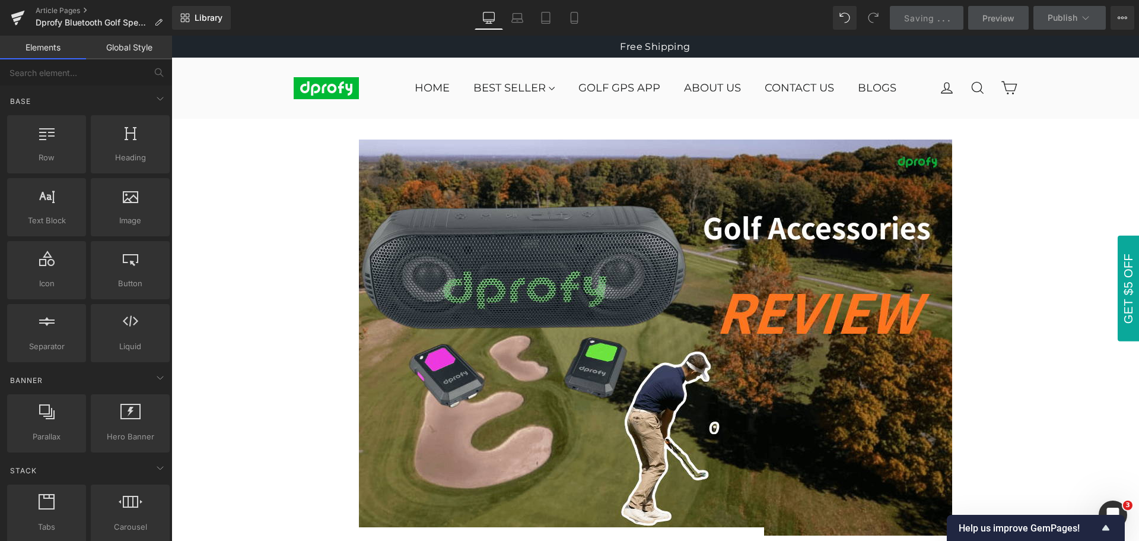
click at [926, 13] on span "Saving" at bounding box center [919, 18] width 30 height 10
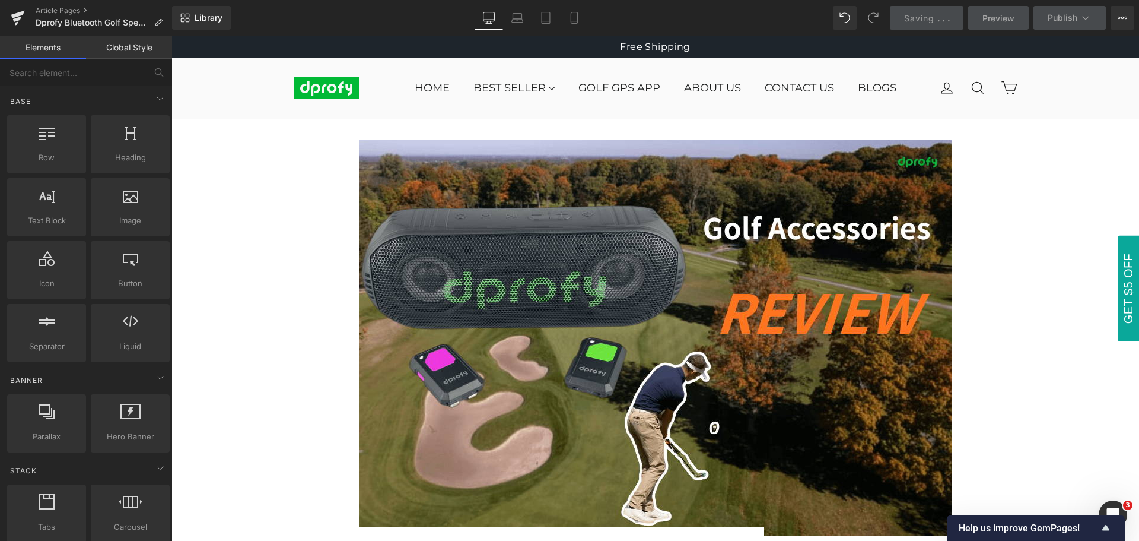
click at [926, 13] on span "Saving" at bounding box center [919, 18] width 30 height 10
click at [927, 13] on span "Saving" at bounding box center [919, 18] width 30 height 10
click at [930, 18] on span "Saving" at bounding box center [919, 18] width 30 height 10
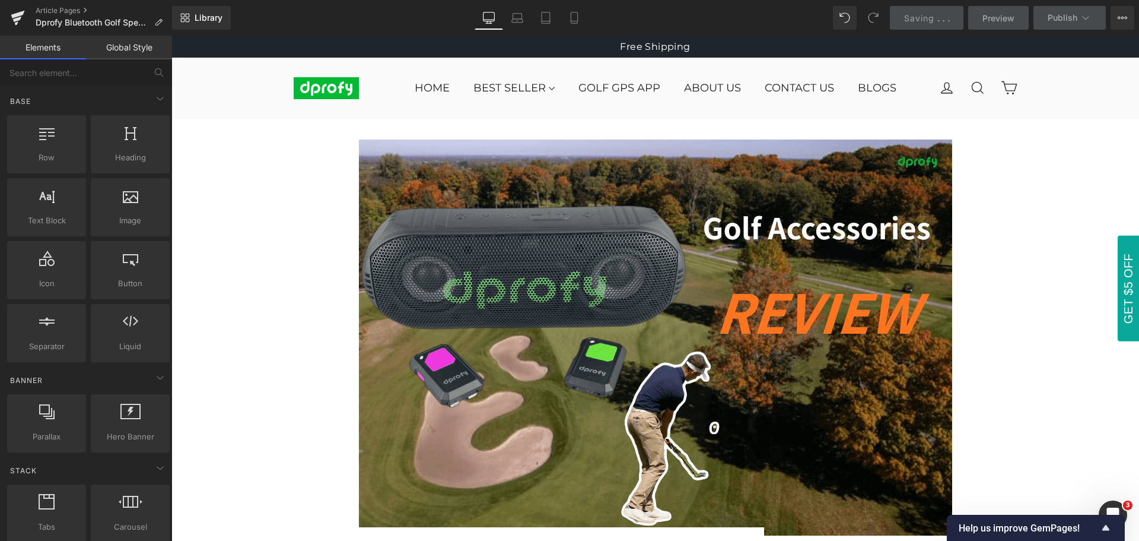
click at [930, 18] on span "Saving" at bounding box center [919, 18] width 30 height 10
click at [930, 19] on span "Saving" at bounding box center [919, 18] width 30 height 10
click at [931, 19] on span "Saving" at bounding box center [919, 18] width 30 height 10
click at [931, 20] on span "Saving" at bounding box center [919, 18] width 30 height 10
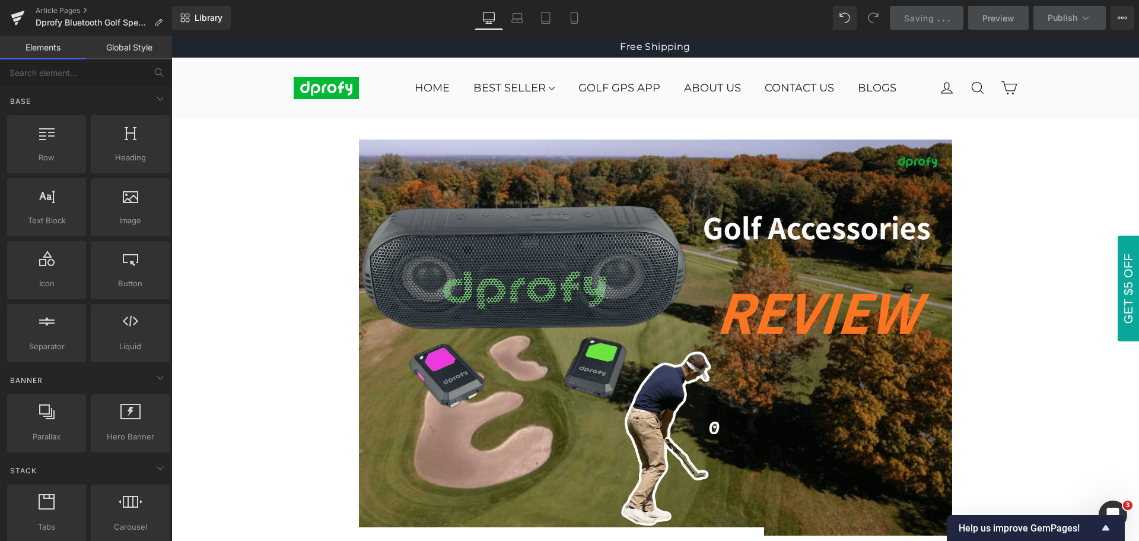
click at [931, 20] on span "Saving" at bounding box center [919, 18] width 30 height 10
click at [931, 21] on span "Saving" at bounding box center [919, 18] width 30 height 10
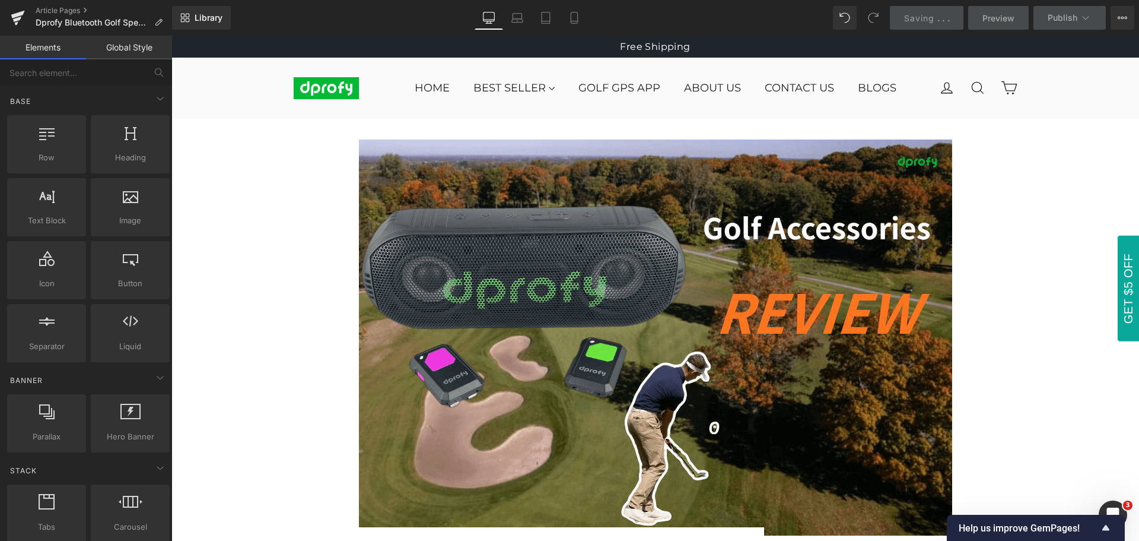
drag, startPoint x: 931, startPoint y: 21, endPoint x: 932, endPoint y: 31, distance: 10.1
click at [932, 31] on div "Library Desktop Desktop Laptop Tablet Mobile Saving . . . Preview Publish Sched…" at bounding box center [655, 18] width 967 height 36
click at [1128, 22] on button "View Live Page View with current Template Save Template to Library Schedule Pub…" at bounding box center [1123, 18] width 24 height 24
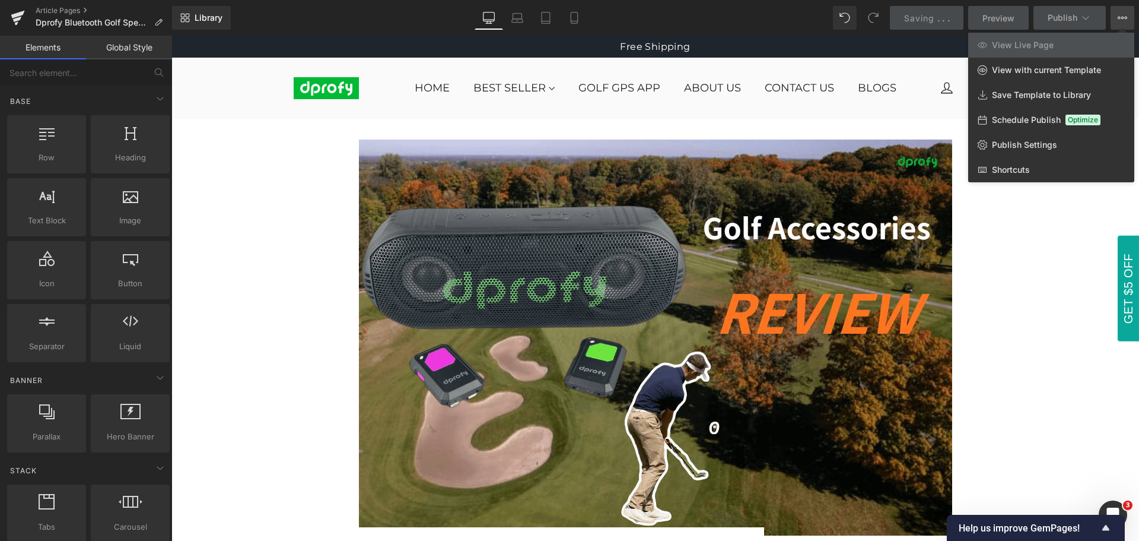
click at [758, 17] on div "Library Desktop Desktop Laptop Tablet Mobile Saving . . . Preview Publish Sched…" at bounding box center [655, 18] width 967 height 24
